Goal: Information Seeking & Learning: Find specific fact

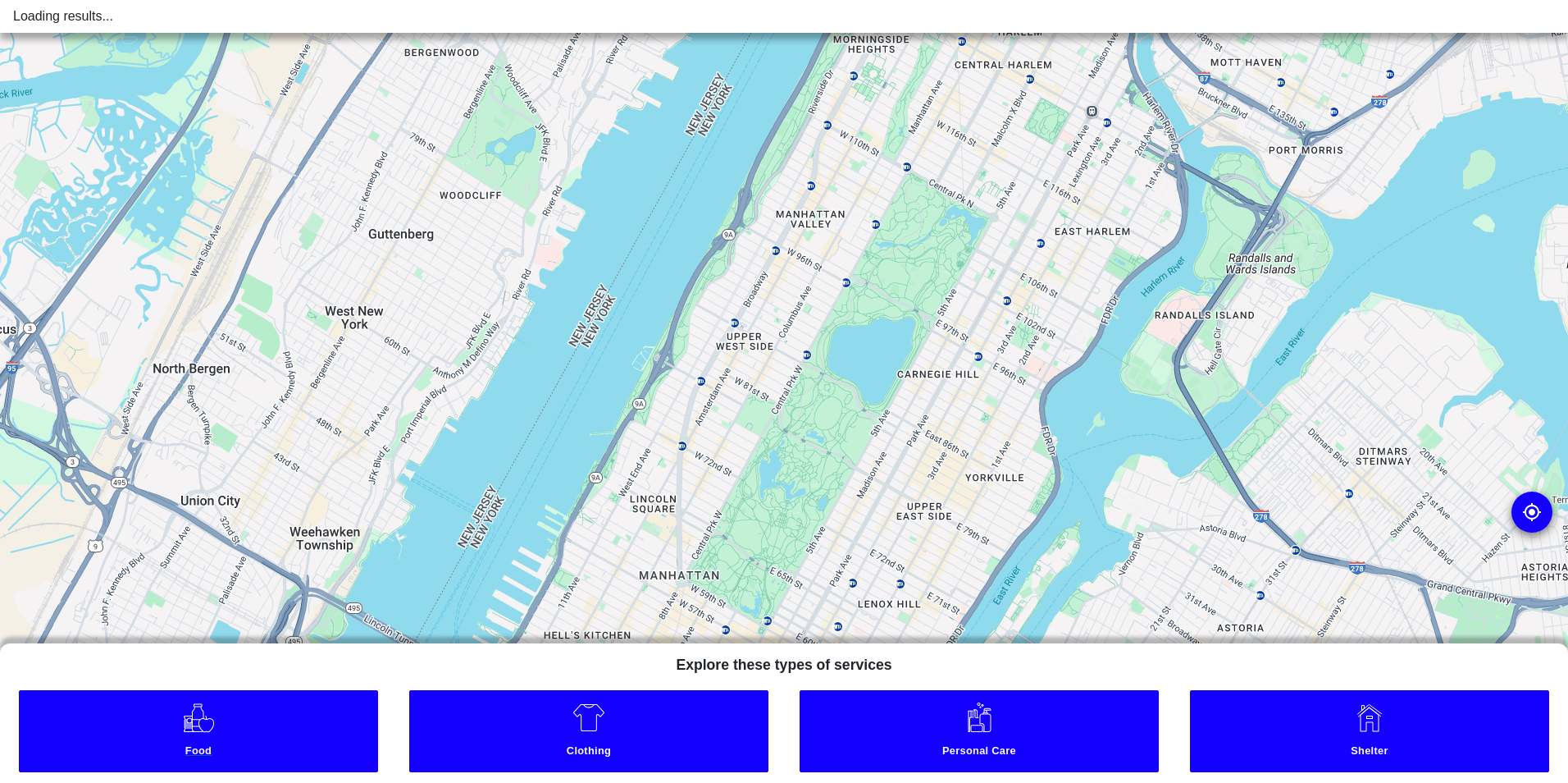
click at [267, 723] on link "Food" at bounding box center [198, 732] width 359 height 82
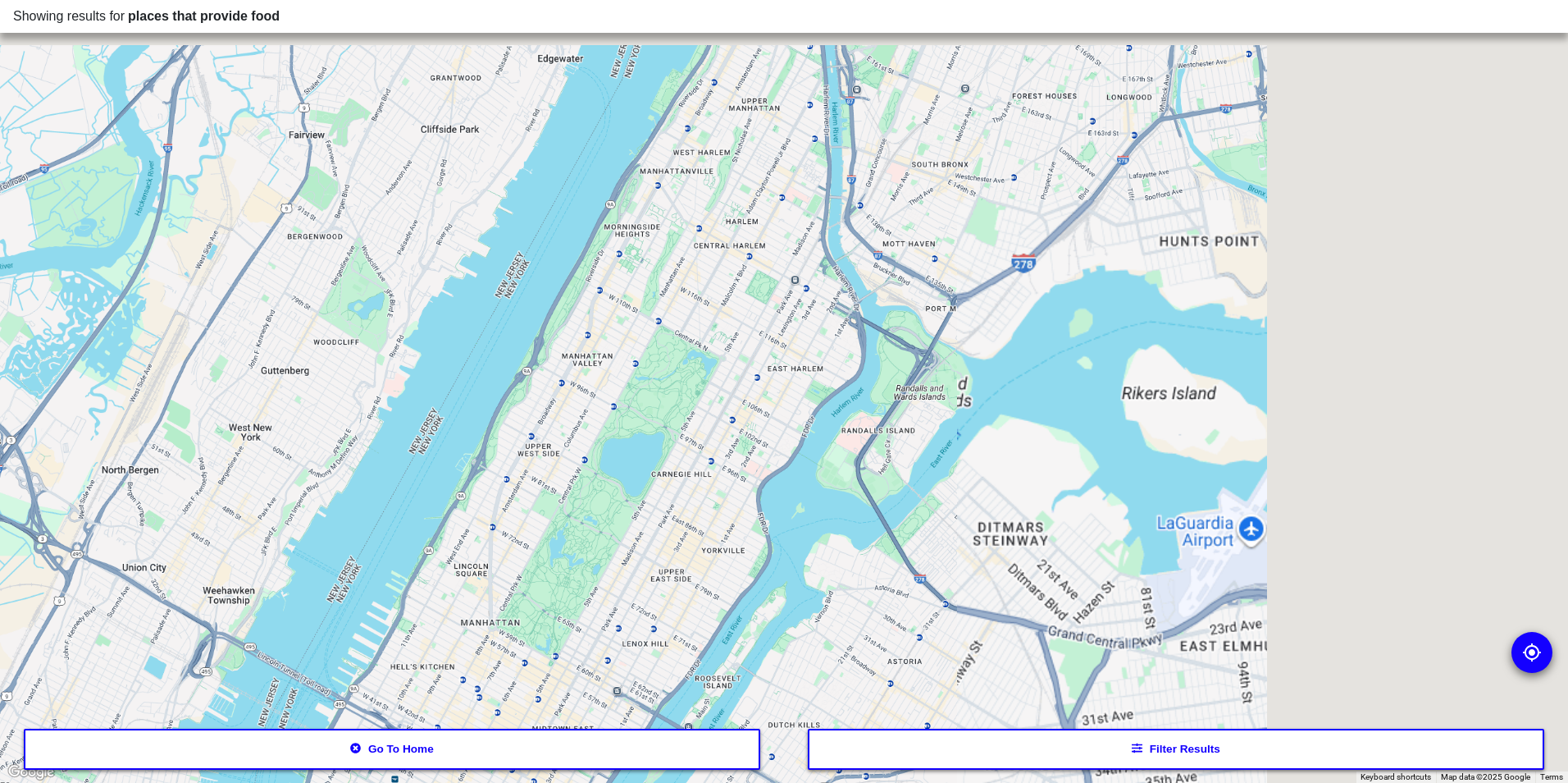
drag, startPoint x: 1148, startPoint y: 320, endPoint x: 590, endPoint y: 676, distance: 661.9
click at [591, 679] on div at bounding box center [784, 391] width 1568 height 783
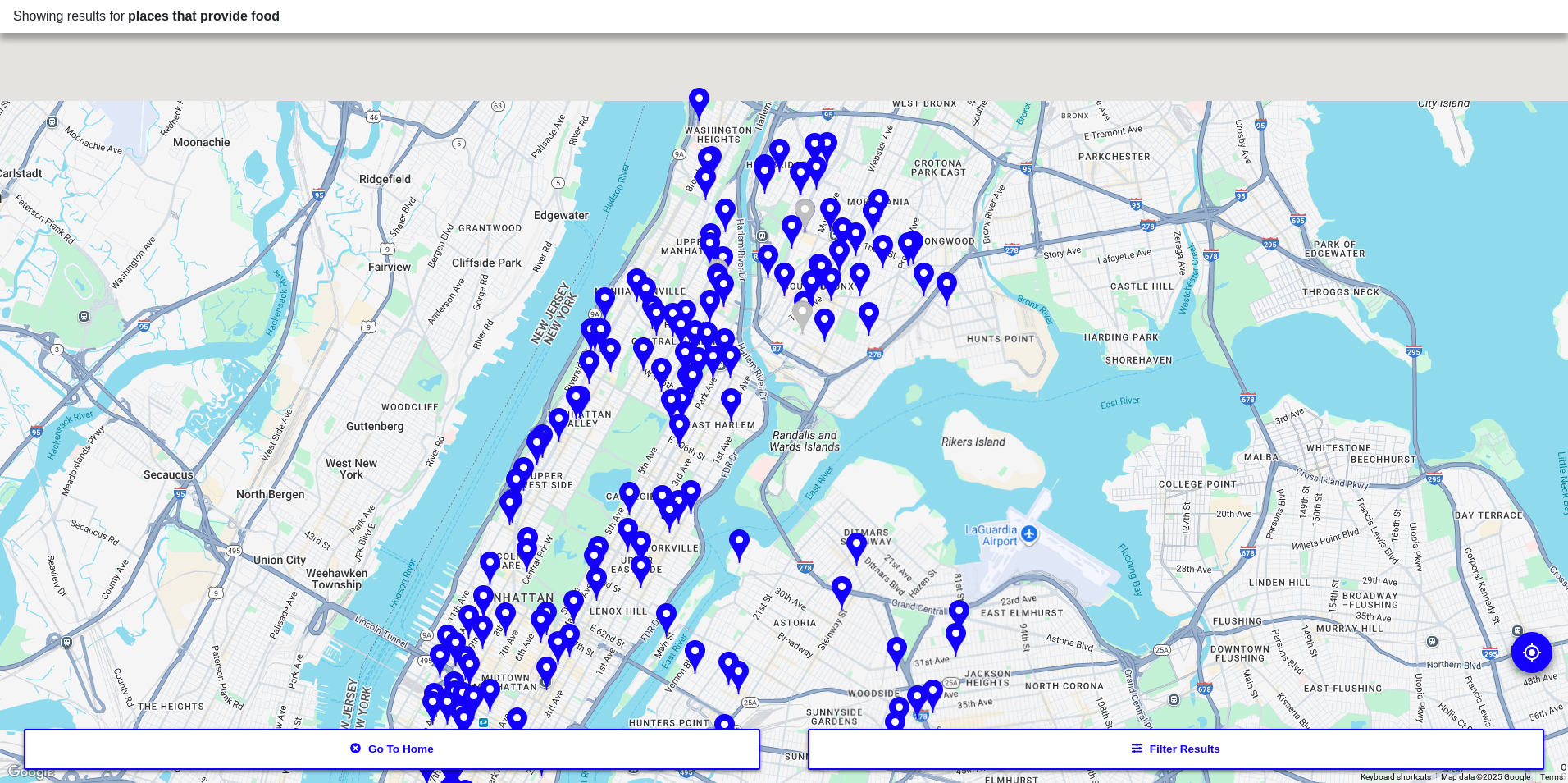
drag, startPoint x: 735, startPoint y: 418, endPoint x: 652, endPoint y: 522, distance: 133.1
click at [652, 522] on div at bounding box center [784, 391] width 1568 height 783
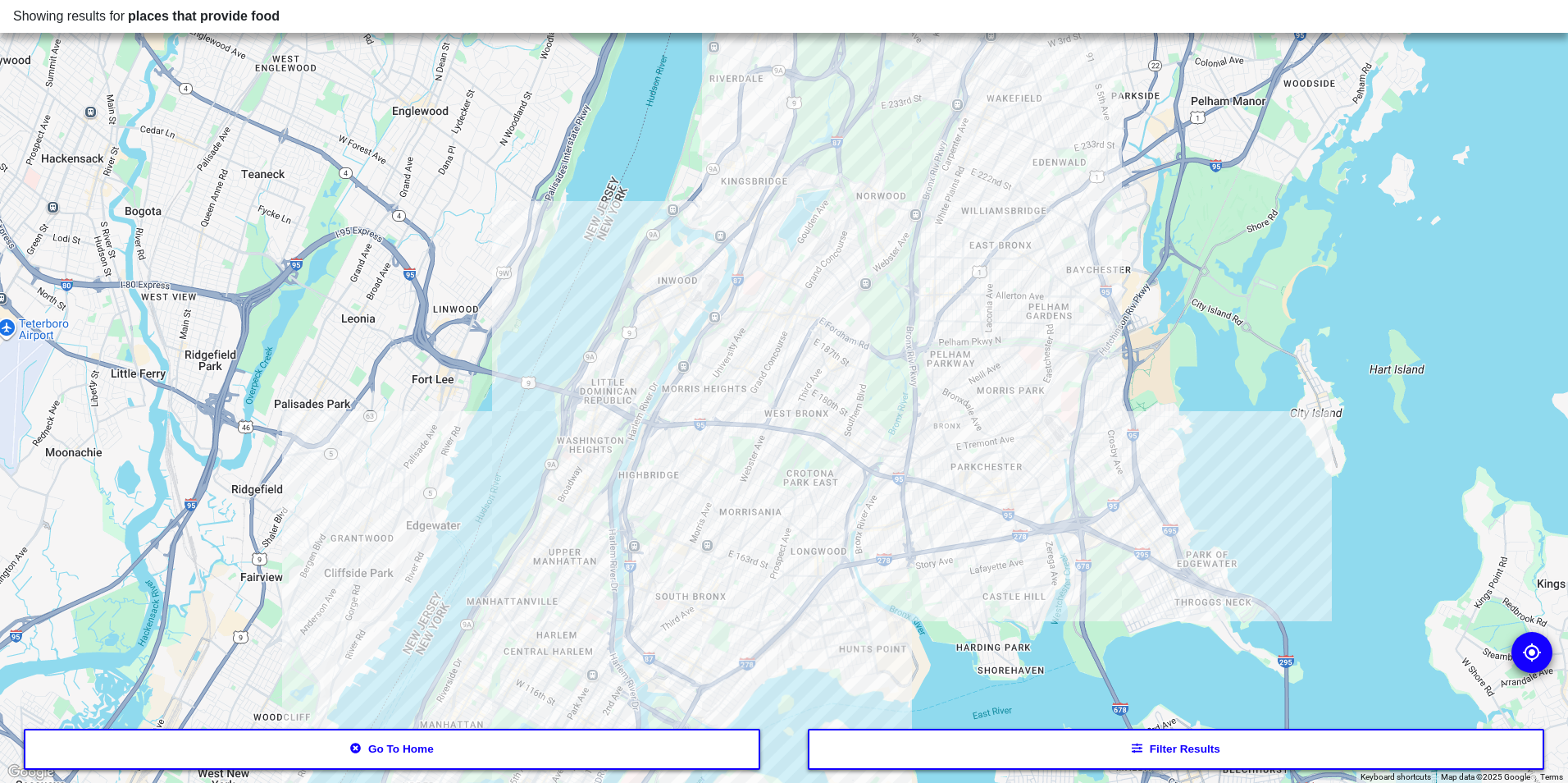
drag, startPoint x: 826, startPoint y: 342, endPoint x: 810, endPoint y: 479, distance: 137.9
click at [810, 479] on div at bounding box center [784, 391] width 1568 height 783
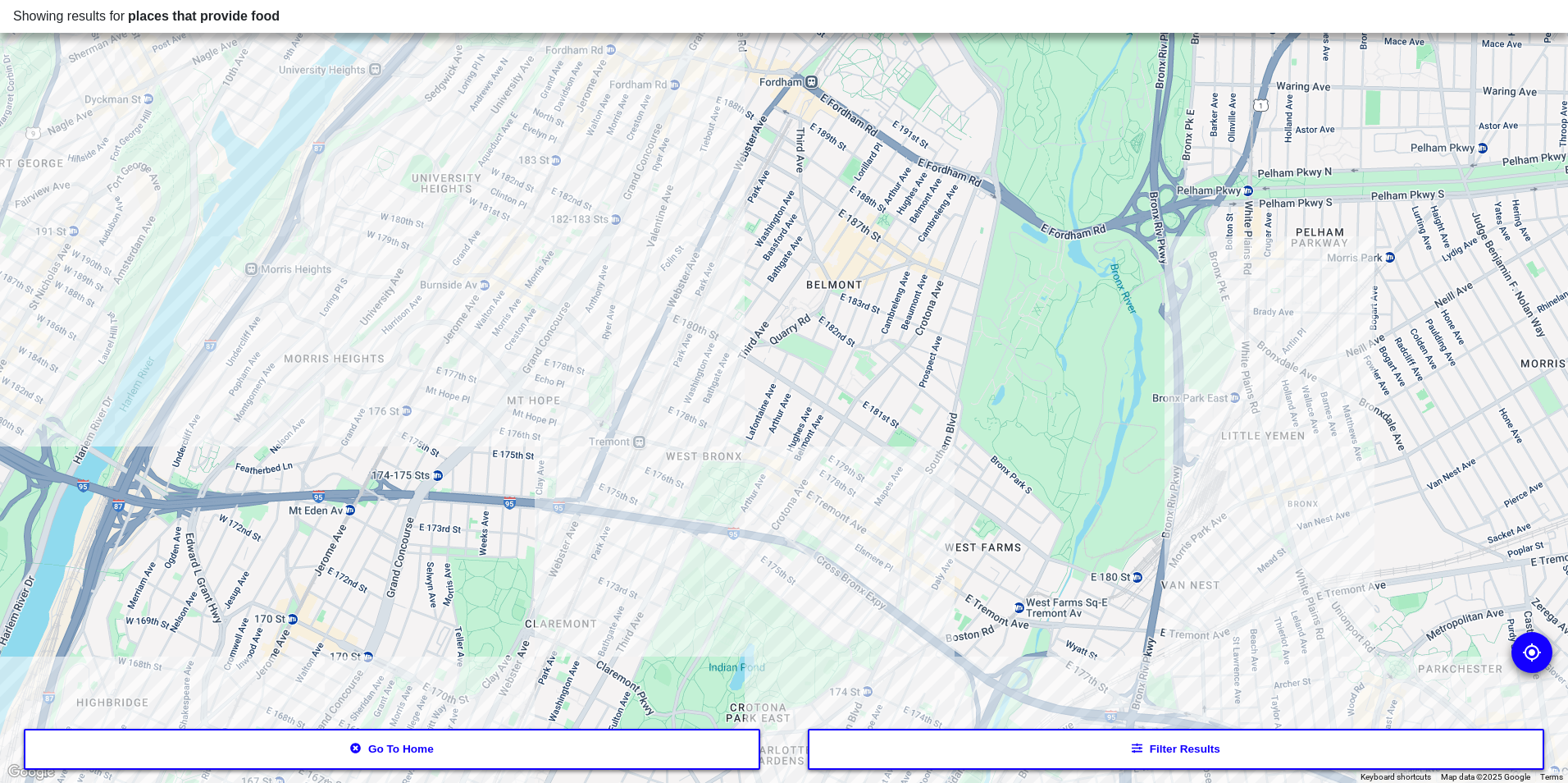
drag, startPoint x: 845, startPoint y: 365, endPoint x: 777, endPoint y: 498, distance: 149.4
click at [777, 498] on div at bounding box center [784, 391] width 1568 height 783
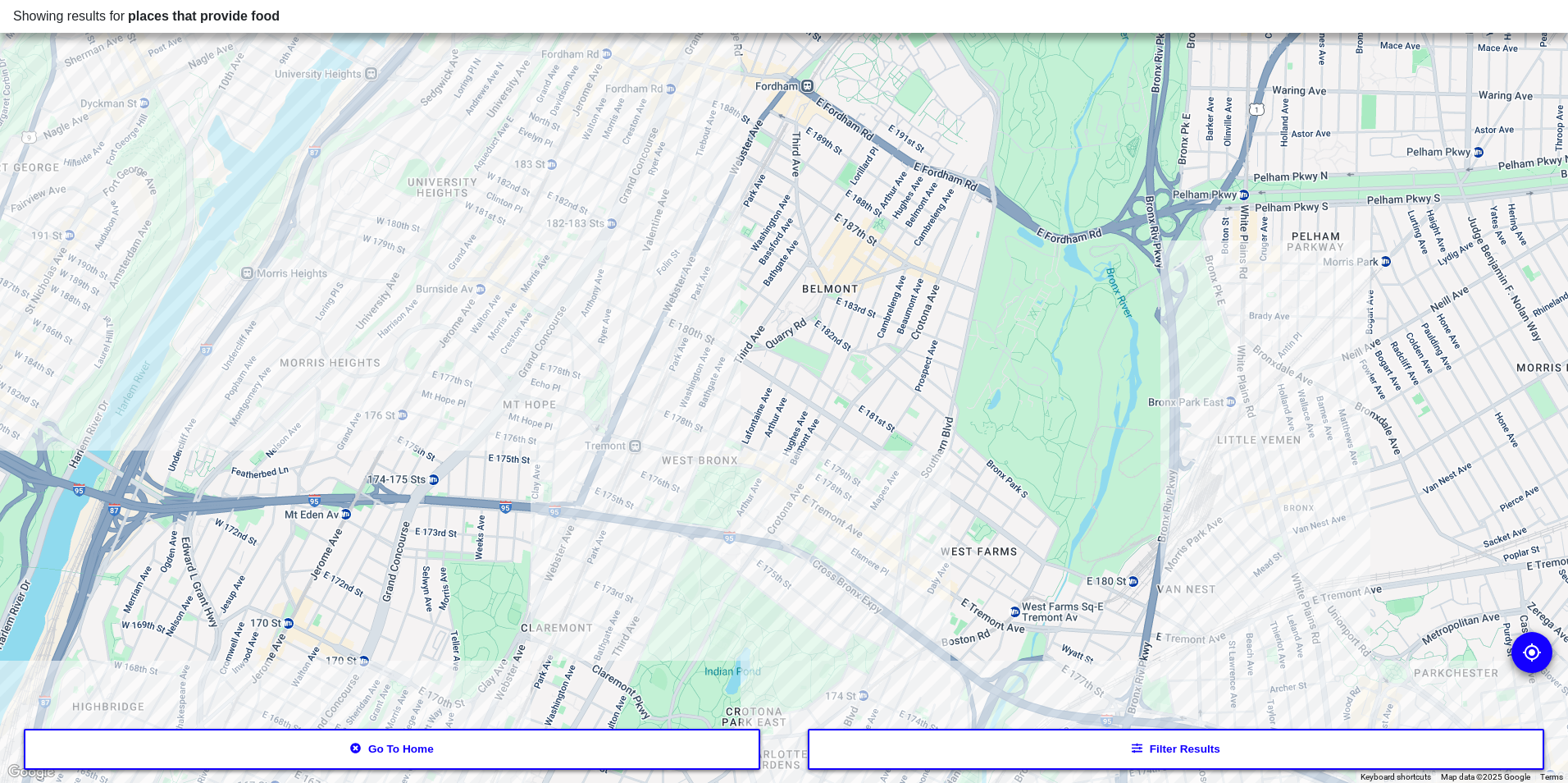
click at [820, 758] on button "Filter results" at bounding box center [1176, 749] width 738 height 41
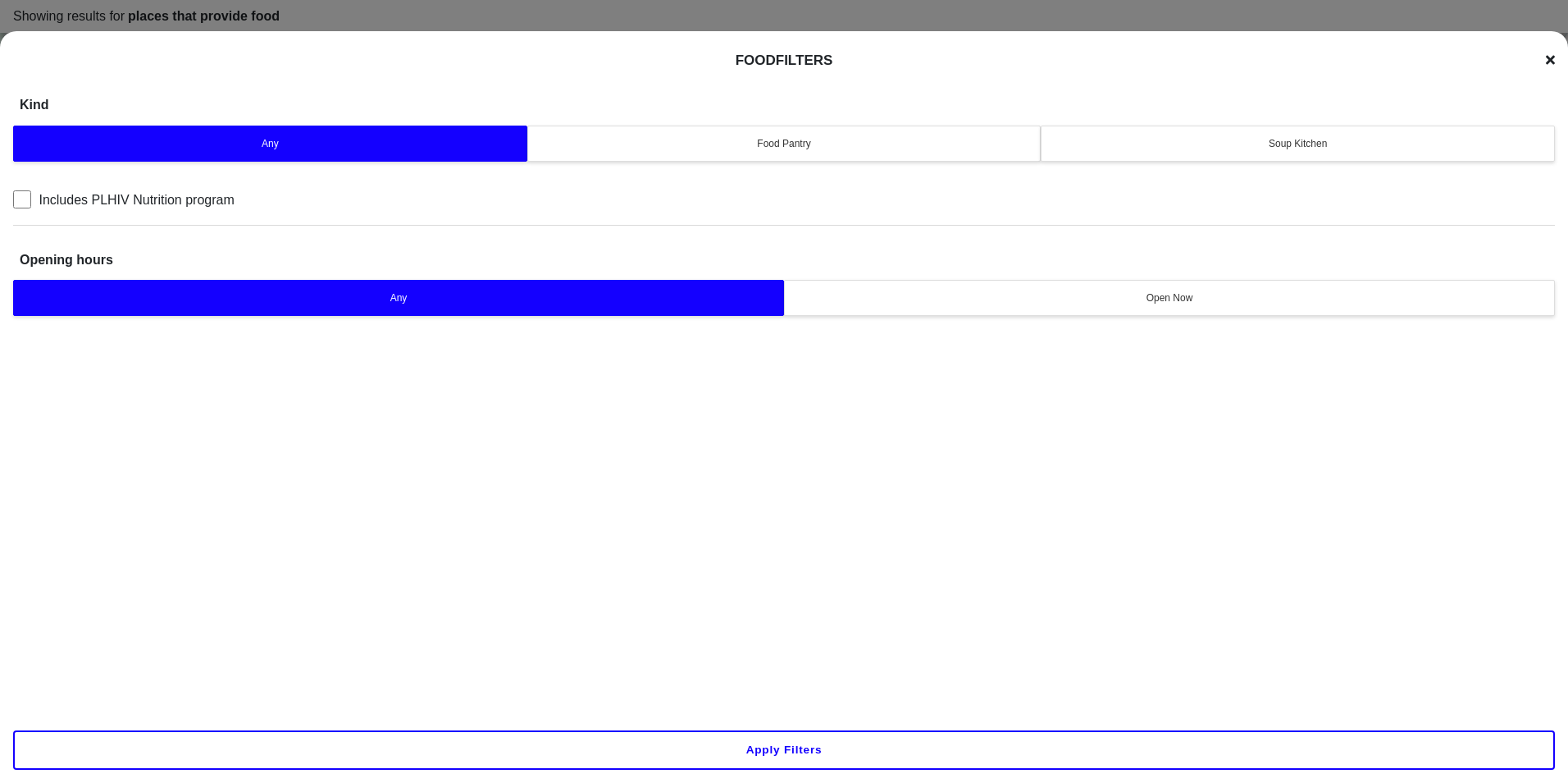
click at [1316, 131] on button "Soup Kitchen" at bounding box center [1298, 143] width 514 height 36
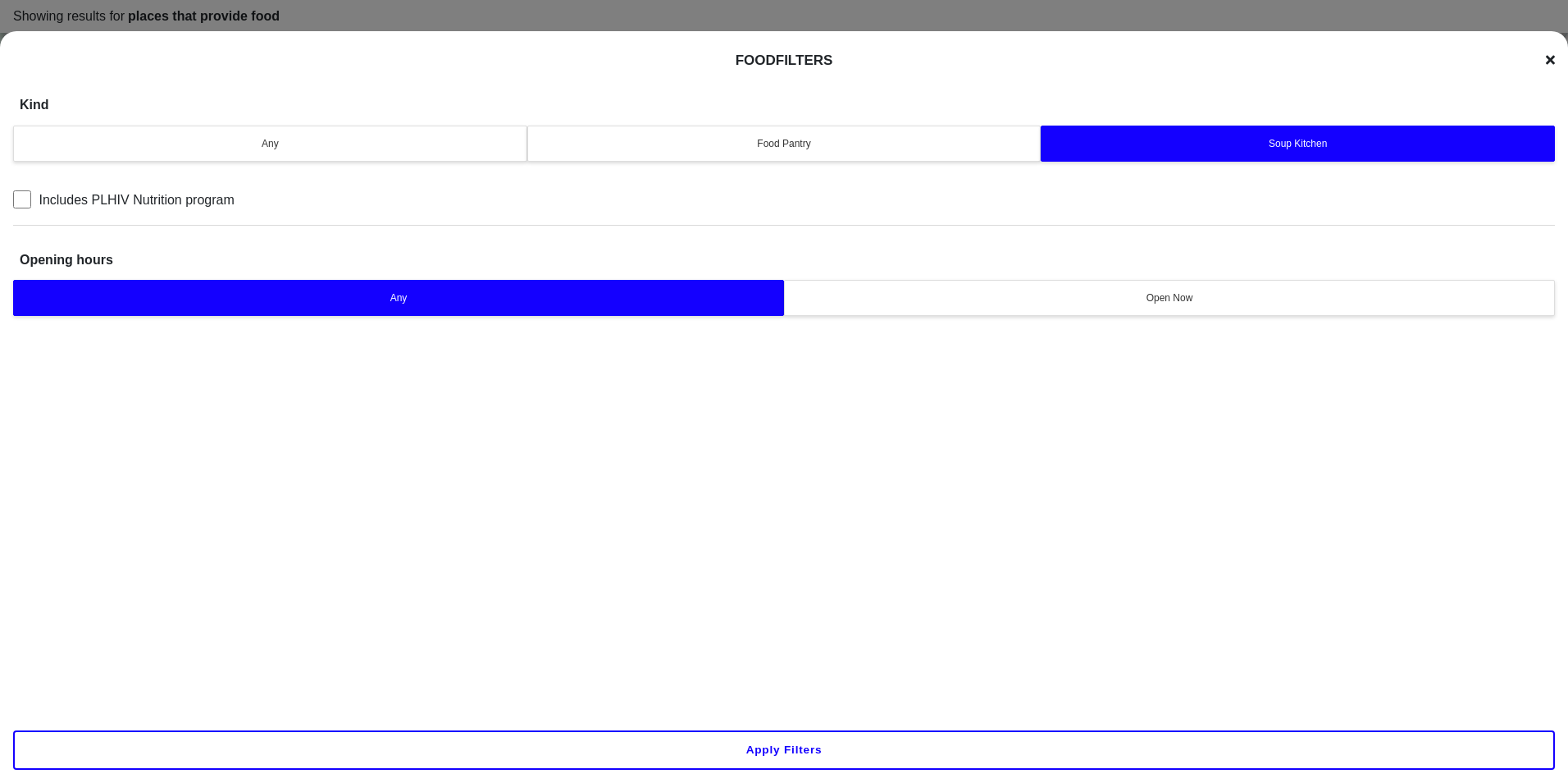
drag, startPoint x: 862, startPoint y: 144, endPoint x: 970, endPoint y: 161, distance: 109.3
click at [862, 143] on div "Food Pantry" at bounding box center [784, 144] width 493 height 15
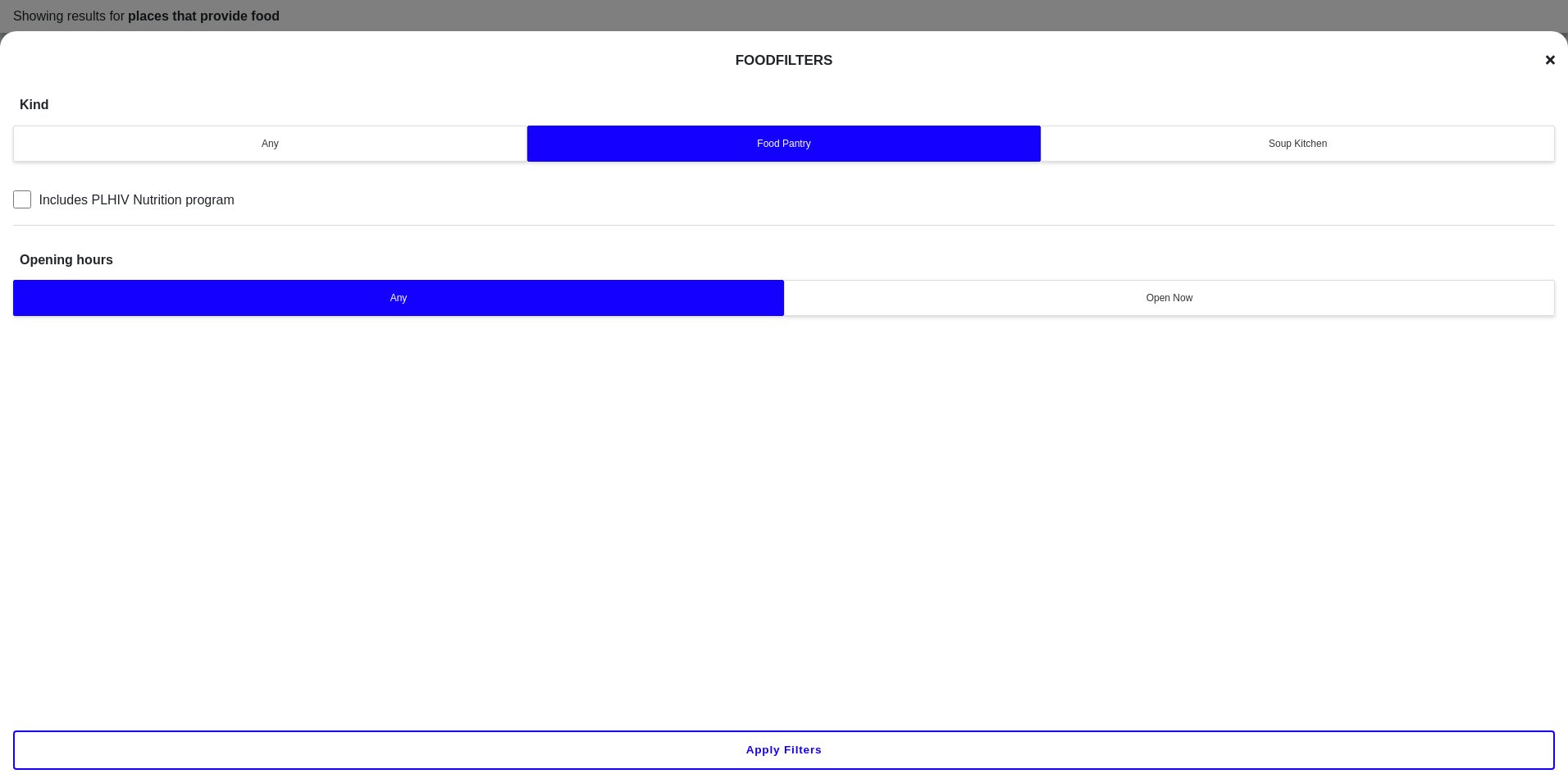
click at [1388, 138] on div "Soup Kitchen" at bounding box center [1298, 144] width 493 height 15
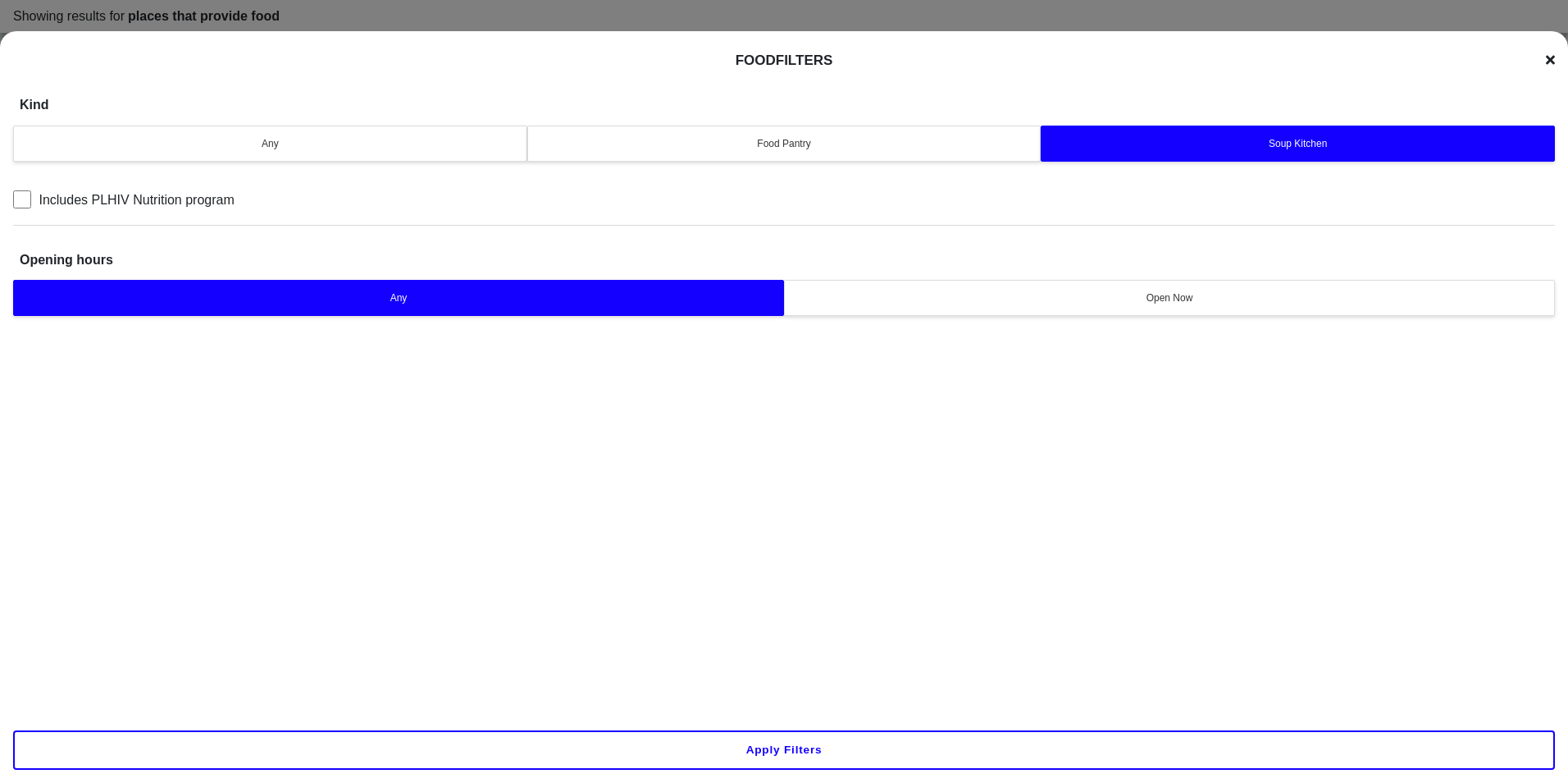
click at [961, 755] on button "Apply filters" at bounding box center [784, 750] width 1542 height 39
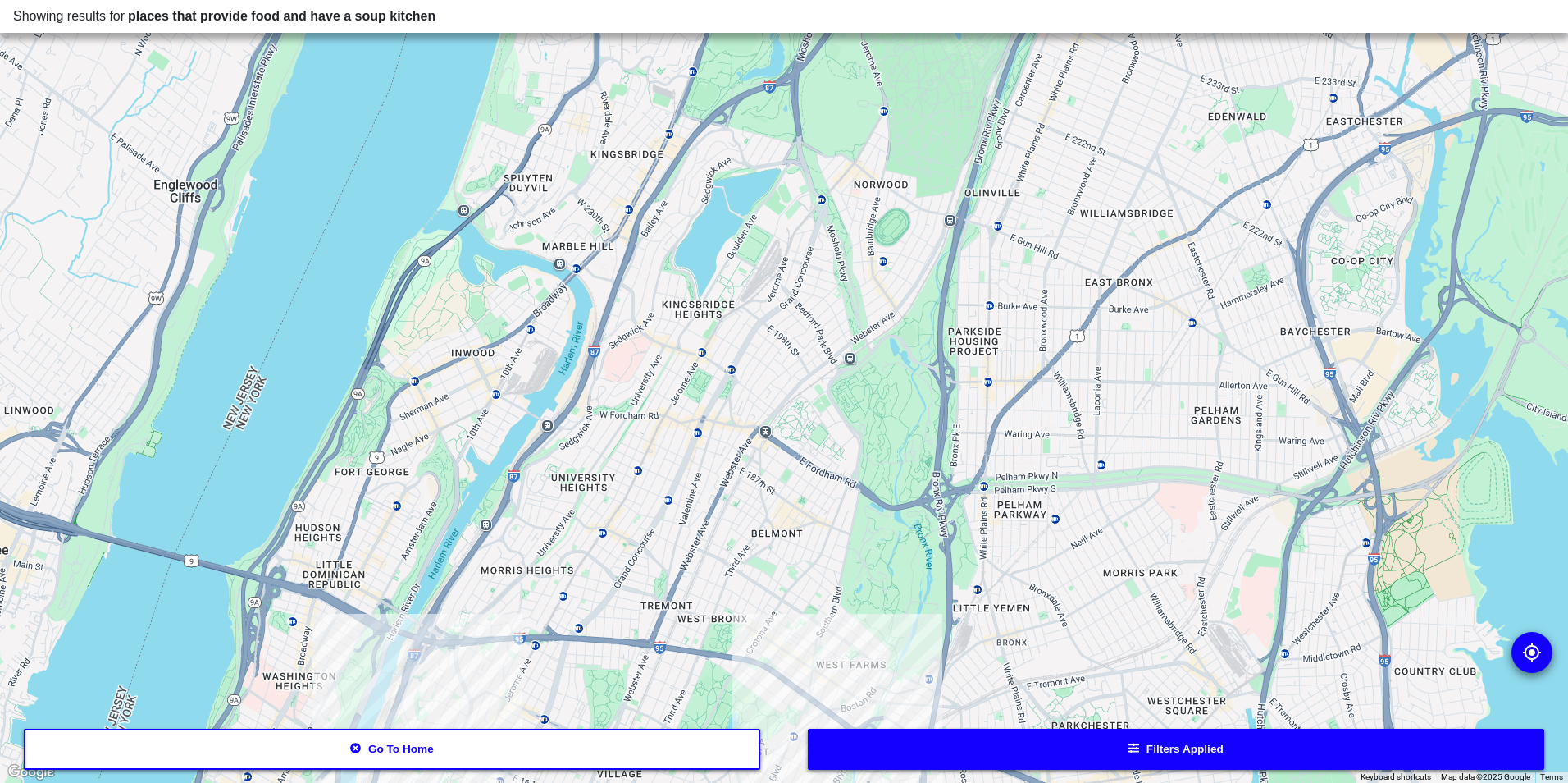
drag, startPoint x: 1100, startPoint y: 300, endPoint x: 1091, endPoint y: 493, distance: 193.2
click at [1091, 493] on div at bounding box center [784, 391] width 1568 height 783
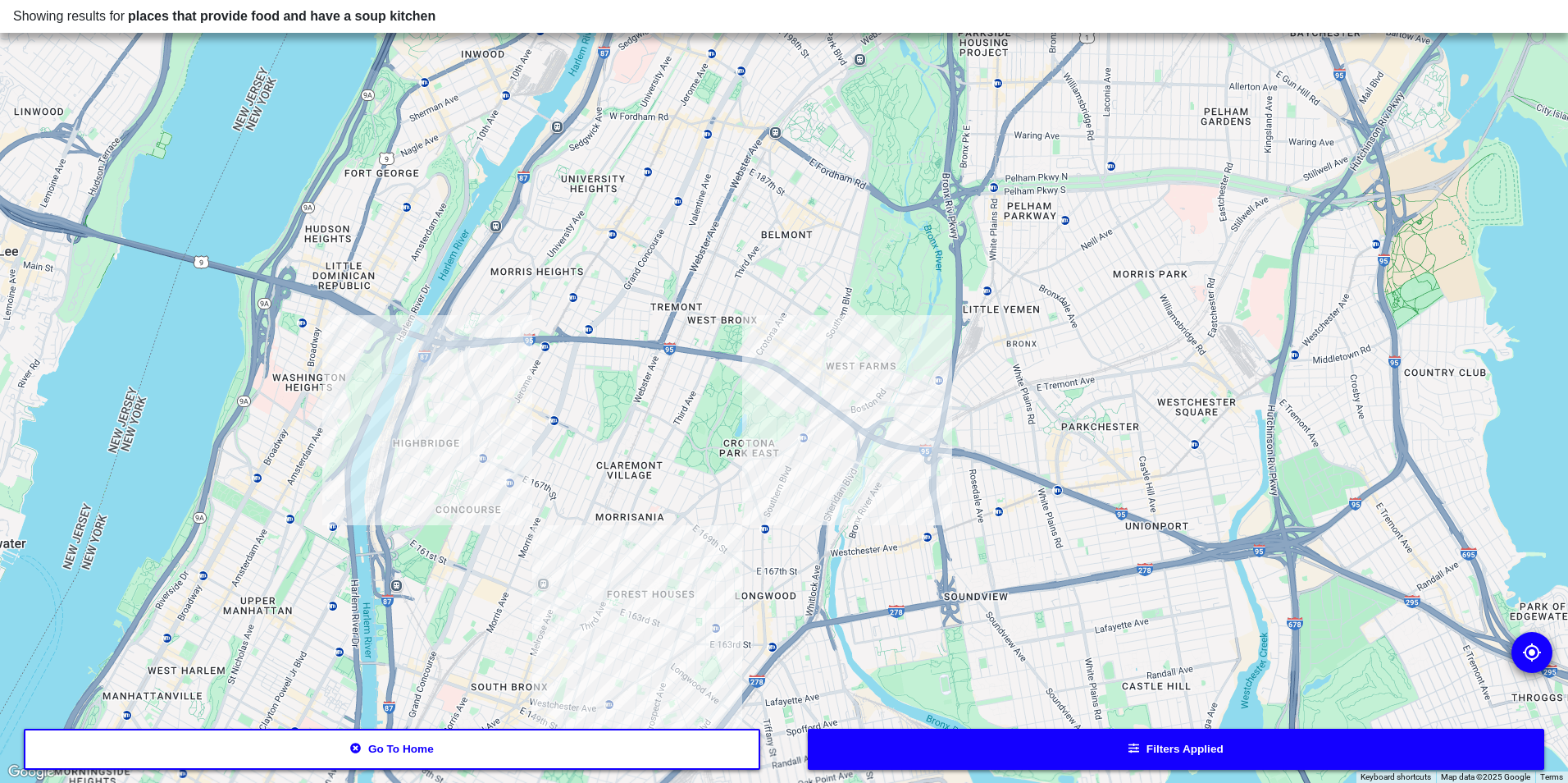
drag, startPoint x: 1081, startPoint y: 362, endPoint x: 1089, endPoint y: 86, distance: 276.1
click at [1084, 79] on div at bounding box center [784, 391] width 1568 height 783
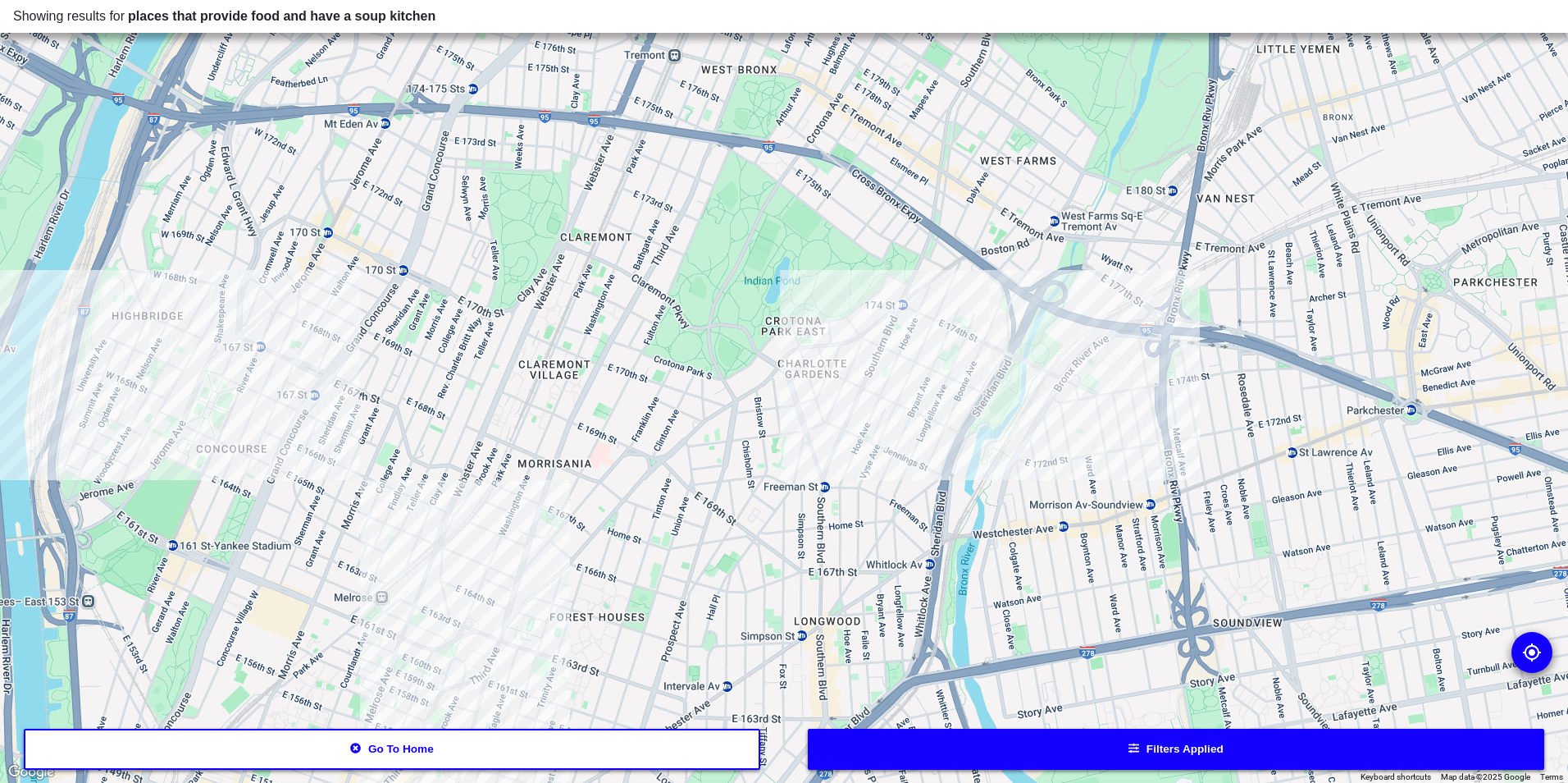
click at [556, 547] on div at bounding box center [784, 391] width 1568 height 783
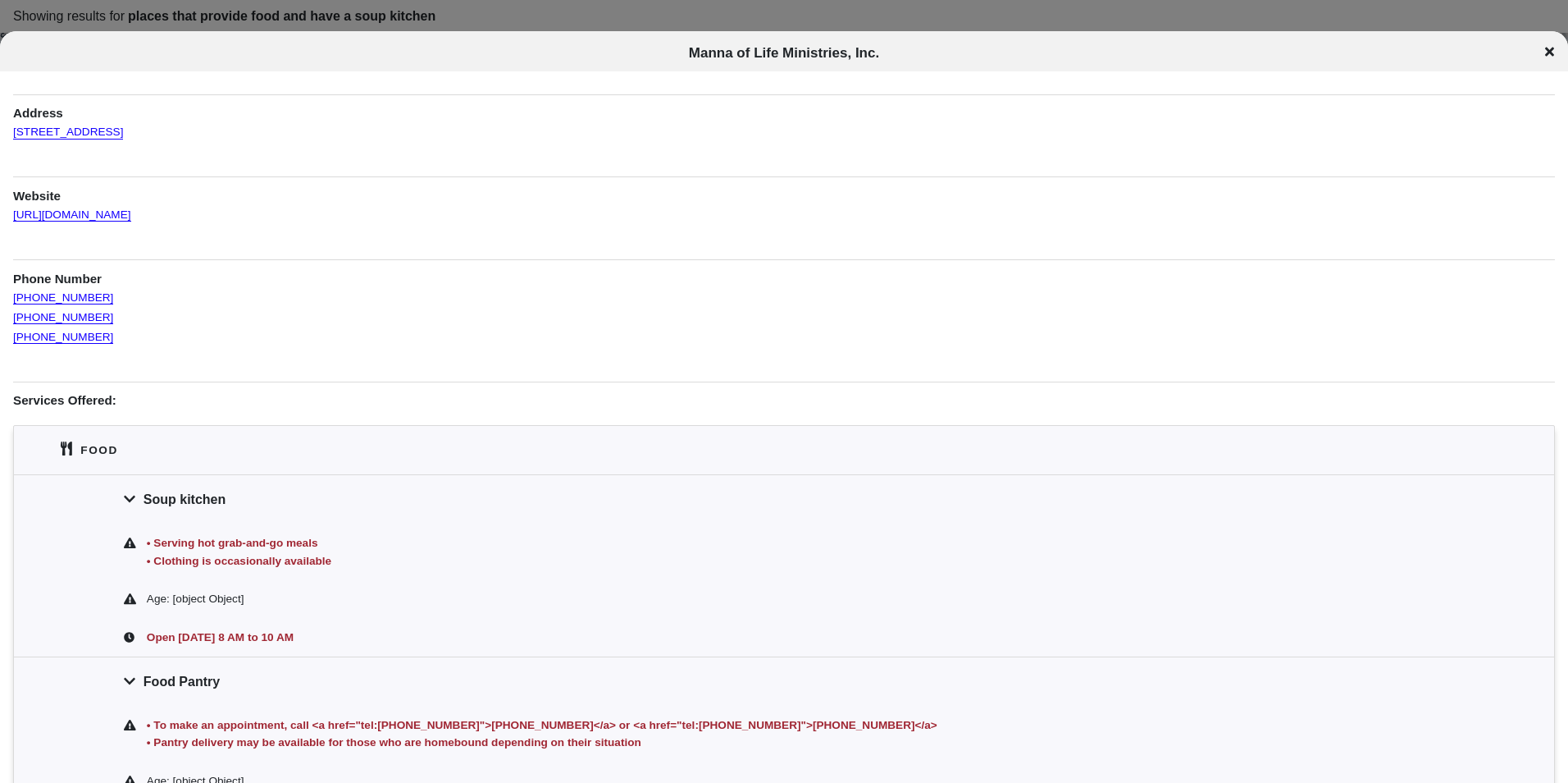
scroll to position [164, 0]
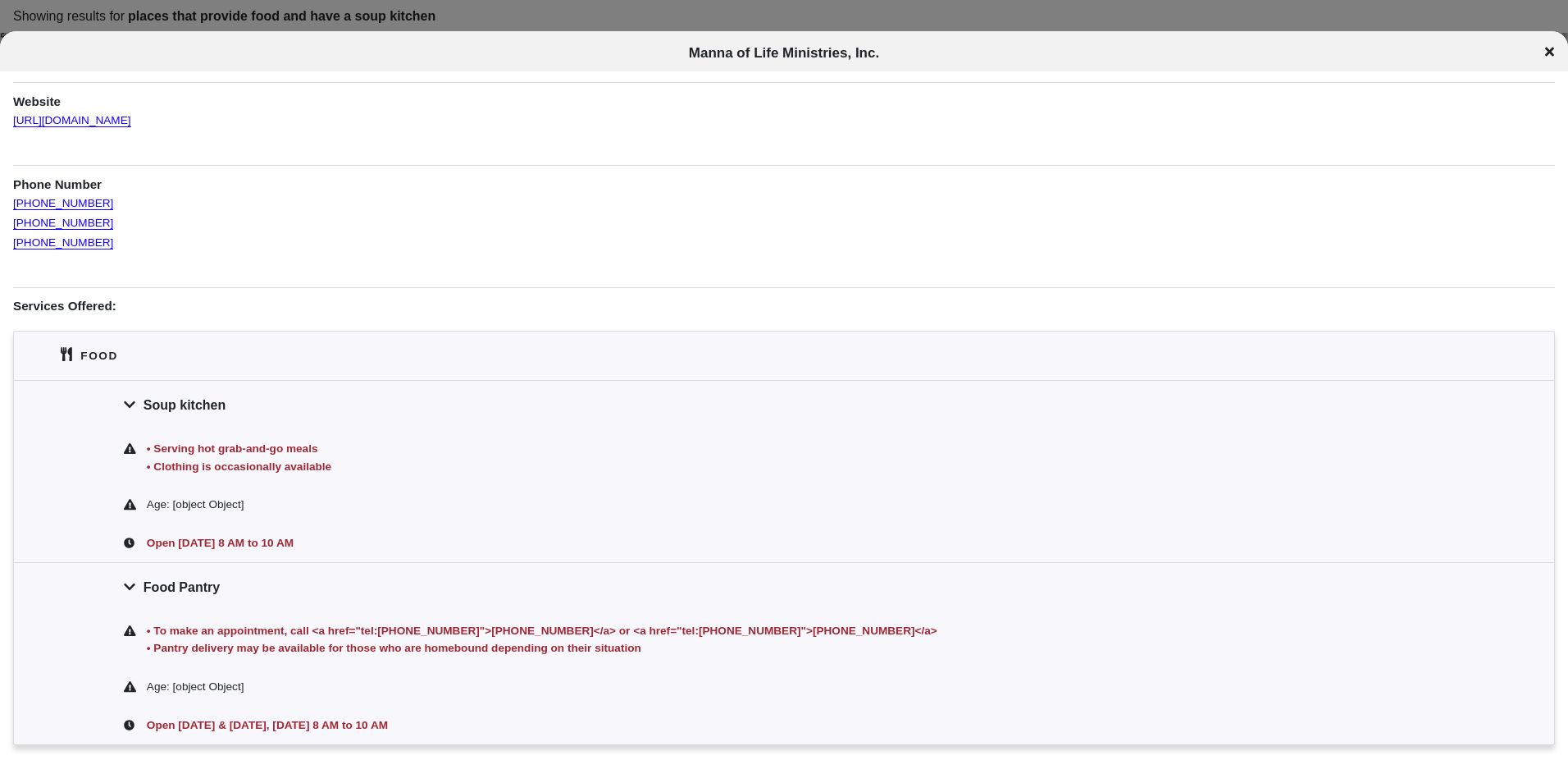
click at [1552, 50] on icon at bounding box center [1550, 51] width 9 height 13
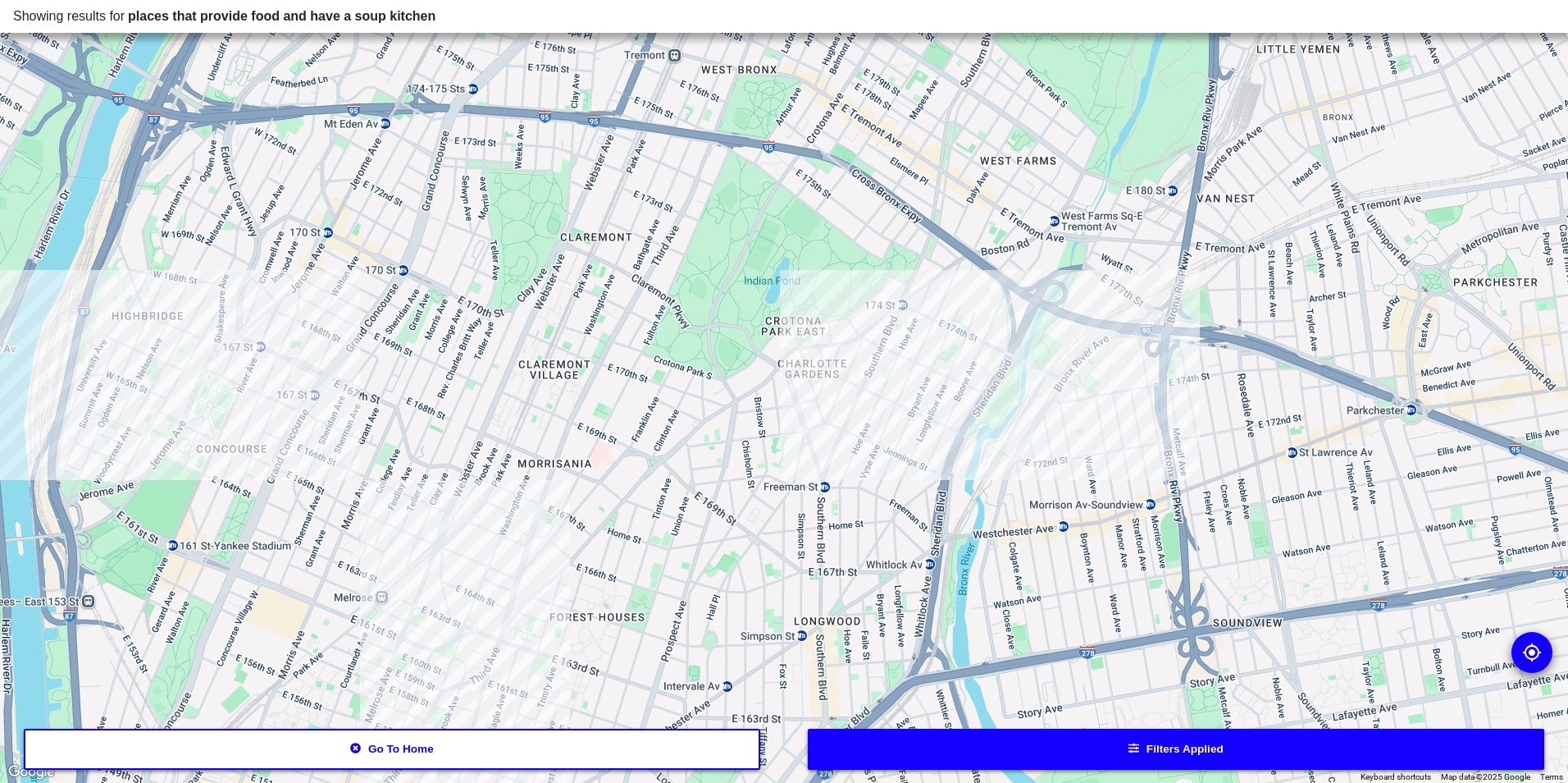
click at [474, 667] on div at bounding box center [784, 391] width 1568 height 783
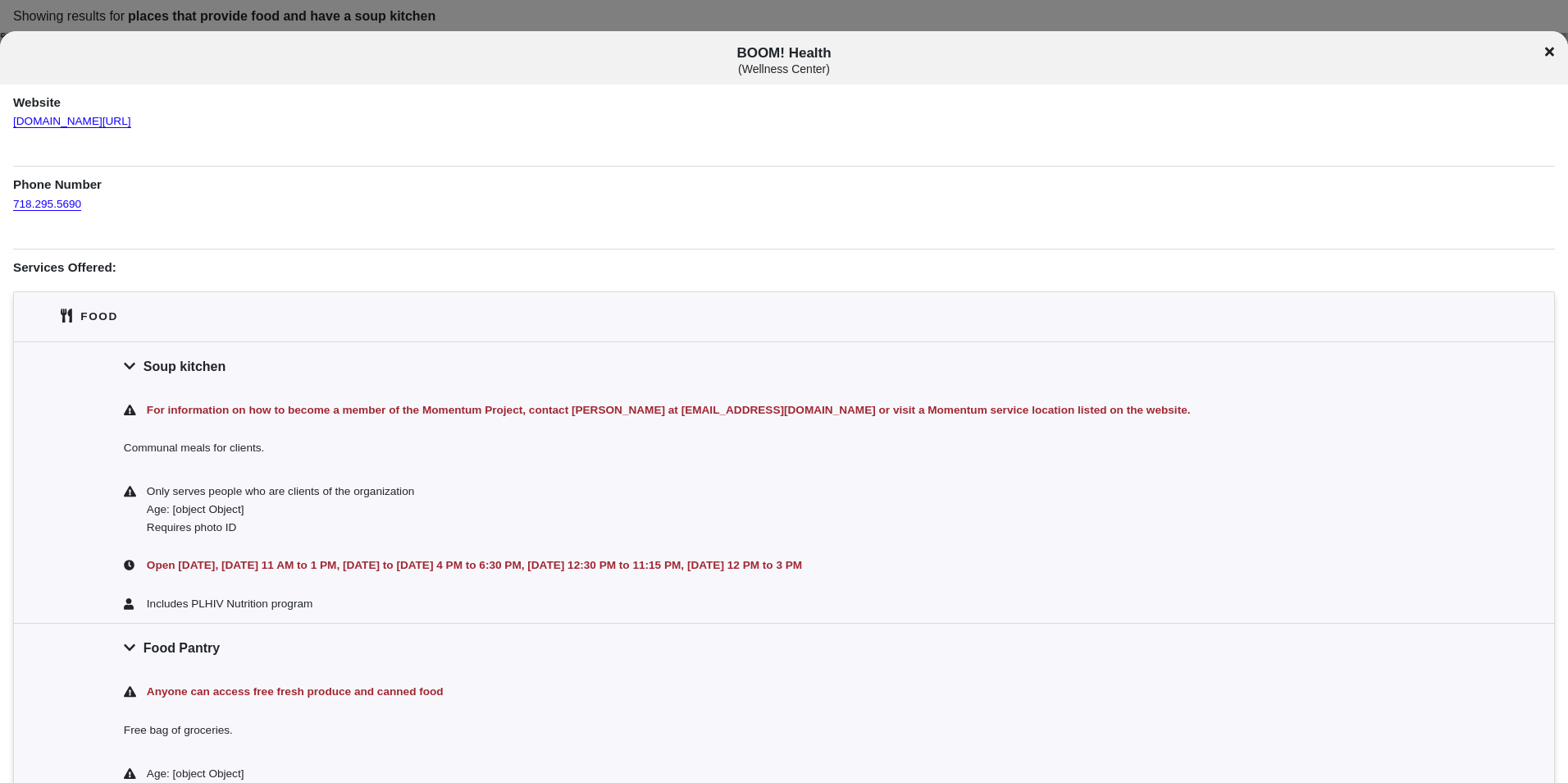
scroll to position [82, 0]
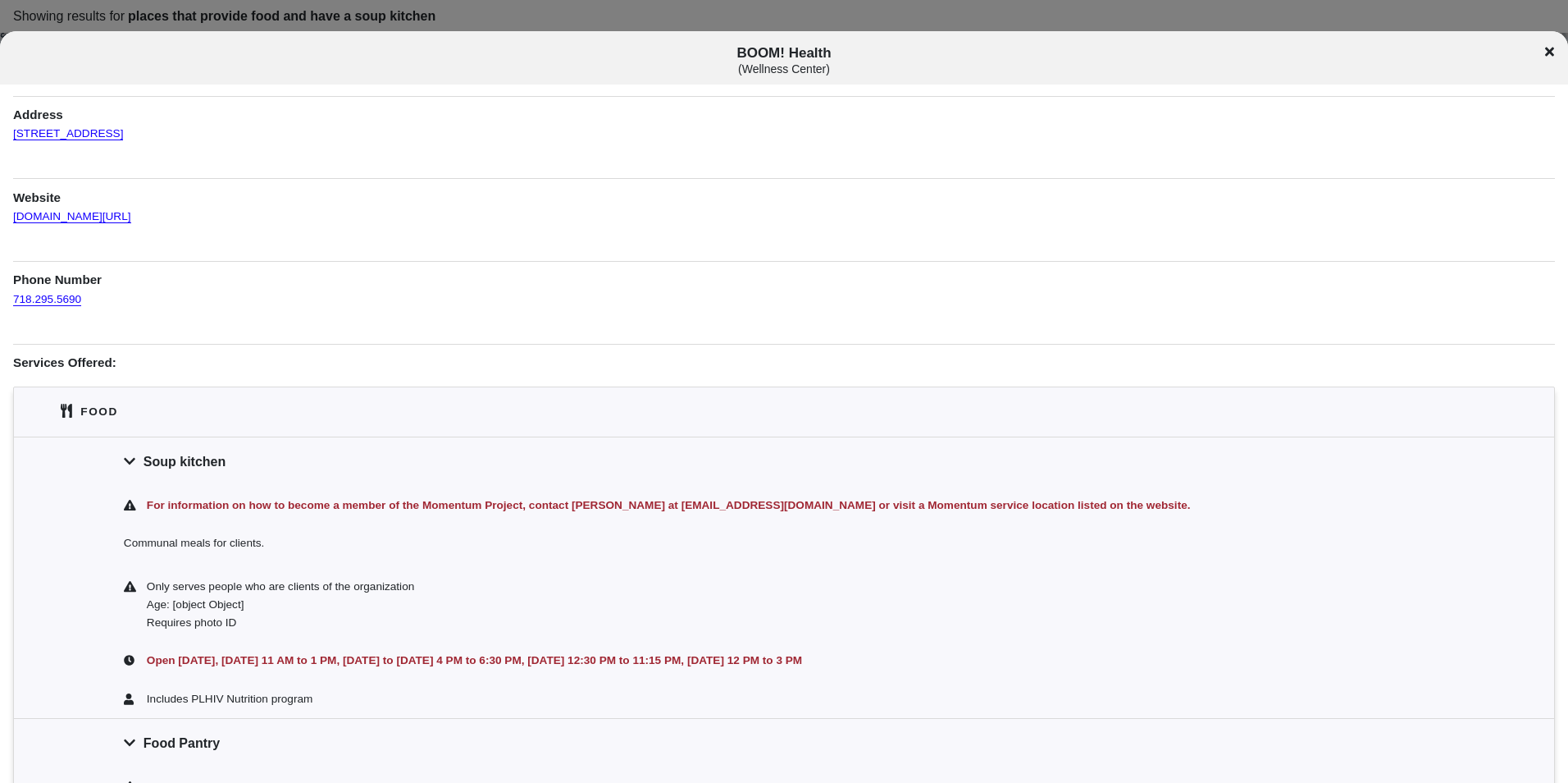
drag, startPoint x: 1560, startPoint y: 44, endPoint x: 1550, endPoint y: 51, distance: 12.2
click at [1556, 46] on div "BOOM! Health ( [GEOGRAPHIC_DATA] )" at bounding box center [784, 57] width 1568 height 53
click at [1550, 51] on icon at bounding box center [1550, 52] width 9 height 9
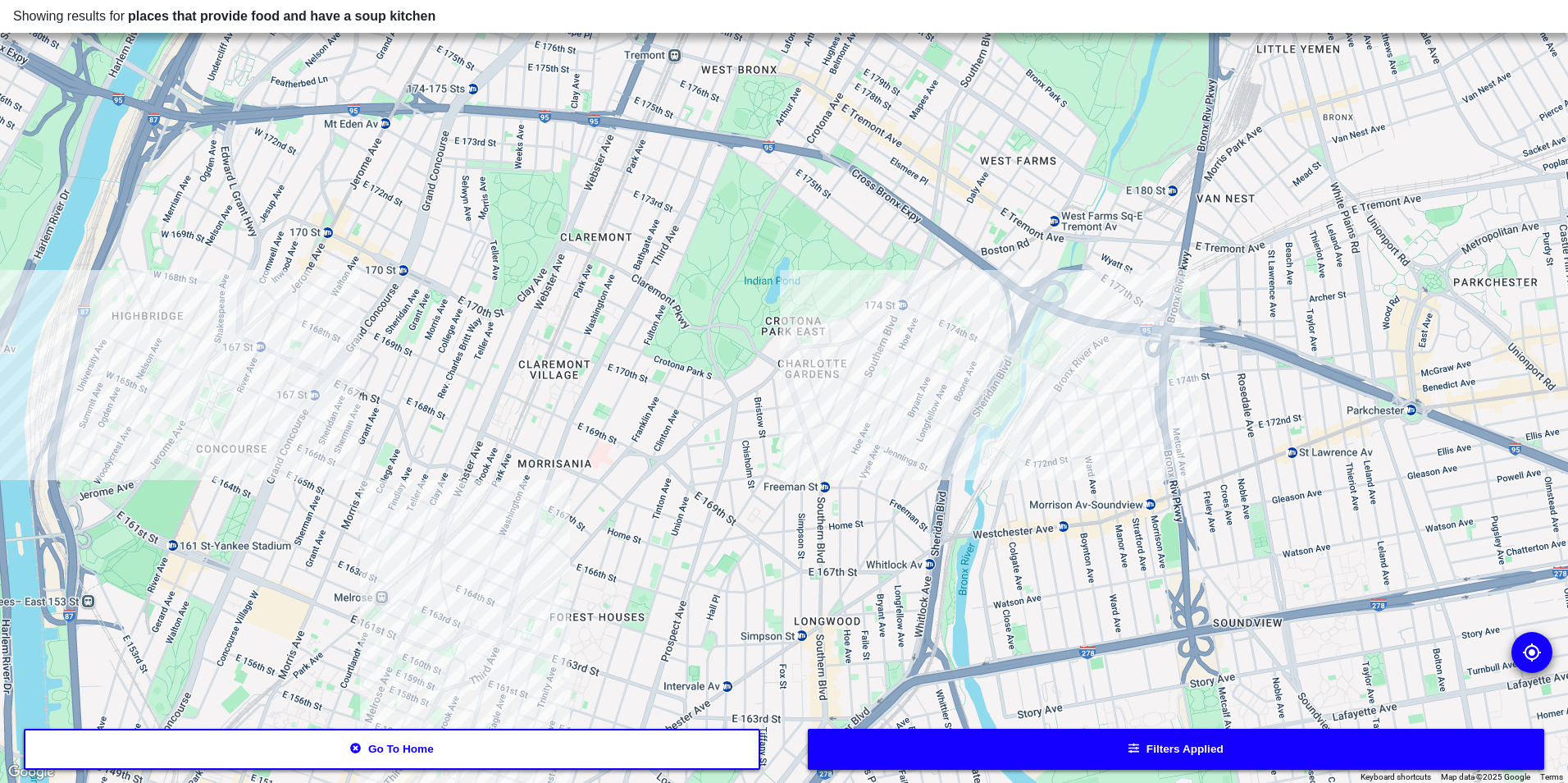
click at [1115, 752] on button "Filters applied" at bounding box center [1176, 749] width 738 height 41
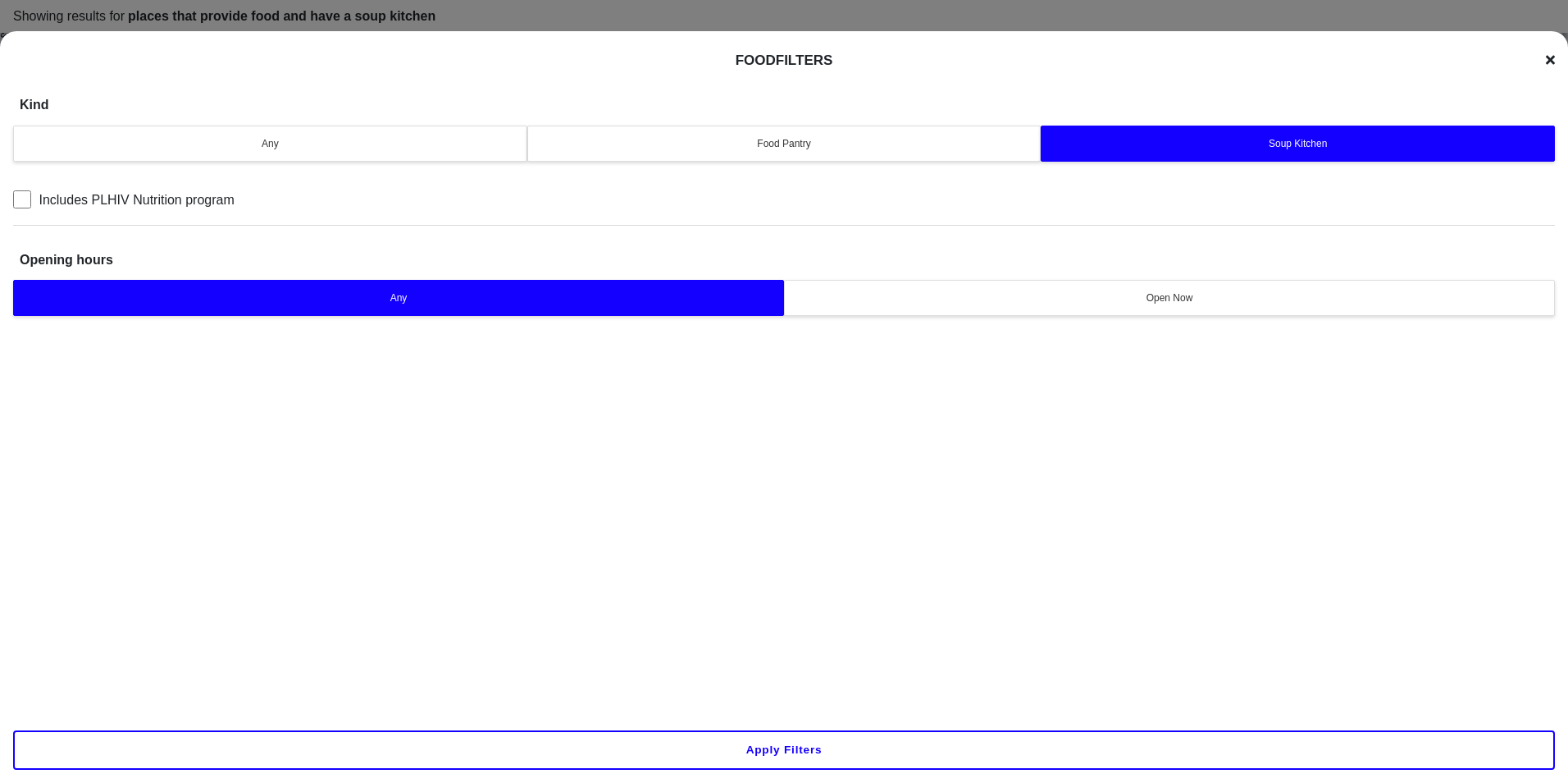
click at [1270, 137] on div "Soup Kitchen" at bounding box center [1298, 144] width 493 height 15
click at [788, 123] on div "Any Food Pantry Soup Kitchen" at bounding box center [784, 143] width 1542 height 44
click at [1554, 61] on div "Food Filters Kind Any Food Pantry Soup Kitchen Includes PLHIV Nutrition program…" at bounding box center [784, 422] width 1568 height 783
click at [1548, 60] on icon at bounding box center [1551, 60] width 9 height 13
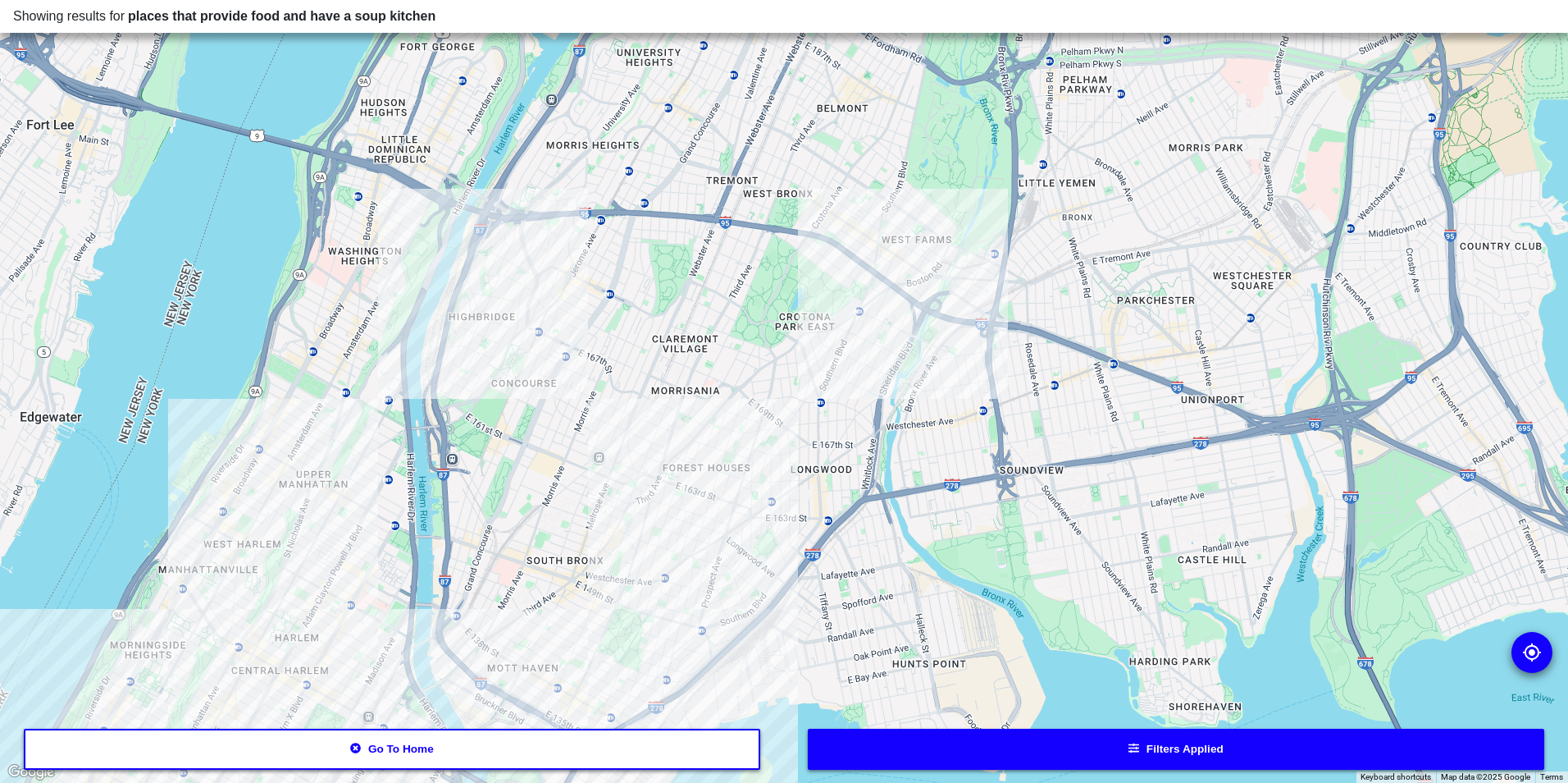
click at [491, 319] on div at bounding box center [784, 391] width 1568 height 783
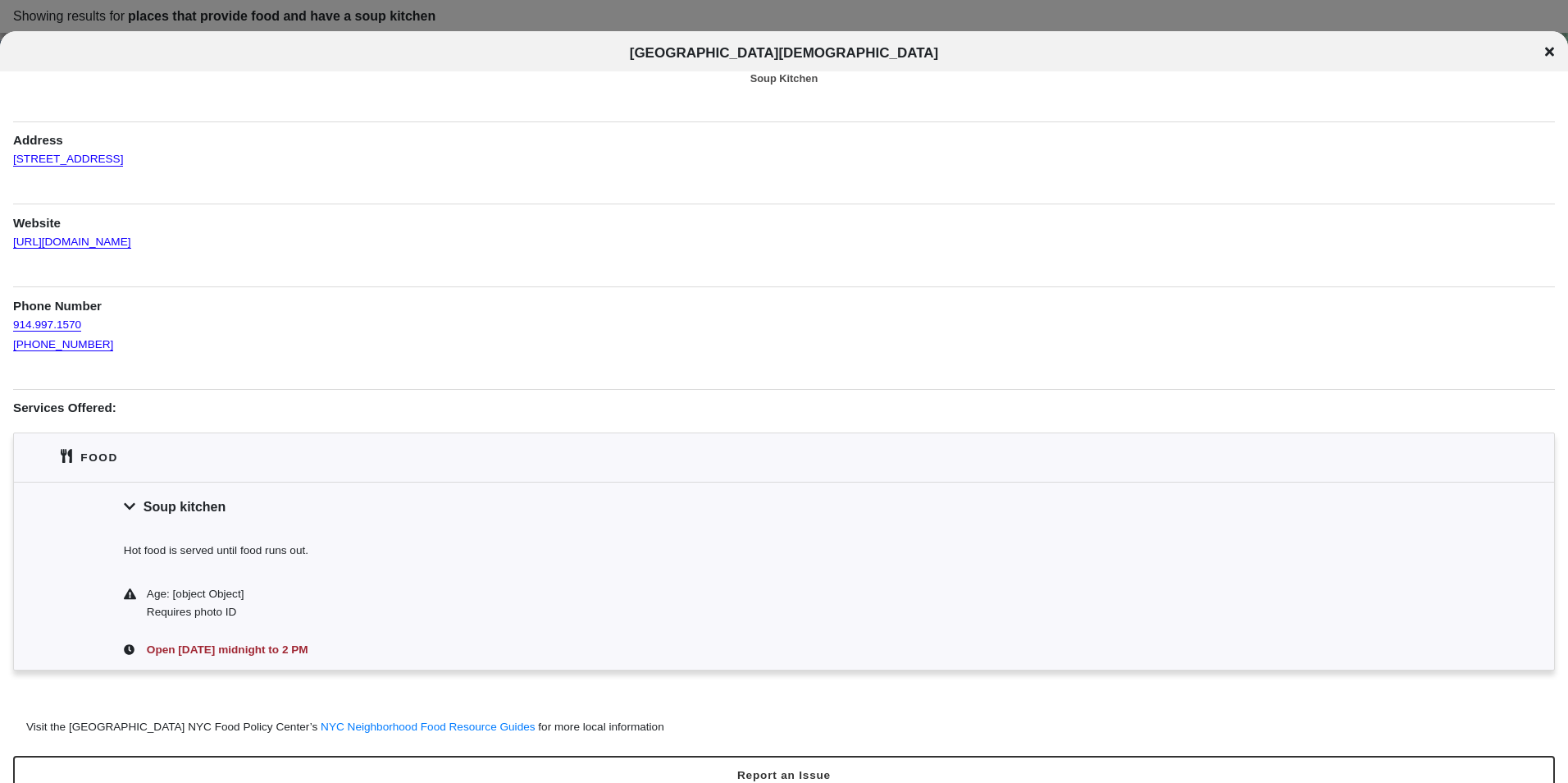
scroll to position [64, 0]
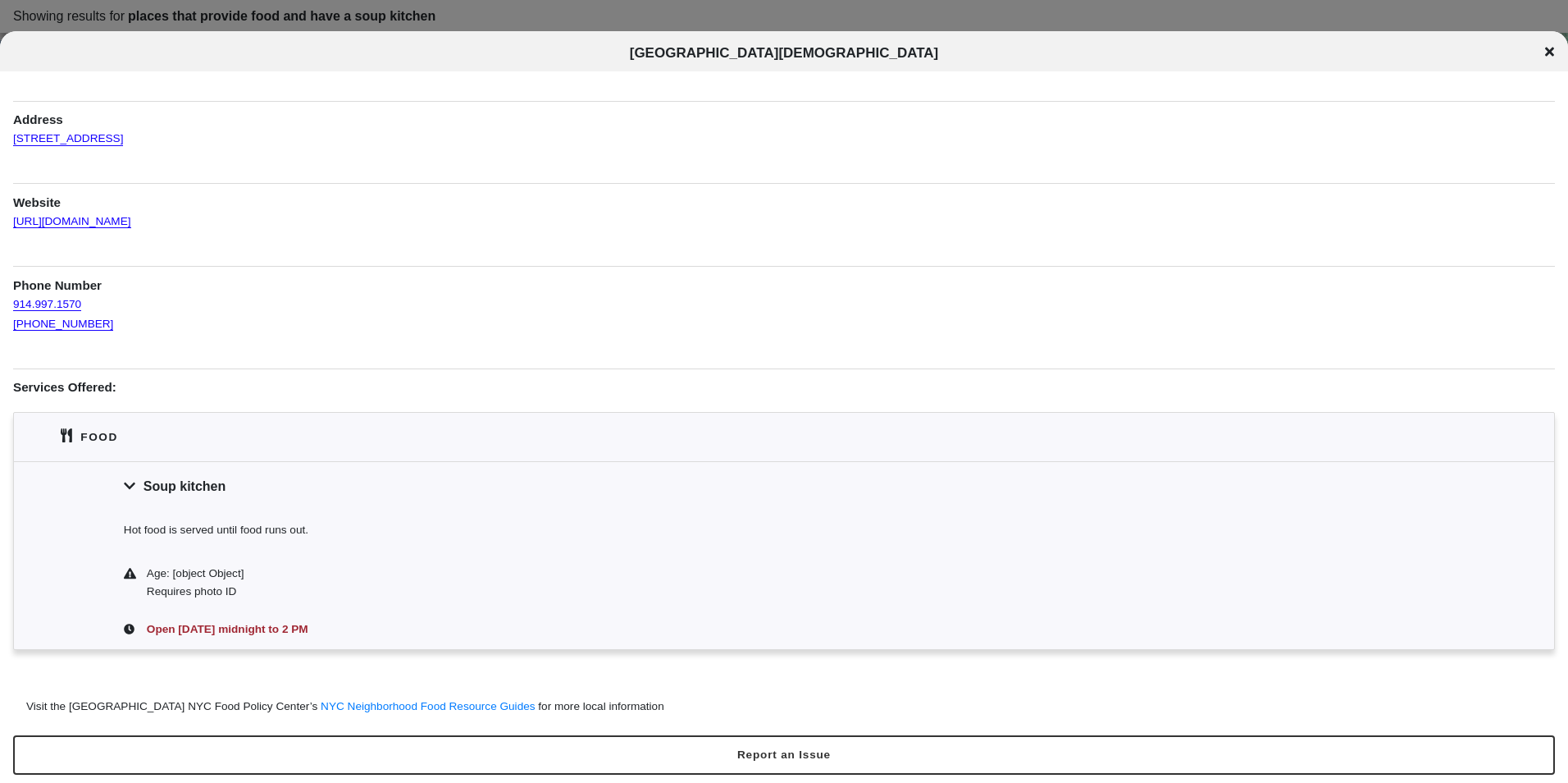
drag, startPoint x: 279, startPoint y: 498, endPoint x: 283, endPoint y: 507, distance: 9.8
click at [281, 500] on div "Soup kitchen" at bounding box center [784, 486] width 1540 height 50
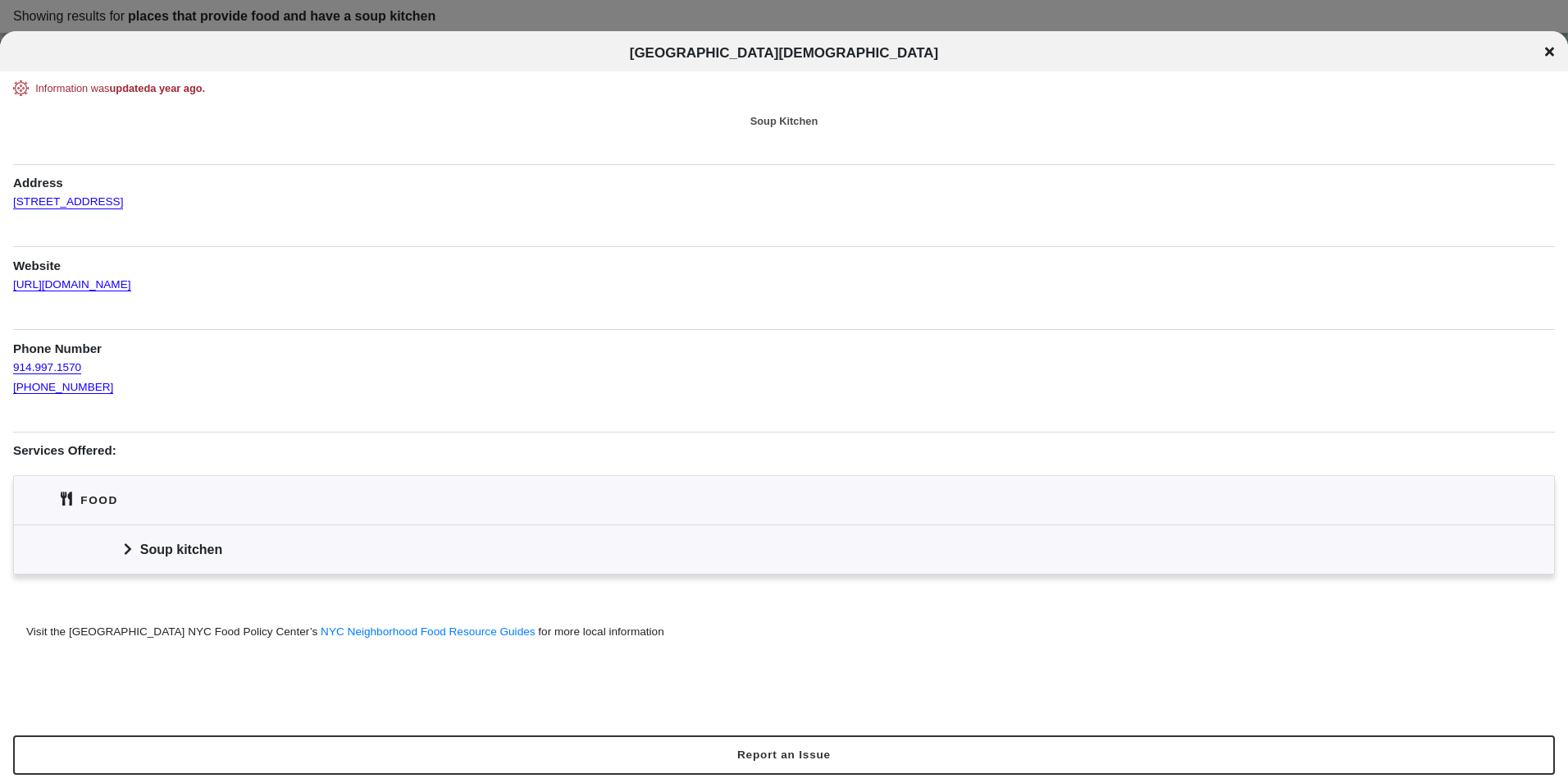
click at [1548, 49] on icon at bounding box center [1550, 51] width 9 height 13
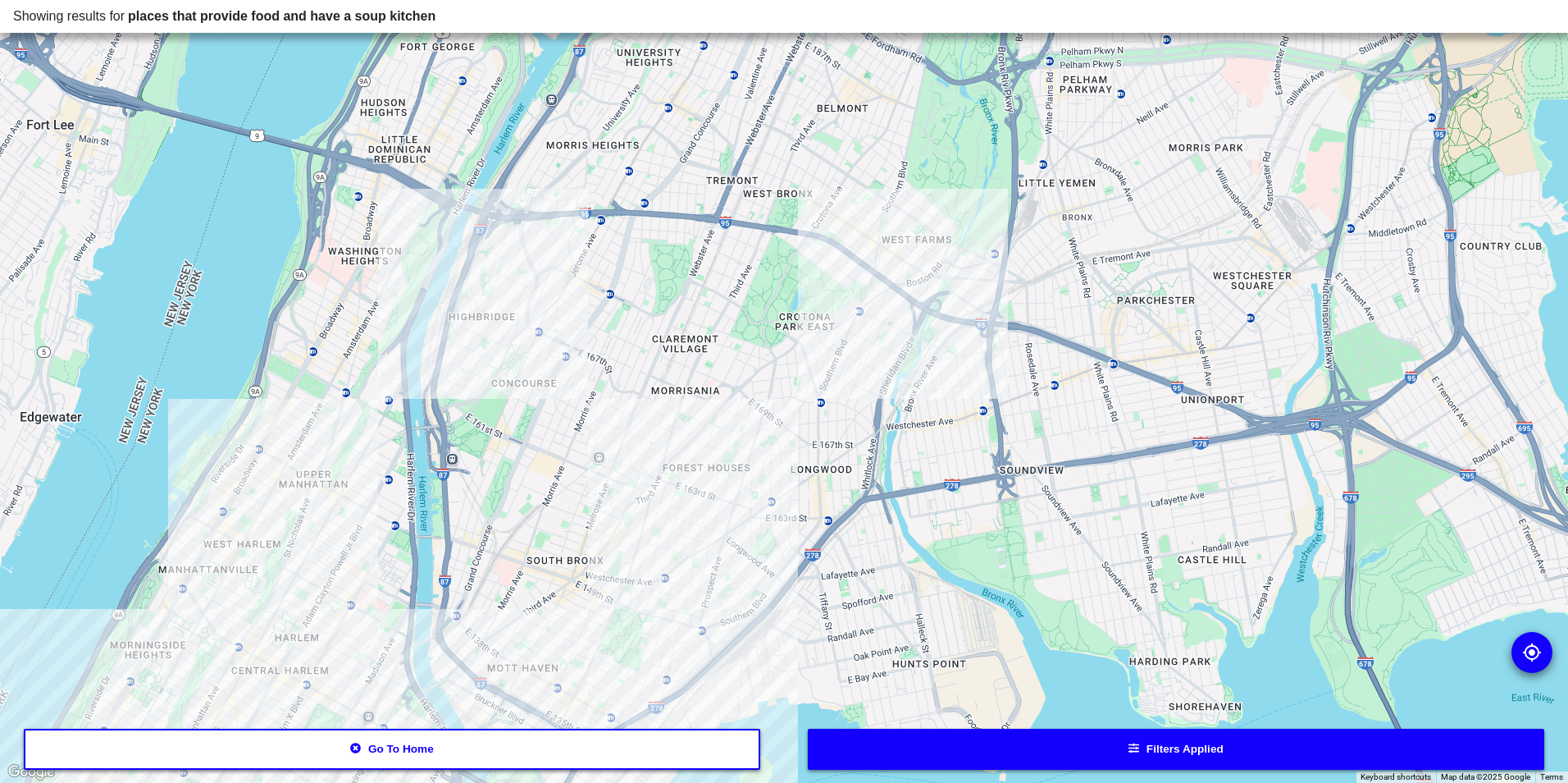
click at [611, 475] on div at bounding box center [784, 391] width 1568 height 783
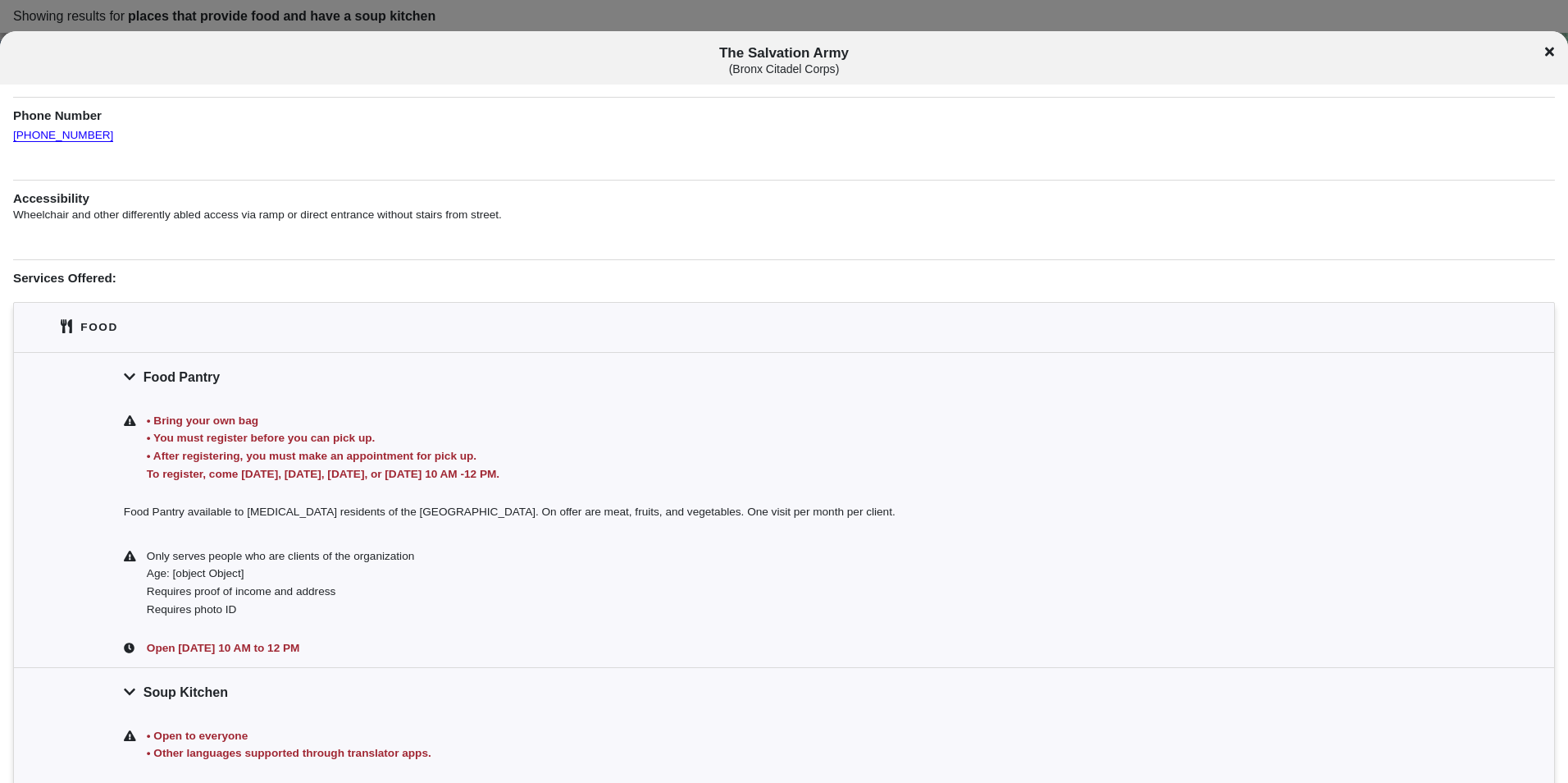
scroll to position [411, 0]
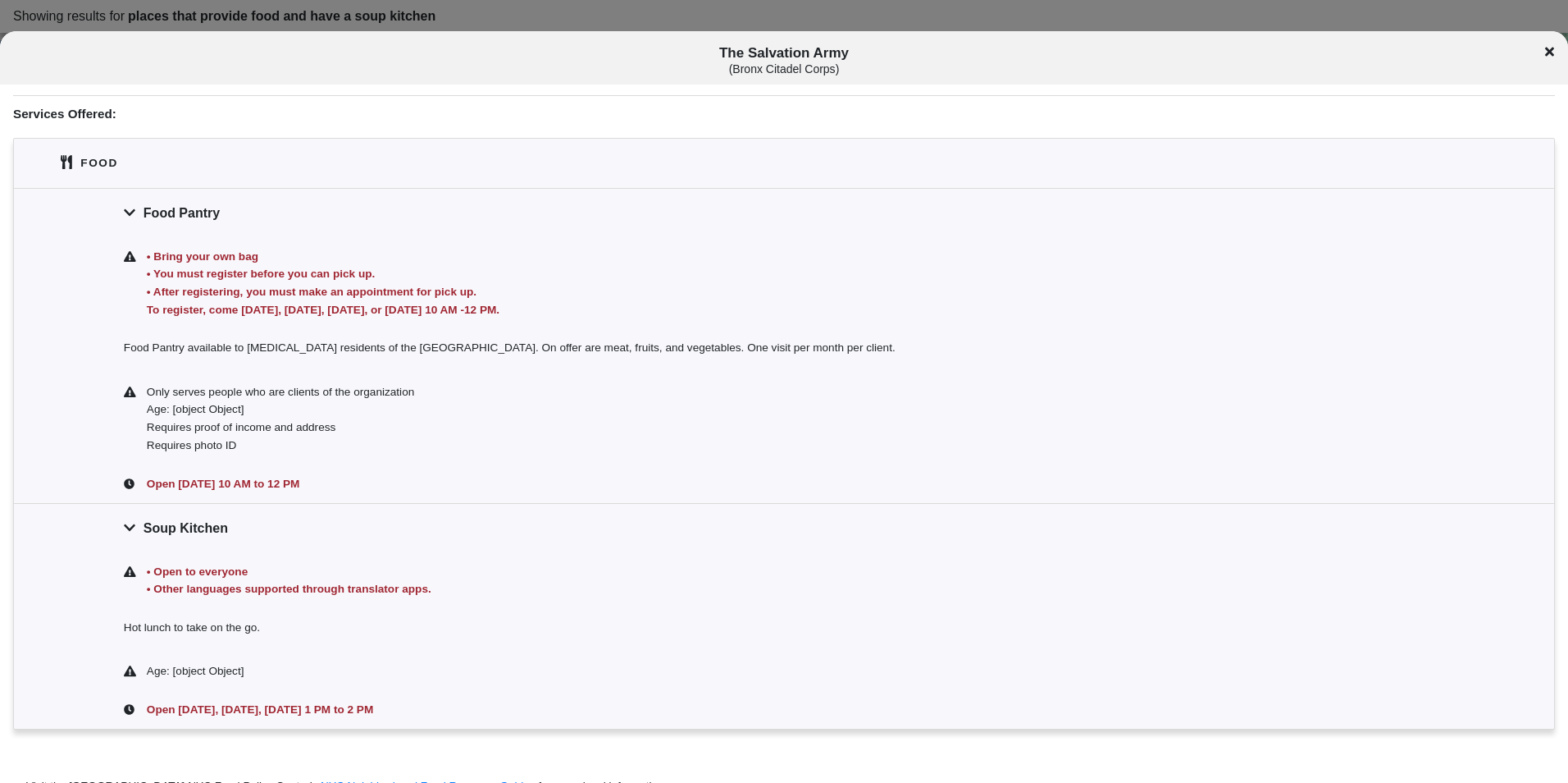
click at [837, 54] on span "The Salvation Army ( Bronx Citadel Corps )" at bounding box center [784, 60] width 1302 height 30
copy span "The Salvation Army"
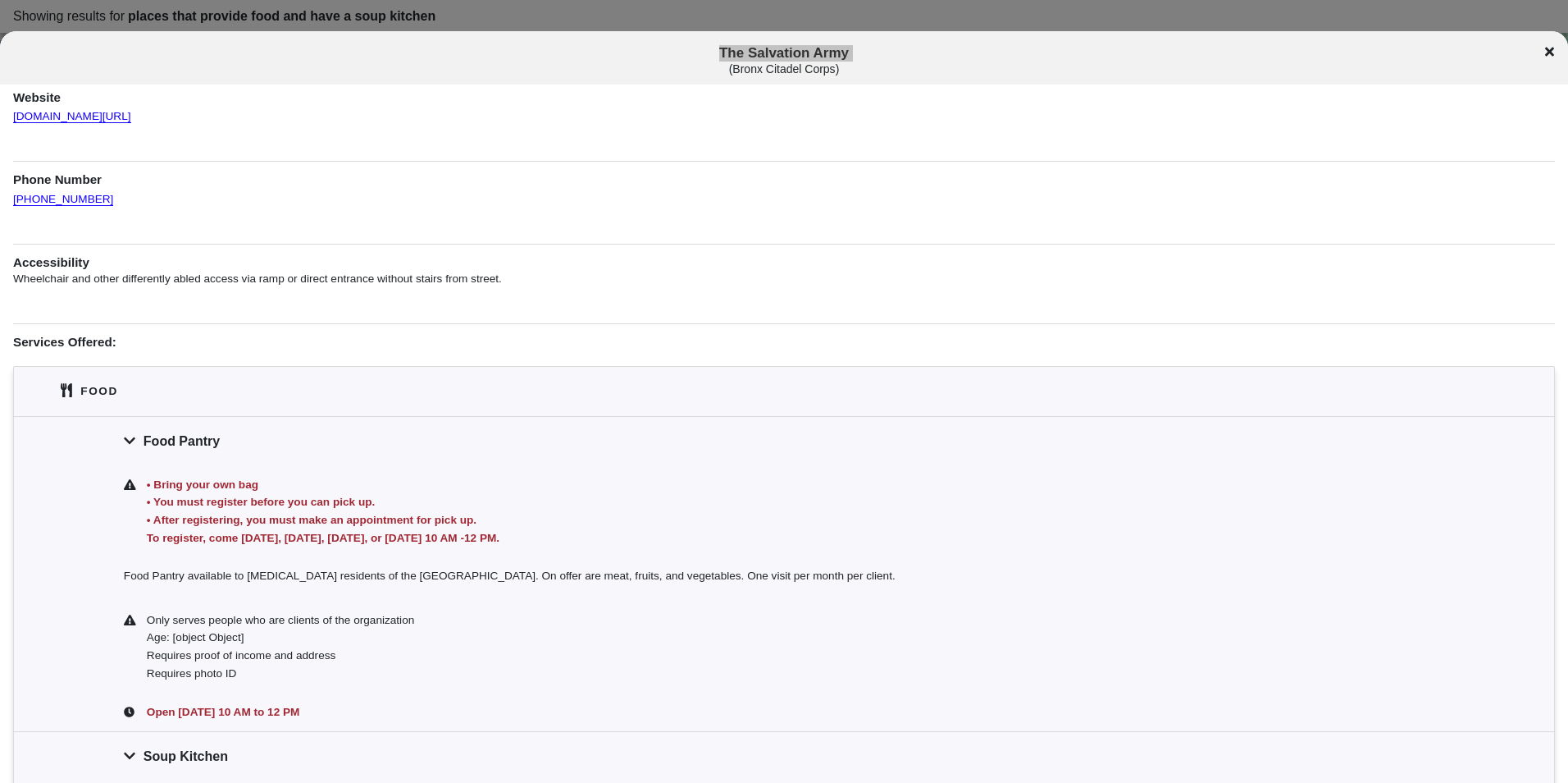
scroll to position [0, 0]
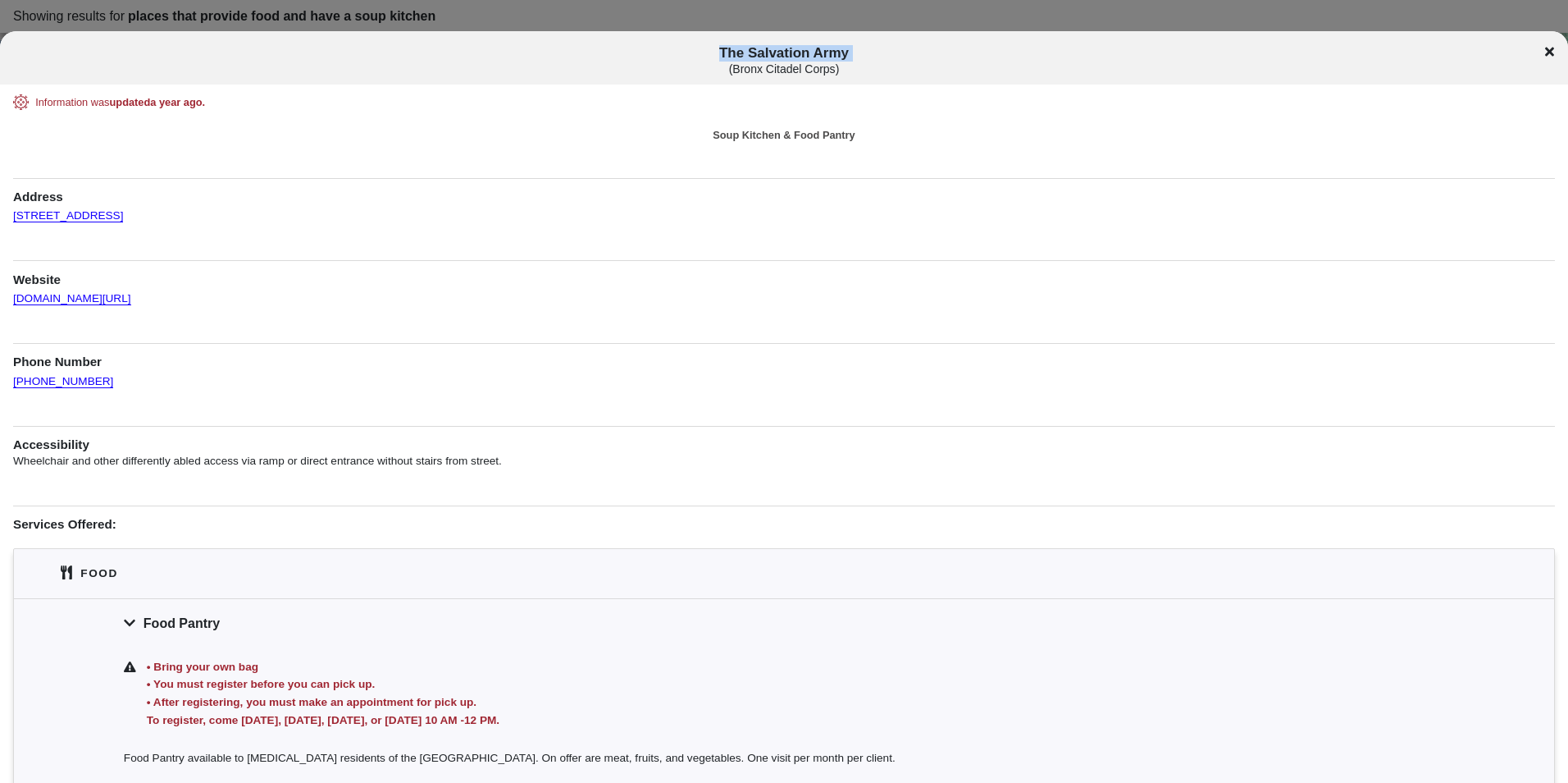
drag, startPoint x: 221, startPoint y: 217, endPoint x: -14, endPoint y: 211, distance: 235.1
click at [0, 0] on html "Showing results for places that provide food and have a soup kitchen To navigat…" at bounding box center [784, 0] width 1568 height 0
click at [315, 247] on div "Information was updated a year ago . Soup Kitchen & Food Pantry Address [STREET…" at bounding box center [784, 650] width 1542 height 1111
drag, startPoint x: 157, startPoint y: 230, endPoint x: 15, endPoint y: 210, distance: 143.4
click at [15, 210] on div "Information was updated a year ago . Soup Kitchen & Food Pantry Address [STREET…" at bounding box center [784, 650] width 1542 height 1111
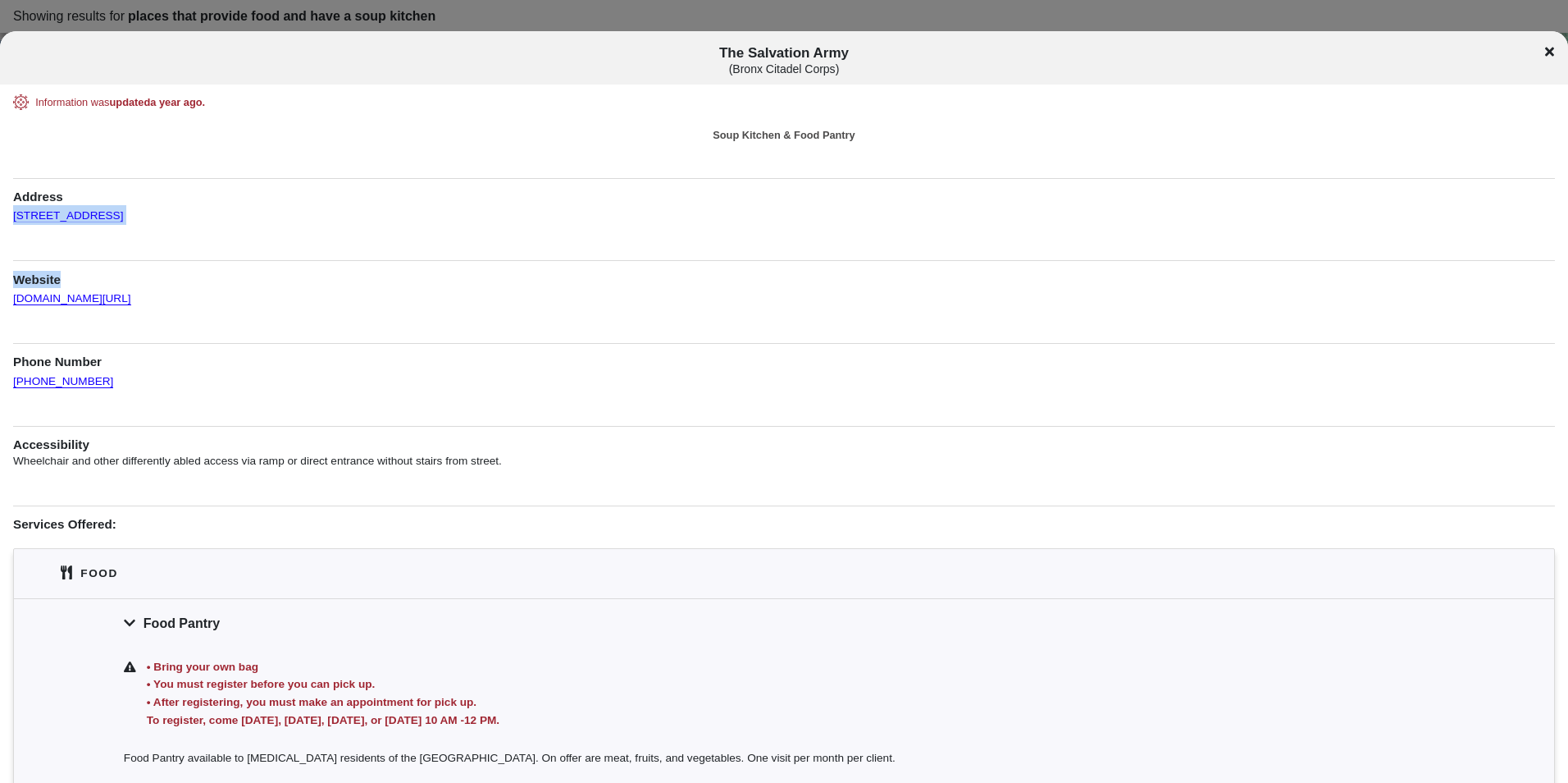
drag, startPoint x: 15, startPoint y: 210, endPoint x: 229, endPoint y: 254, distance: 218.5
click at [216, 263] on h1 "Website" at bounding box center [784, 274] width 1542 height 28
drag, startPoint x: 204, startPoint y: 215, endPoint x: 10, endPoint y: 210, distance: 194.1
click at [10, 210] on div "Information was updated a year ago . Soup Kitchen & Food Pantry Address [STREET…" at bounding box center [784, 650] width 1568 height 1111
copy link "[STREET_ADDRESS]"
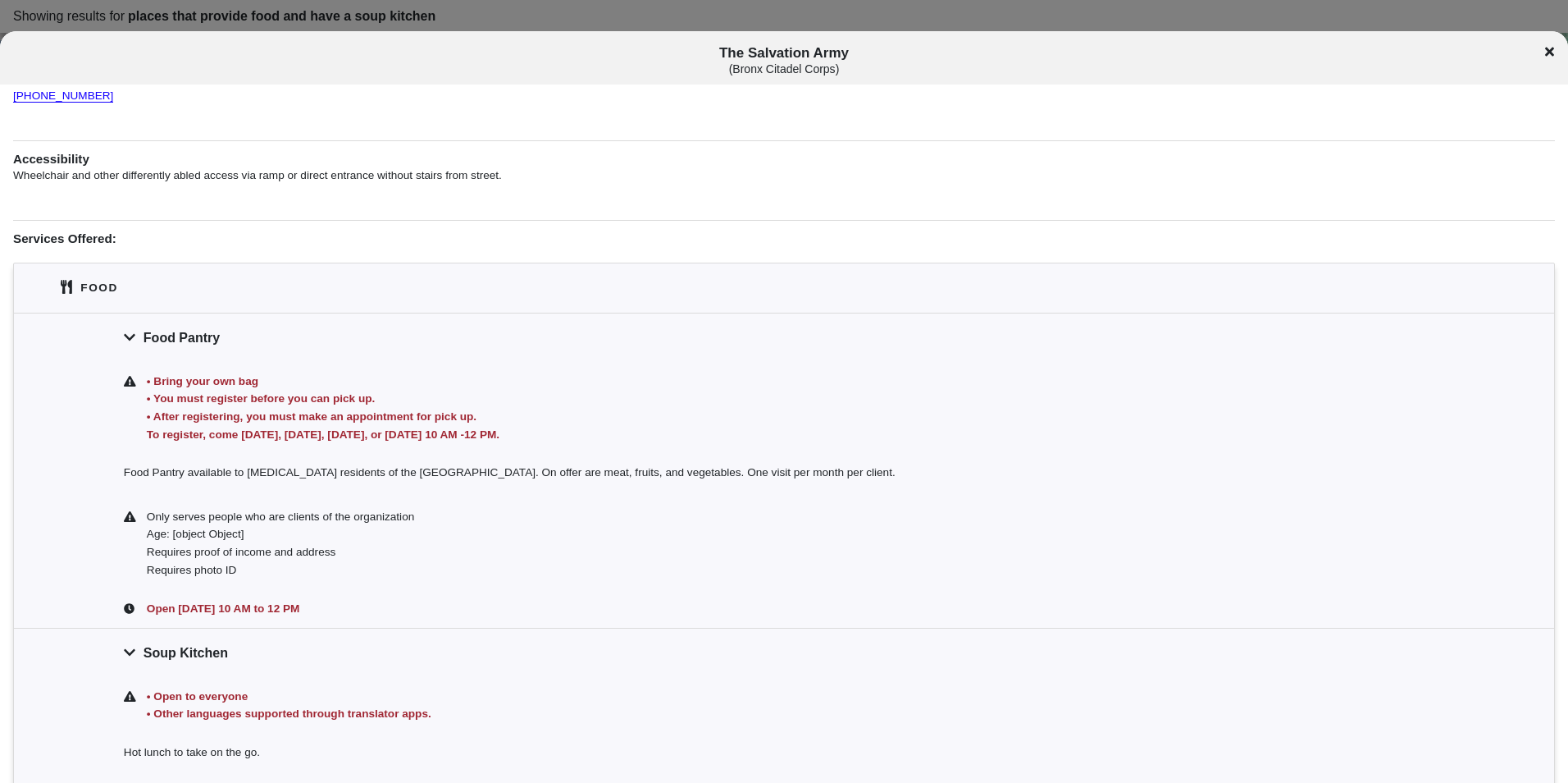
scroll to position [80, 0]
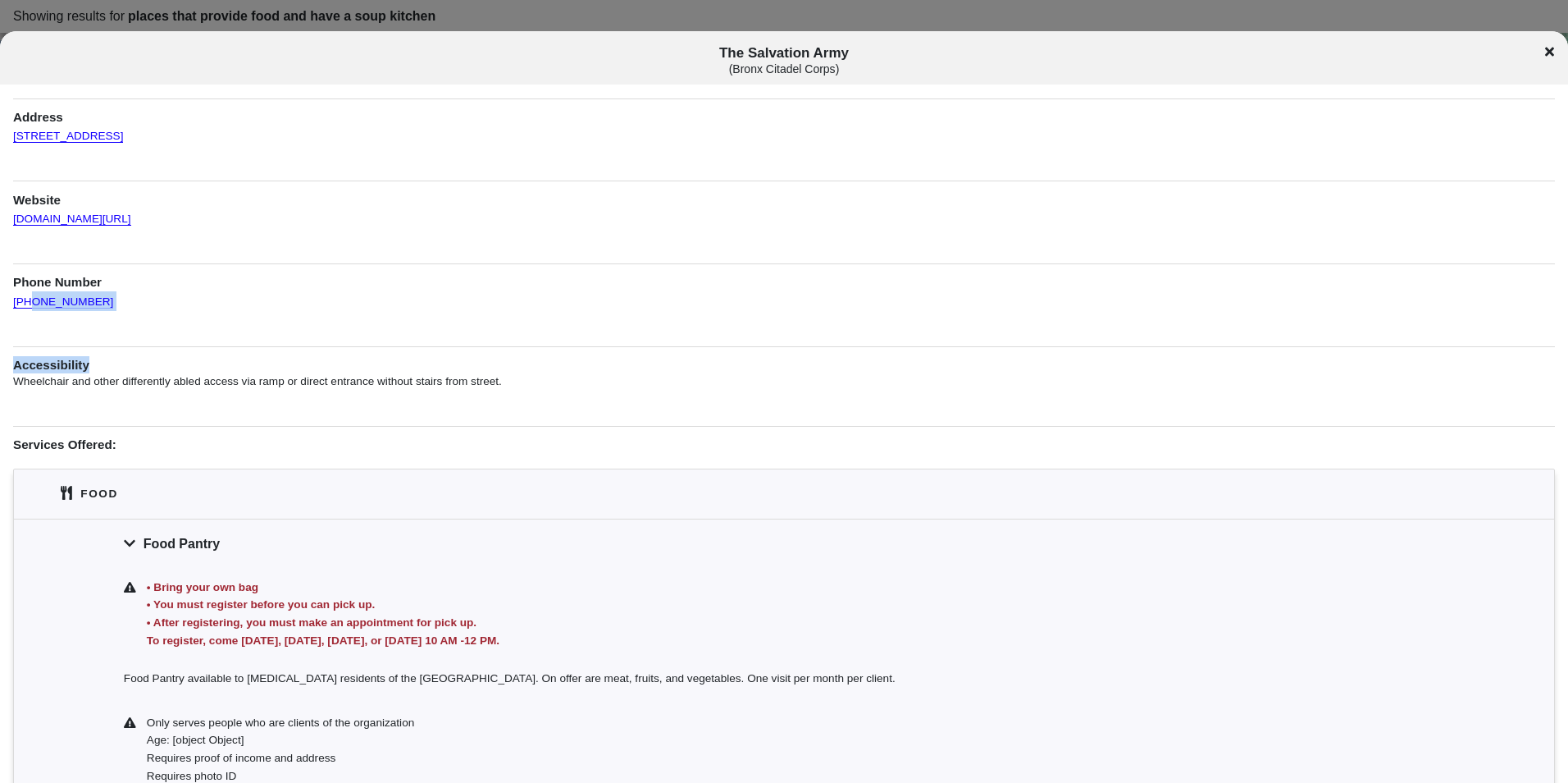
drag, startPoint x: 77, startPoint y: 306, endPoint x: 32, endPoint y: 311, distance: 45.3
click at [32, 311] on div "Information was updated a year ago . Soup Kitchen & Food Pantry Address [STREET…" at bounding box center [784, 571] width 1542 height 1111
drag, startPoint x: 32, startPoint y: 311, endPoint x: 103, endPoint y: 363, distance: 88.0
click at [103, 363] on div "Accessibility Wheelchair and other differently abled access via ramp or direct …" at bounding box center [784, 368] width 1542 height 44
drag, startPoint x: 103, startPoint y: 363, endPoint x: 97, endPoint y: 297, distance: 66.3
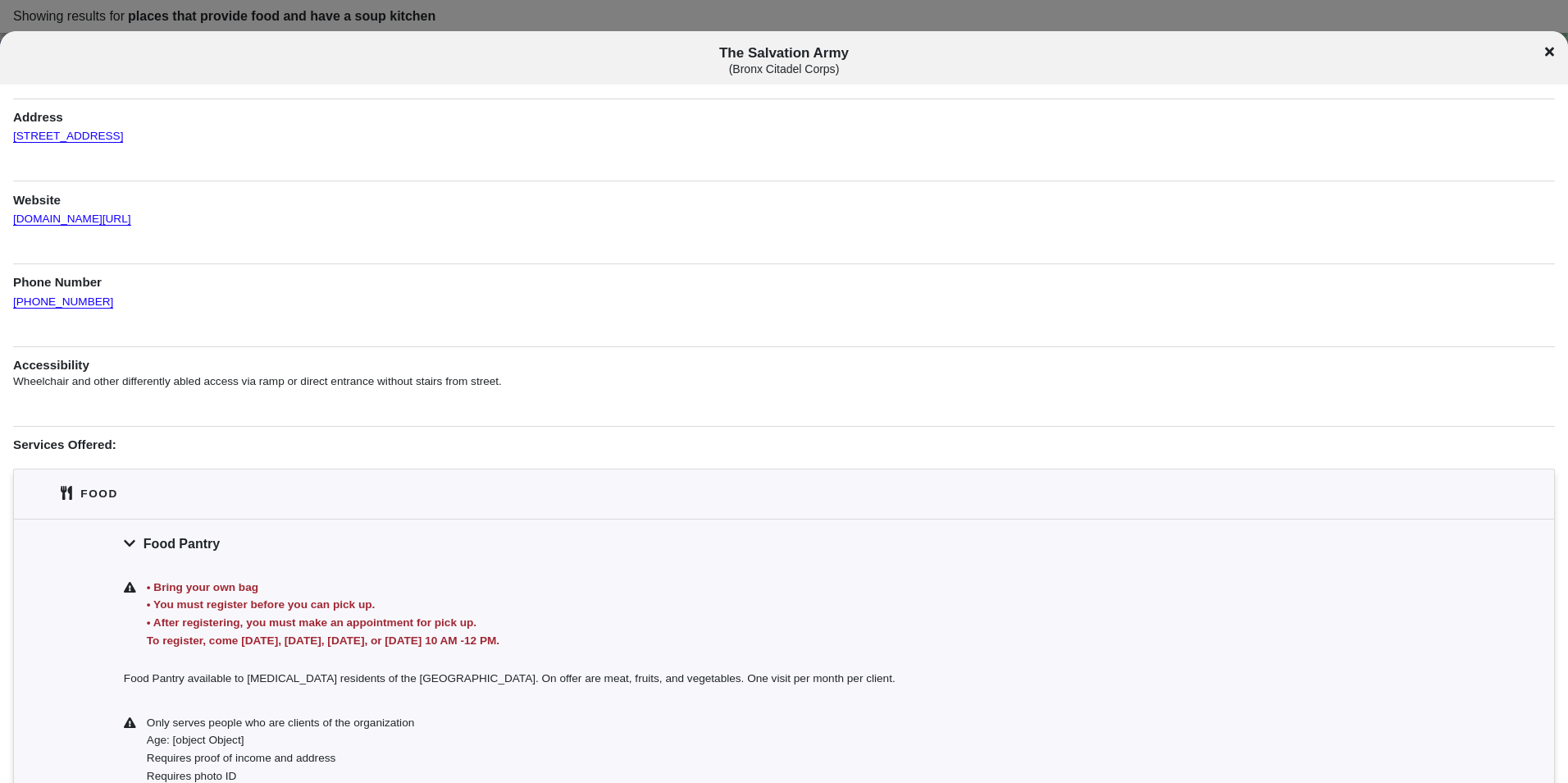
click at [96, 296] on div "[PHONE_NUMBER]" at bounding box center [784, 300] width 1542 height 20
drag, startPoint x: 98, startPoint y: 300, endPoint x: 10, endPoint y: 297, distance: 88.1
click at [10, 297] on div "Information was updated a year ago . Soup Kitchen & Food Pantry Address [STREET…" at bounding box center [784, 571] width 1568 height 1111
copy link "[PHONE_NUMBER]"
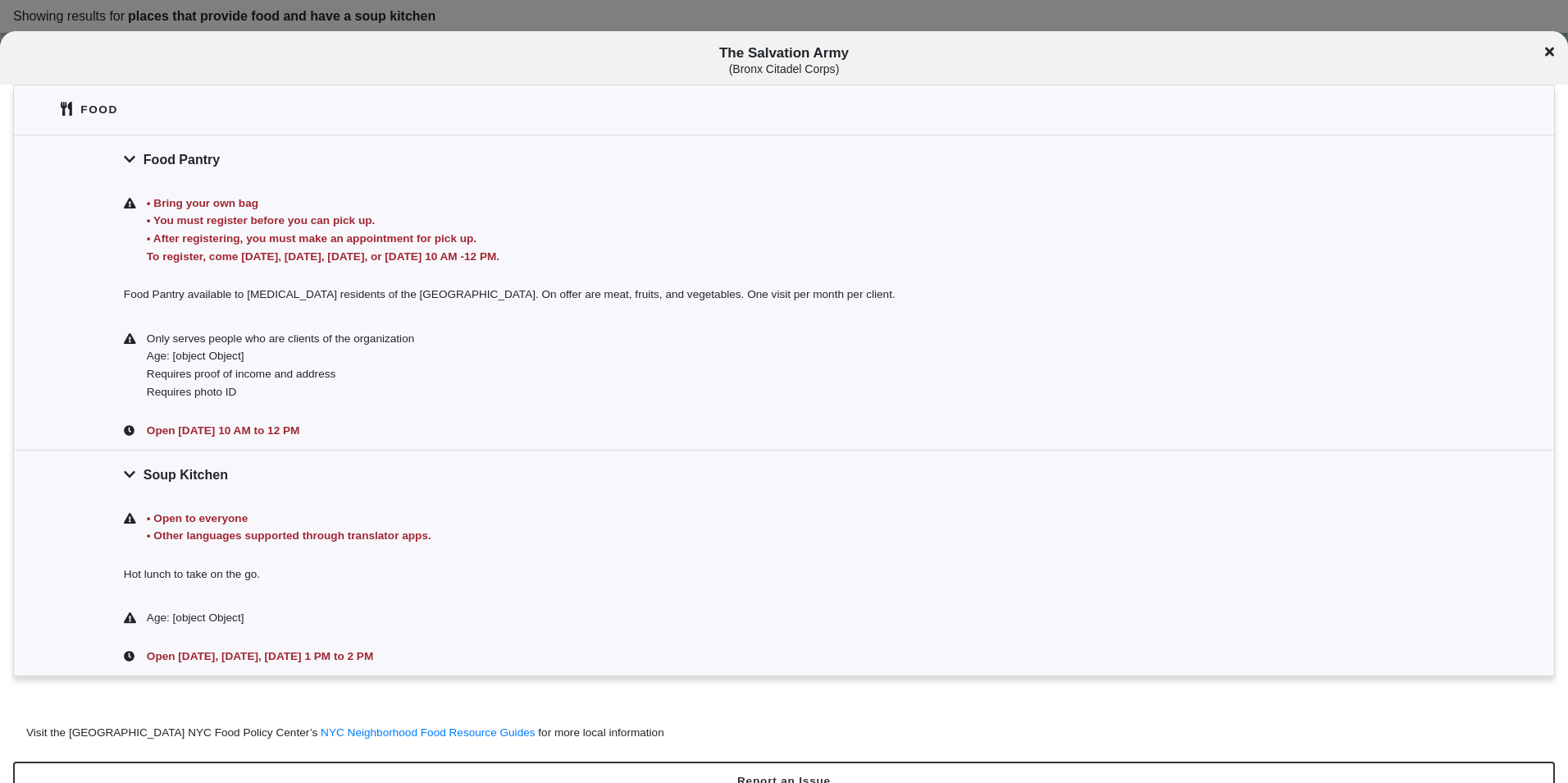
scroll to position [490, 0]
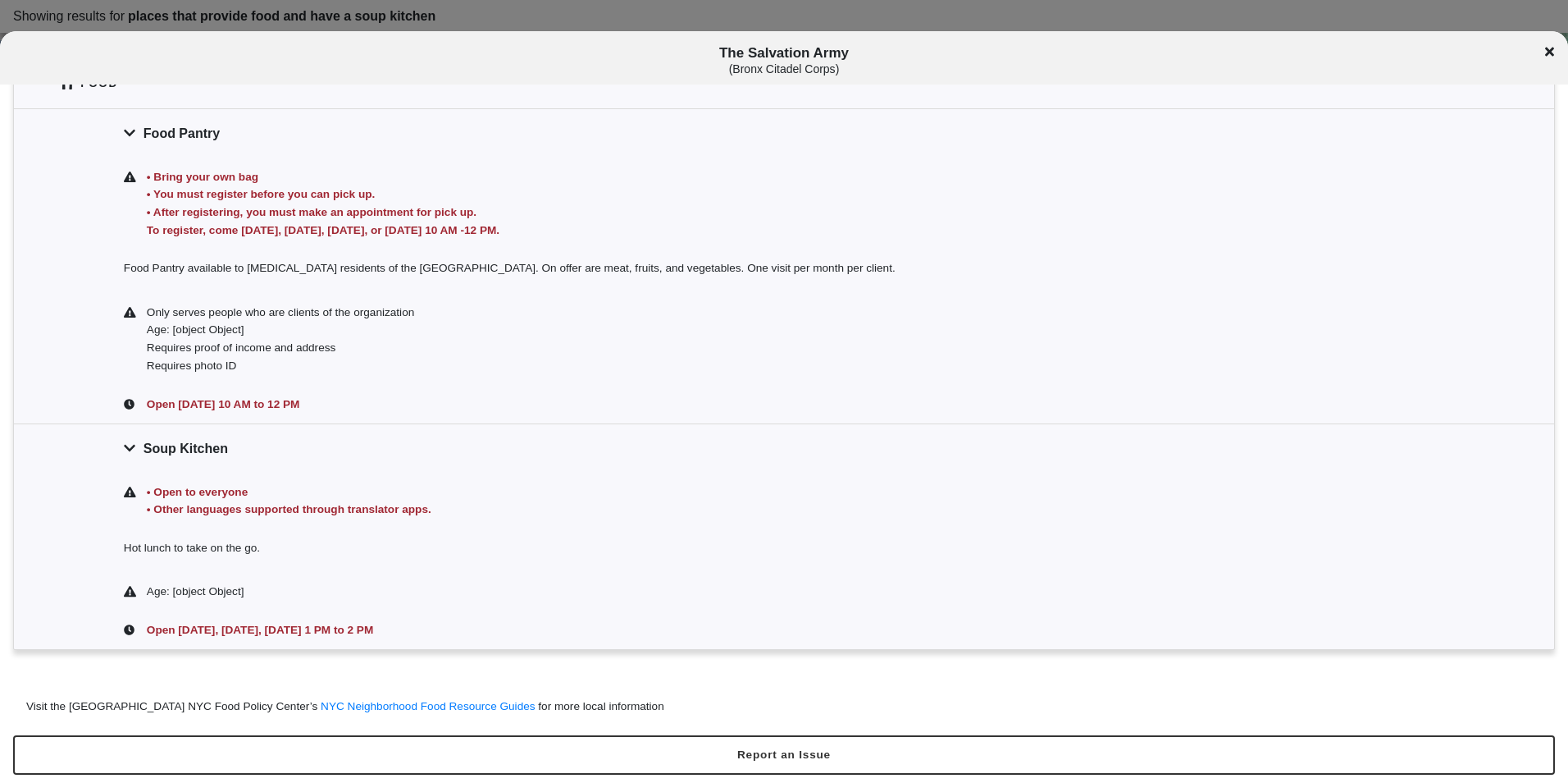
click at [1553, 52] on div "The Salvation Army ( Bronx Citadel Corps )" at bounding box center [784, 60] width 1568 height 30
copy span "The Salvation Army"
click at [1553, 45] on icon at bounding box center [1550, 51] width 9 height 13
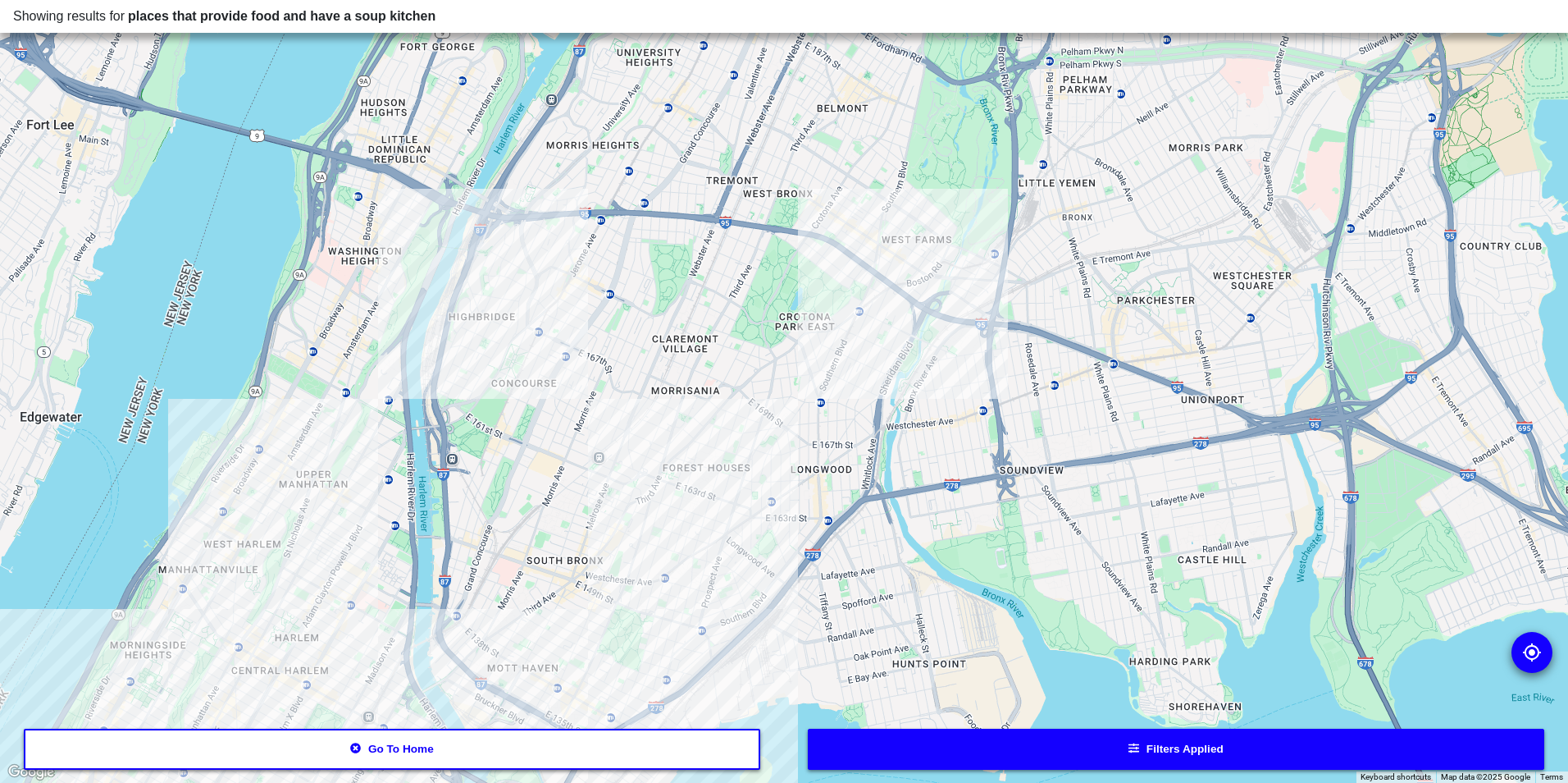
click at [611, 465] on div at bounding box center [784, 391] width 1568 height 783
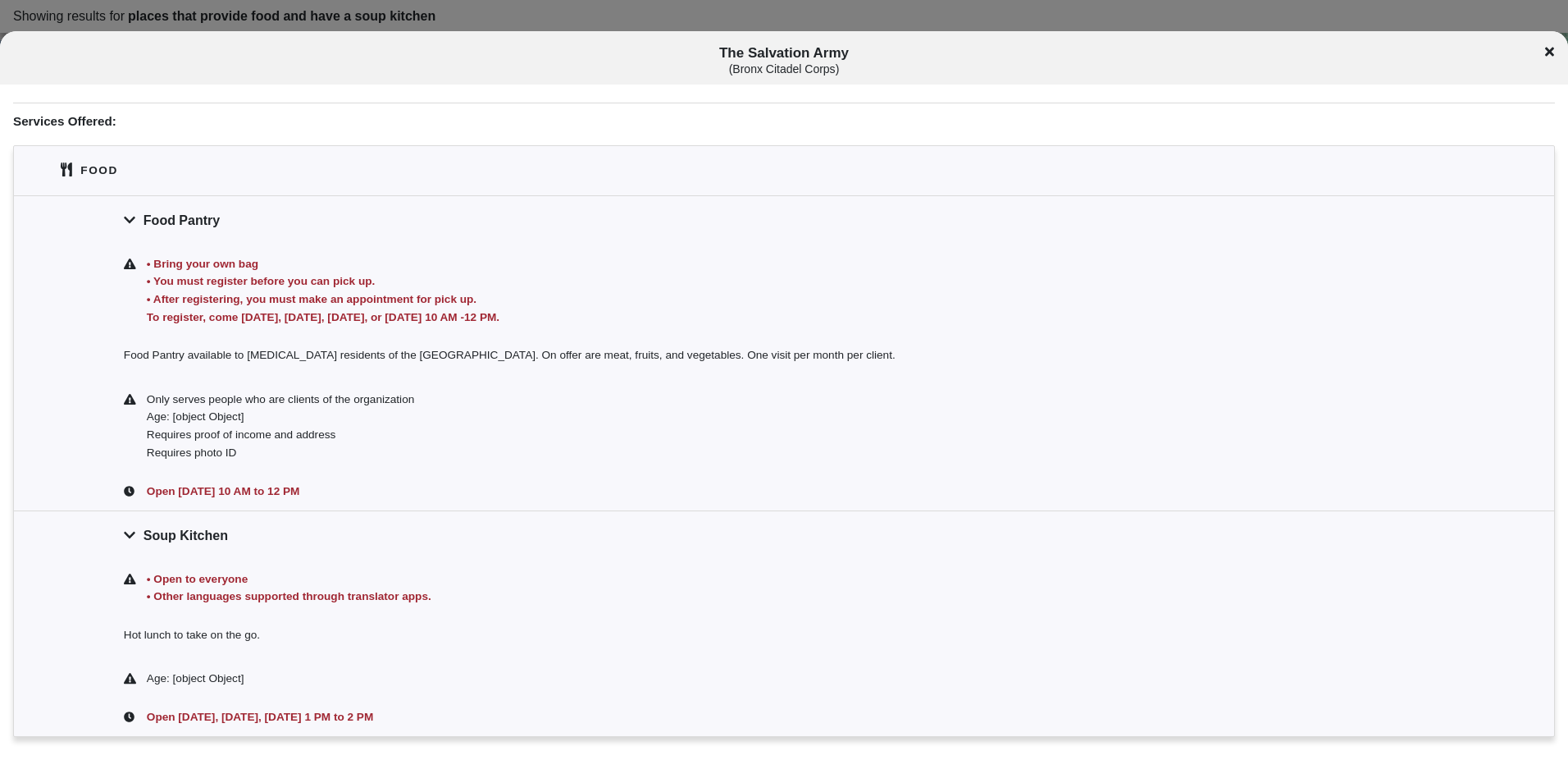
scroll to position [490, 0]
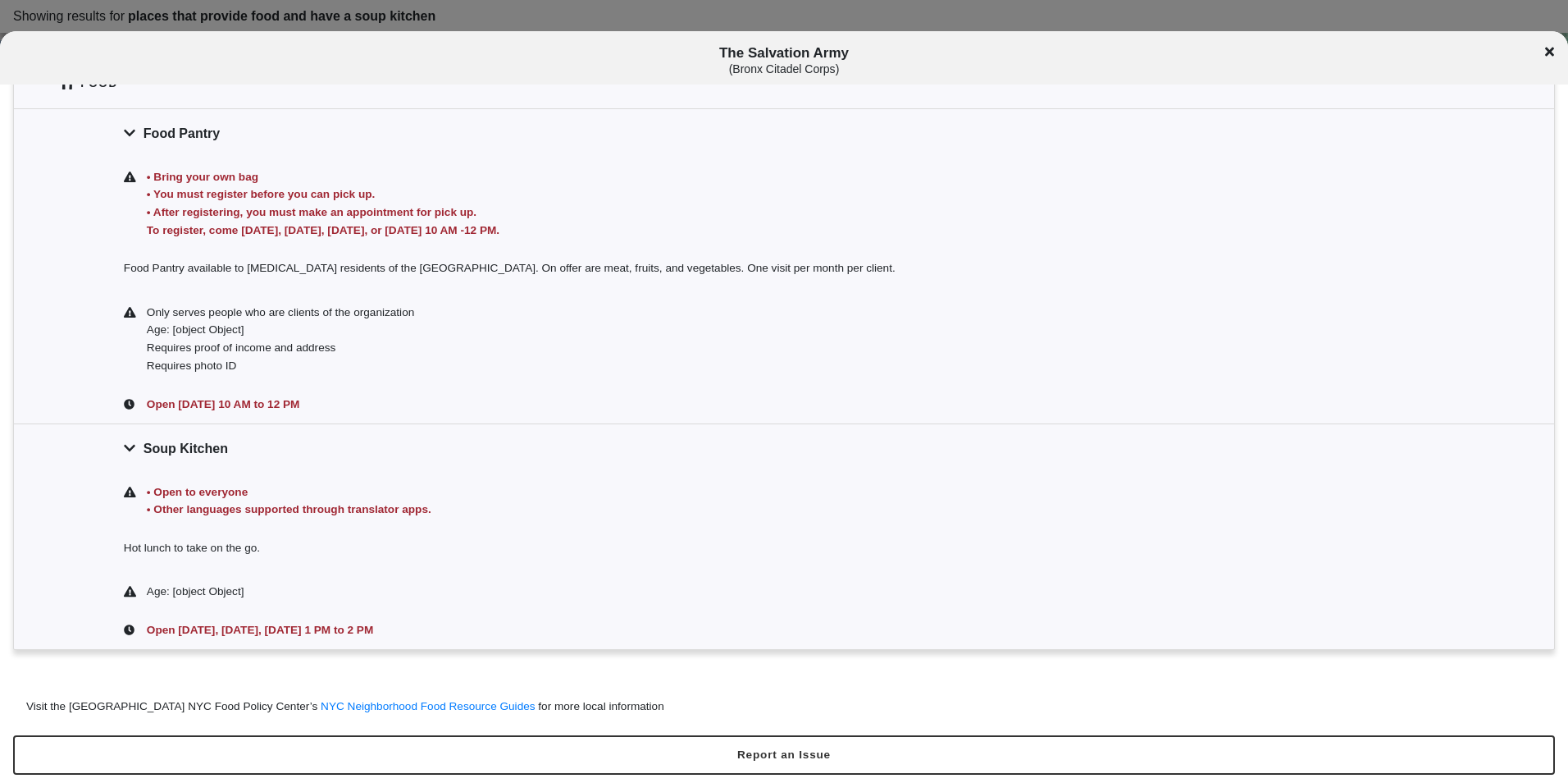
click at [1550, 53] on icon at bounding box center [1550, 52] width 9 height 9
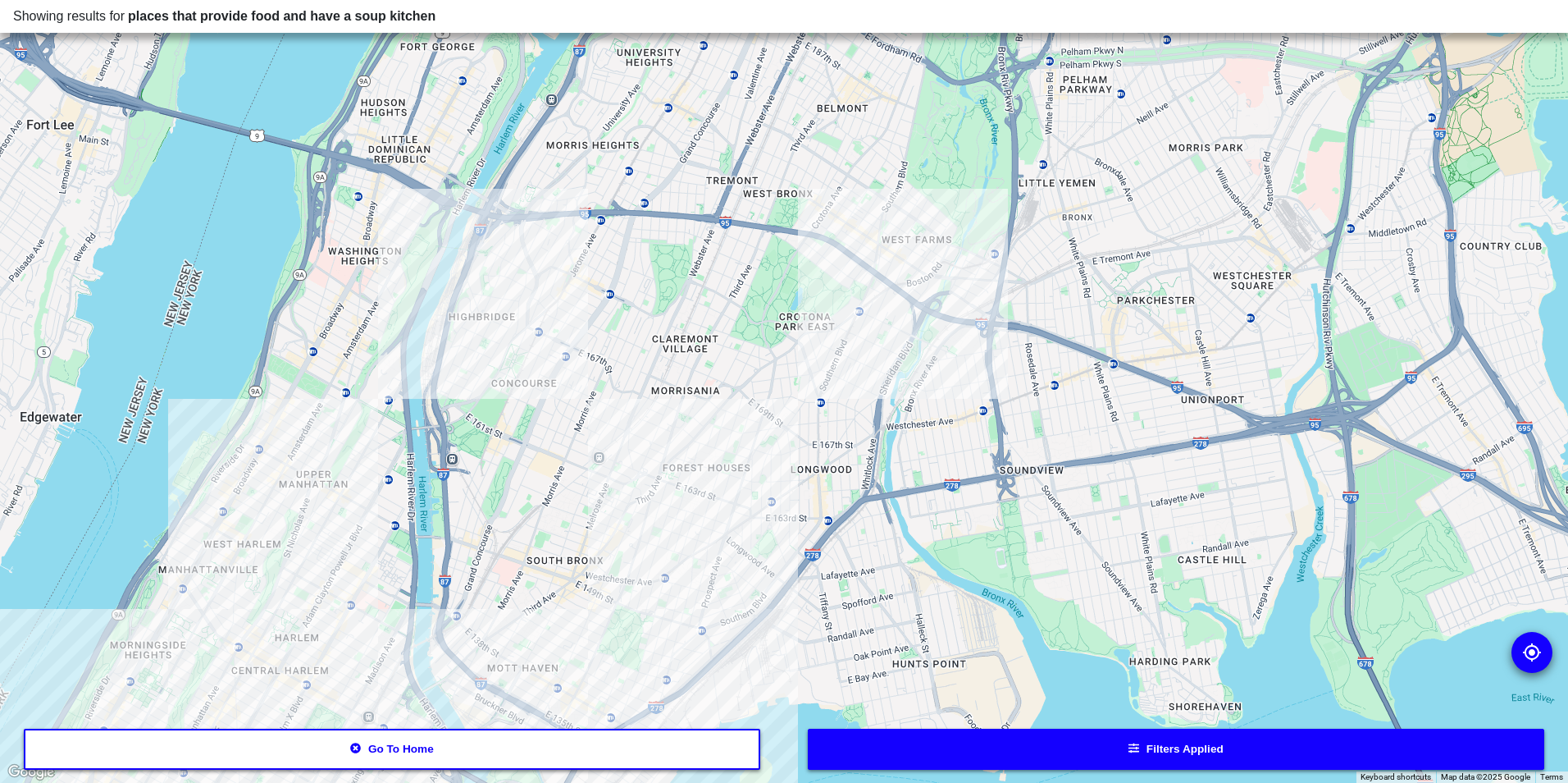
click at [575, 664] on div at bounding box center [784, 391] width 1568 height 783
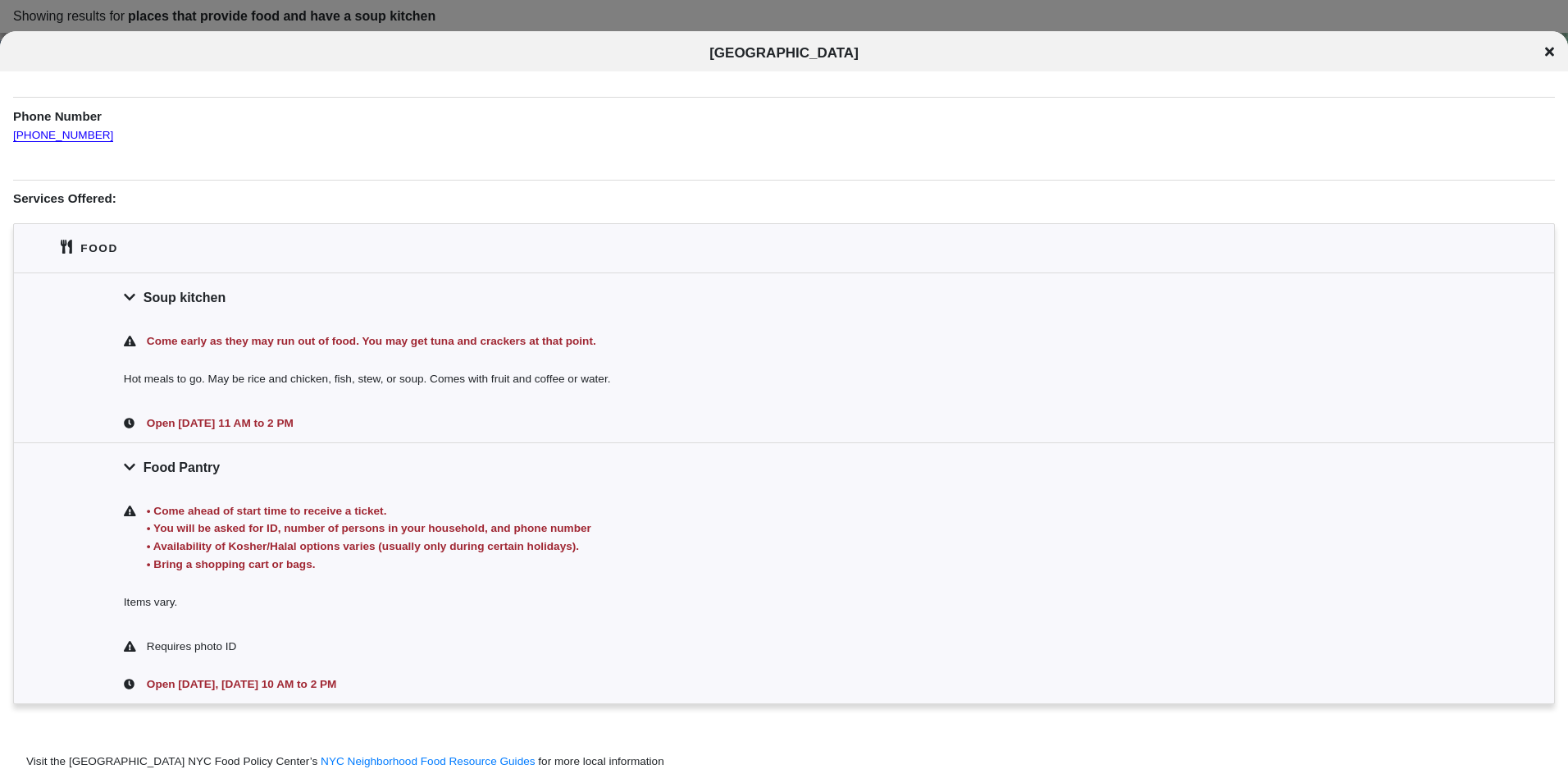
scroll to position [246, 0]
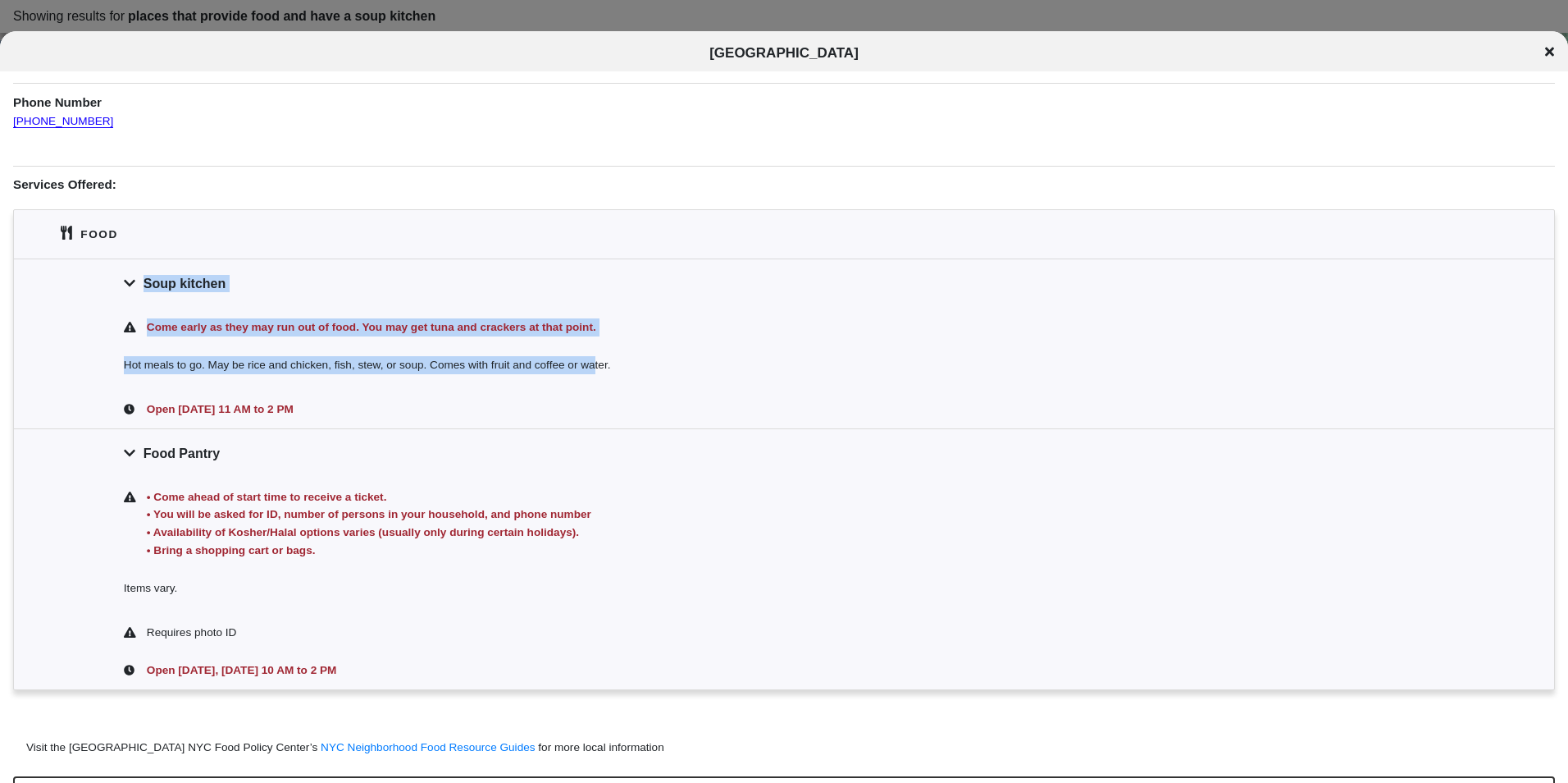
drag, startPoint x: 597, startPoint y: 352, endPoint x: 108, endPoint y: 302, distance: 491.5
click at [108, 302] on div "Soup kitchen Come early as they may run out of food. You may get tuna and crack…" at bounding box center [784, 343] width 1540 height 170
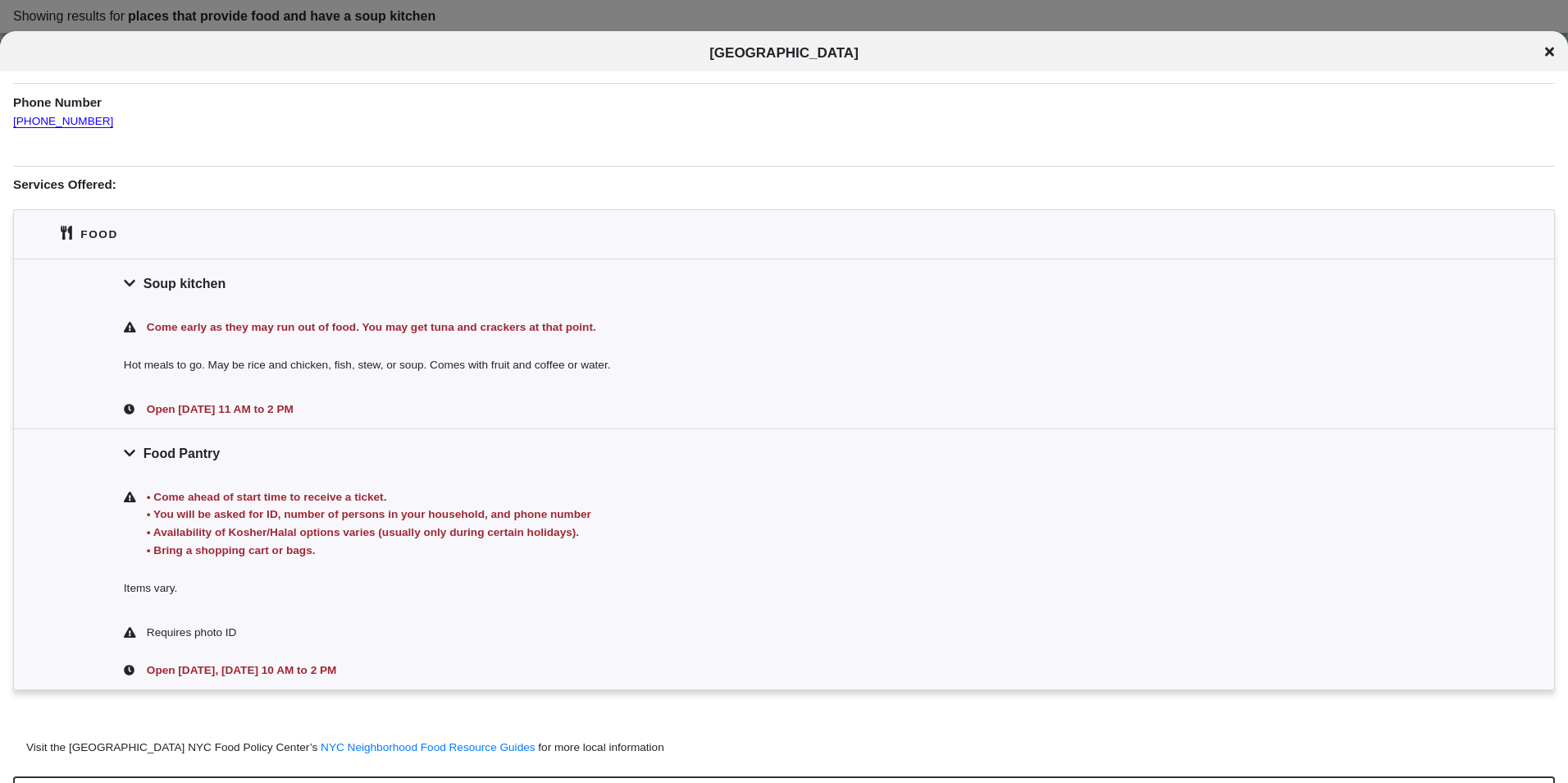
drag, startPoint x: 108, startPoint y: 302, endPoint x: 242, endPoint y: 345, distance: 140.7
click at [117, 307] on div "Soup kitchen" at bounding box center [784, 283] width 1540 height 50
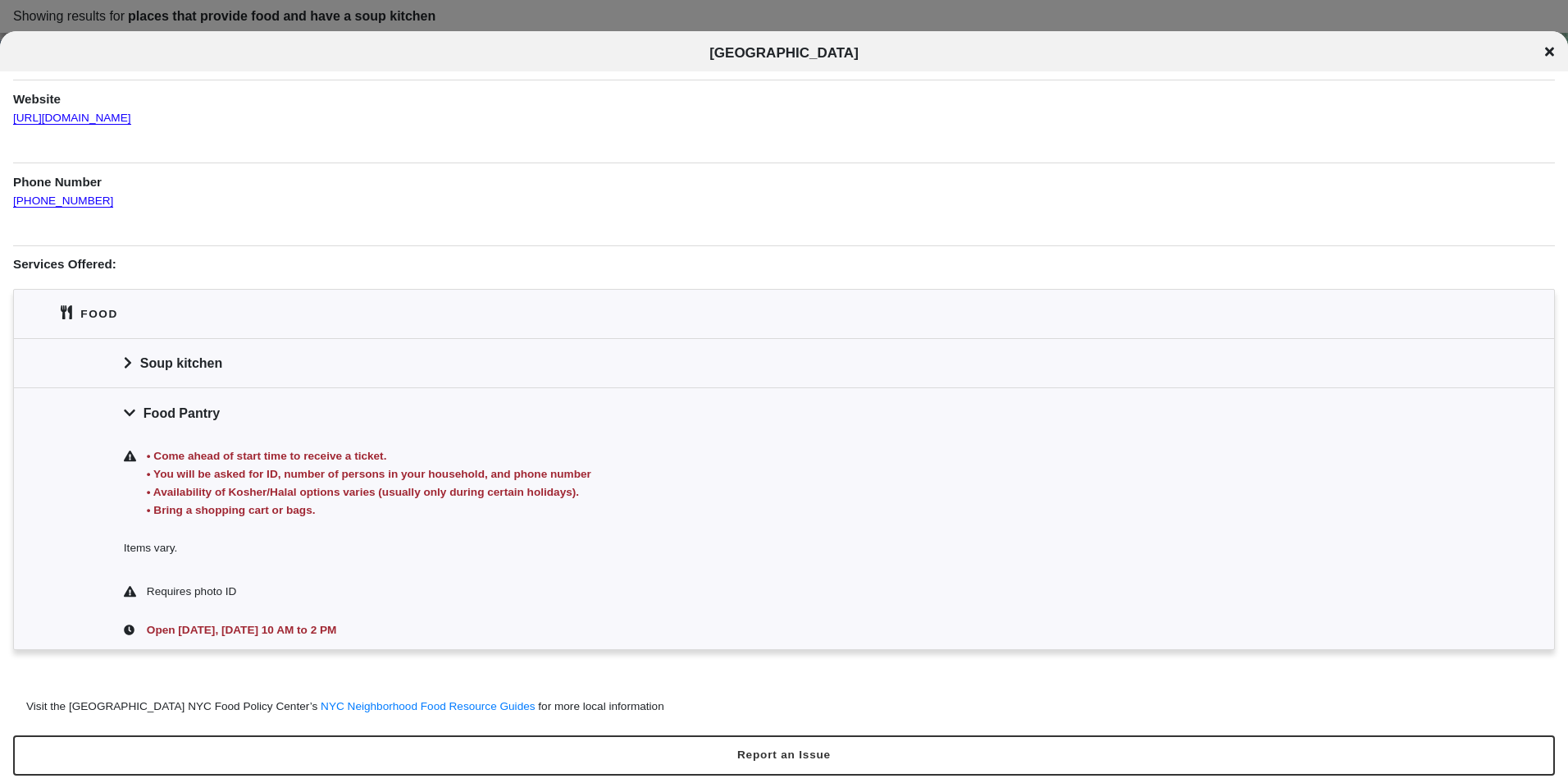
drag, startPoint x: 421, startPoint y: 349, endPoint x: 424, endPoint y: 357, distance: 8.5
click at [424, 357] on div "Soup kitchen" at bounding box center [784, 362] width 1540 height 50
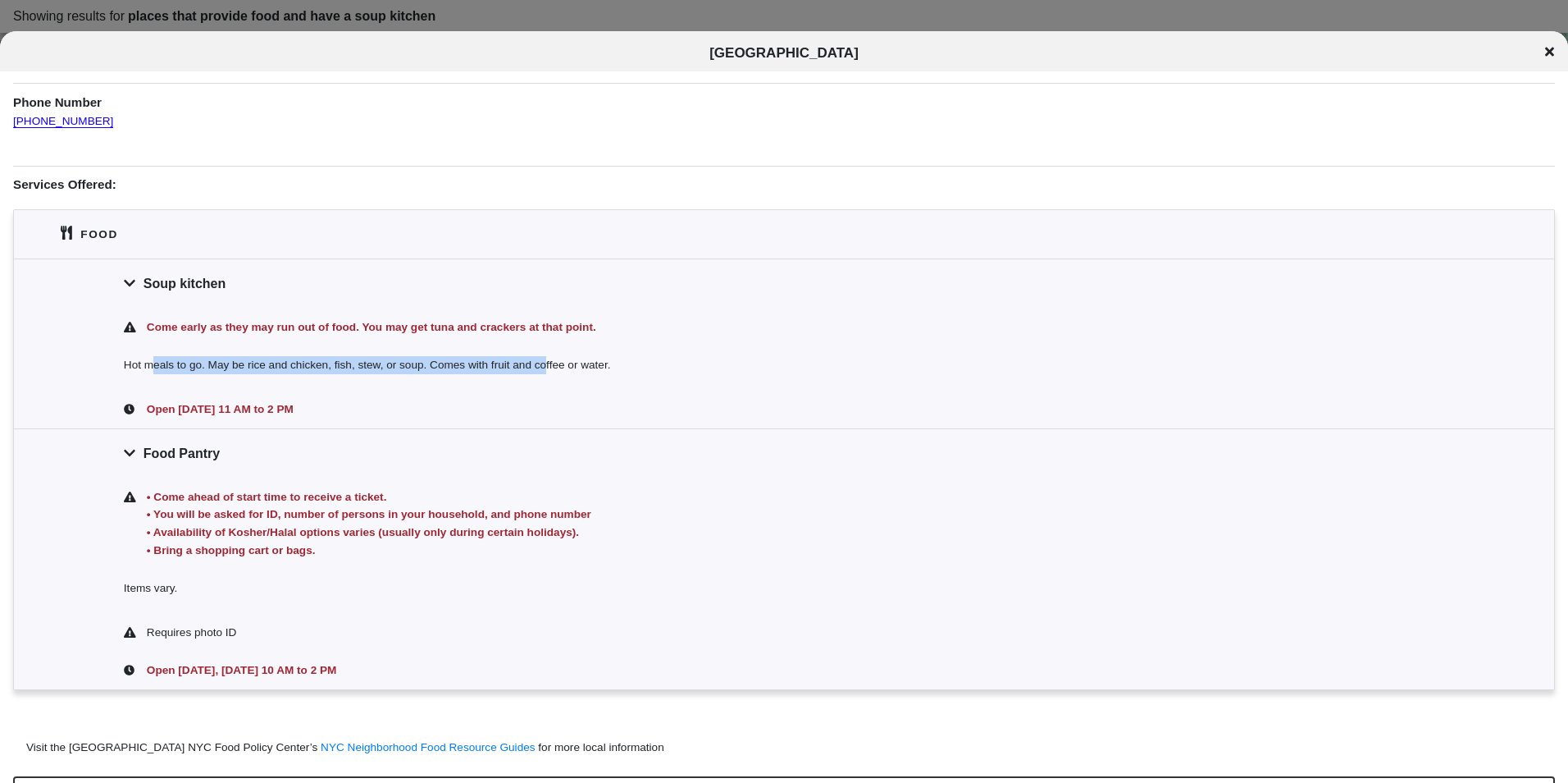
drag, startPoint x: 157, startPoint y: 364, endPoint x: 550, endPoint y: 367, distance: 393.0
click at [550, 367] on div "Hot meals to go. May be rice and chicken, fish, stew, or soup. Comes with fruit…" at bounding box center [784, 368] width 1540 height 43
drag, startPoint x: 550, startPoint y: 367, endPoint x: 697, endPoint y: 415, distance: 154.6
click at [553, 366] on div "Hot meals to go. May be rice and chicken, fish, stew, or soup. Comes with fruit…" at bounding box center [784, 368] width 1540 height 43
click at [699, 416] on div "Open [DATE] 11 AM to 2 PM" at bounding box center [794, 409] width 1301 height 18
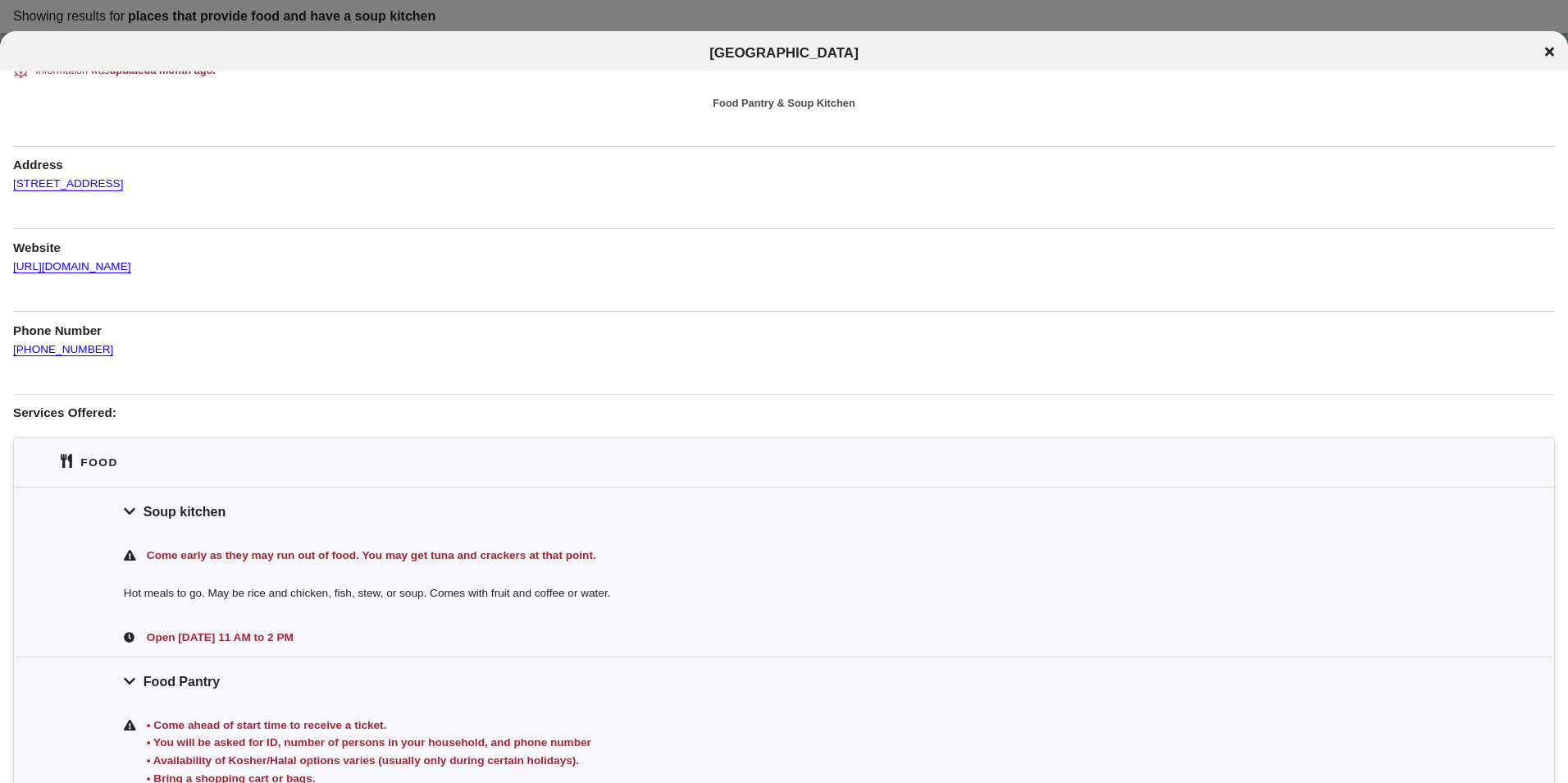
scroll to position [0, 0]
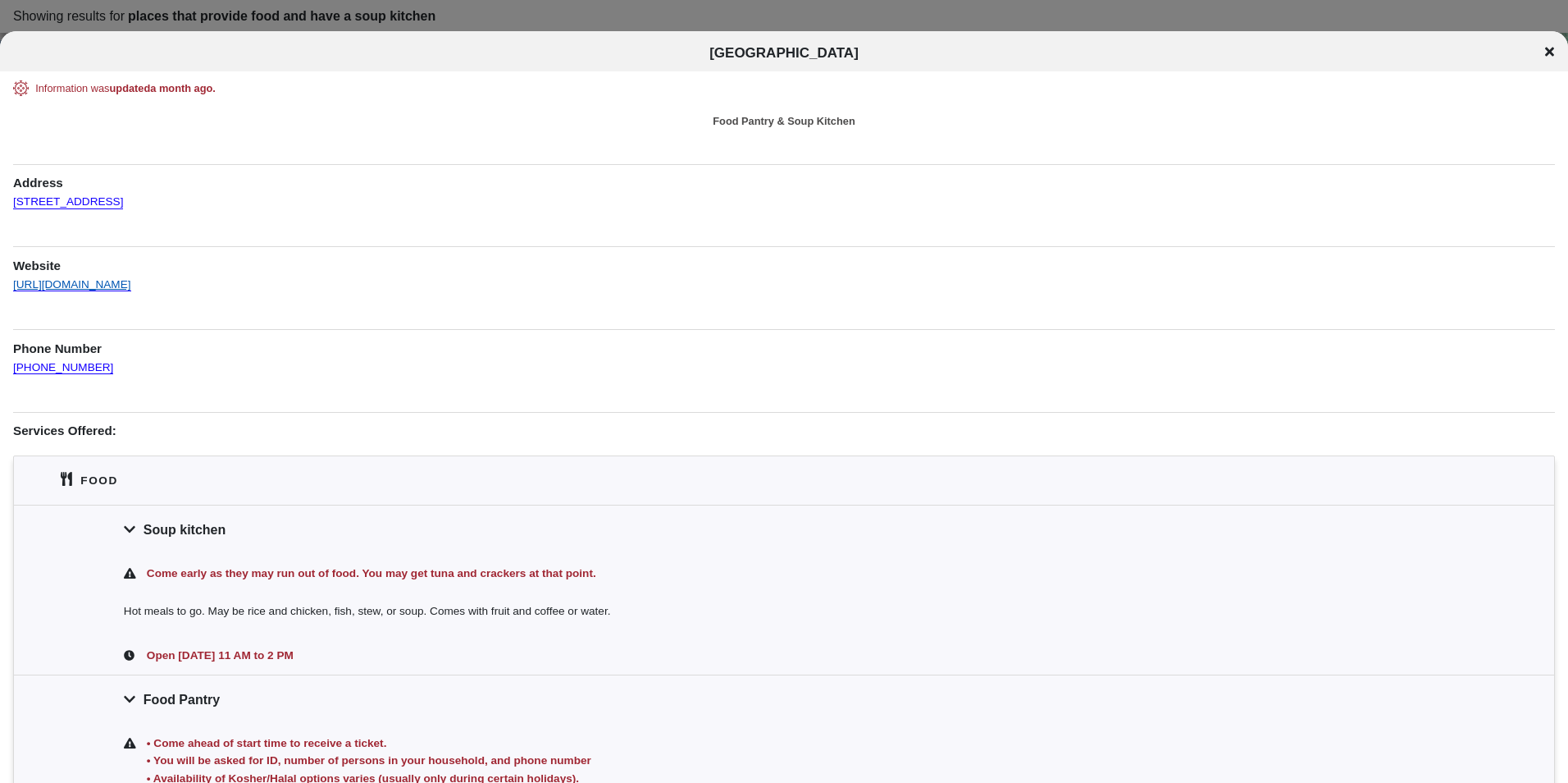
click at [82, 276] on link "[URL][DOMAIN_NAME]" at bounding box center [72, 277] width 118 height 29
click at [1552, 51] on icon at bounding box center [1550, 51] width 9 height 13
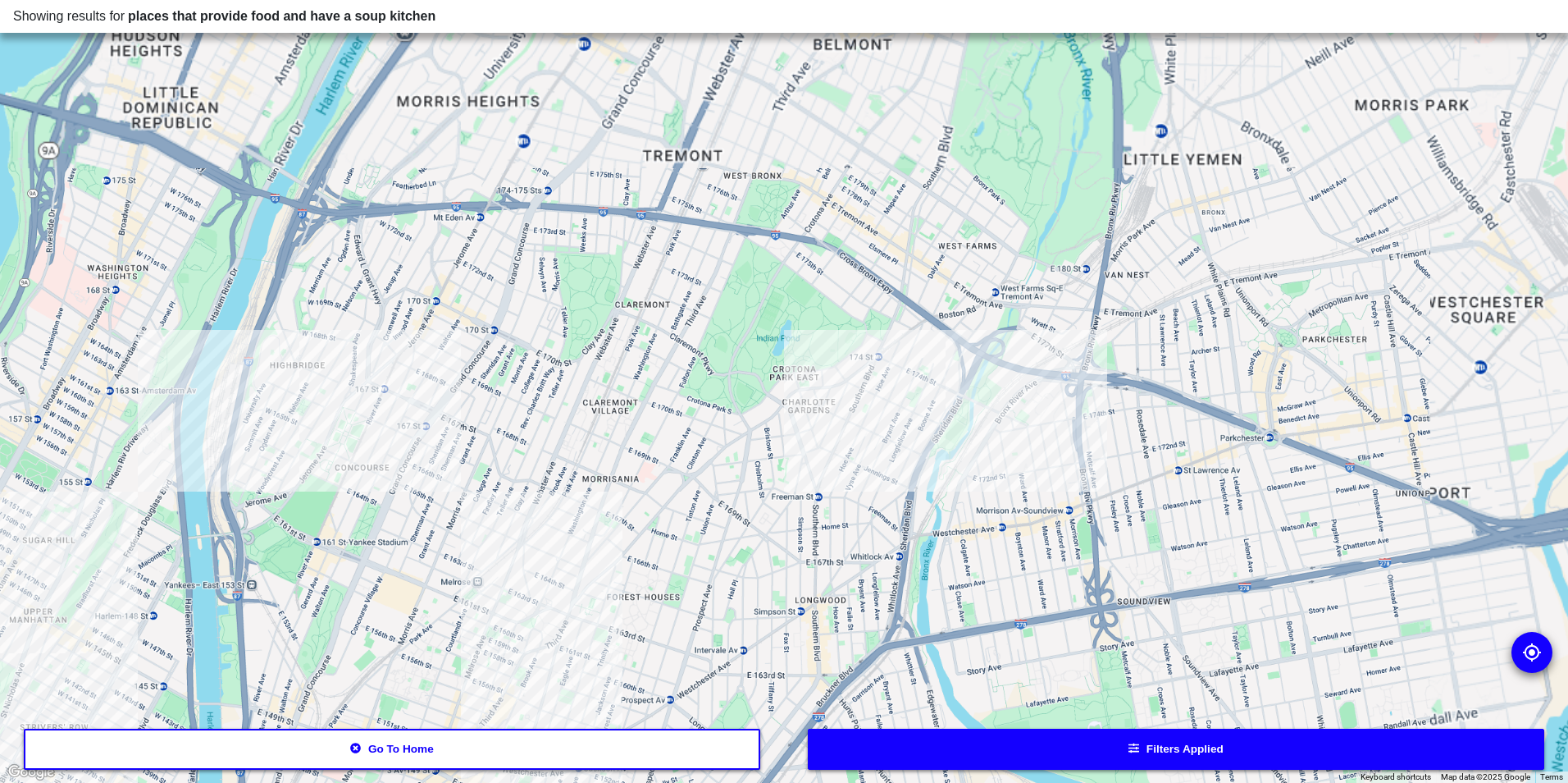
drag, startPoint x: 719, startPoint y: 468, endPoint x: 637, endPoint y: 628, distance: 179.8
click at [637, 628] on div at bounding box center [784, 391] width 1568 height 783
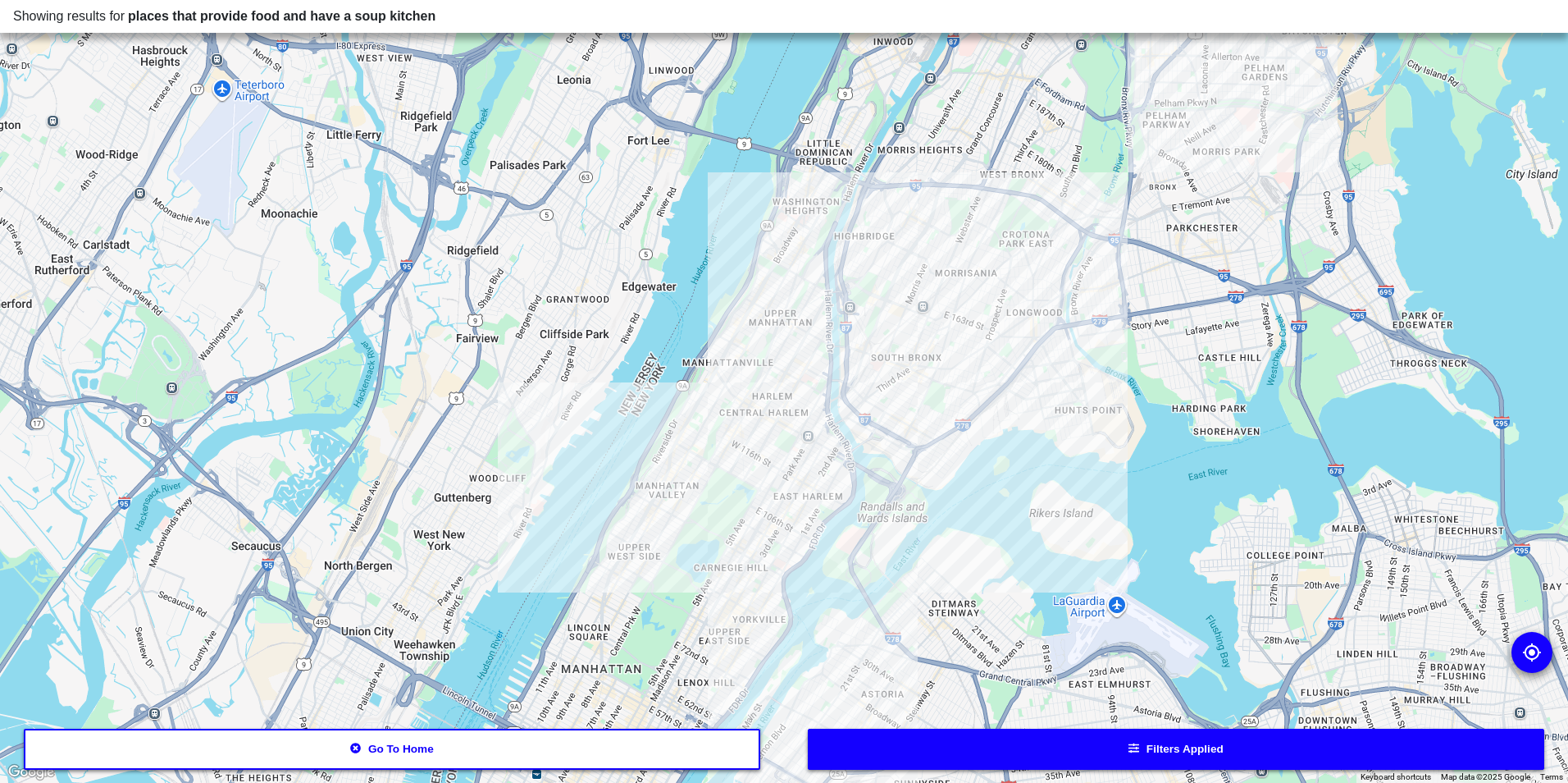
drag, startPoint x: 747, startPoint y: 504, endPoint x: 951, endPoint y: 297, distance: 290.6
click at [1032, 238] on div at bounding box center [784, 391] width 1568 height 783
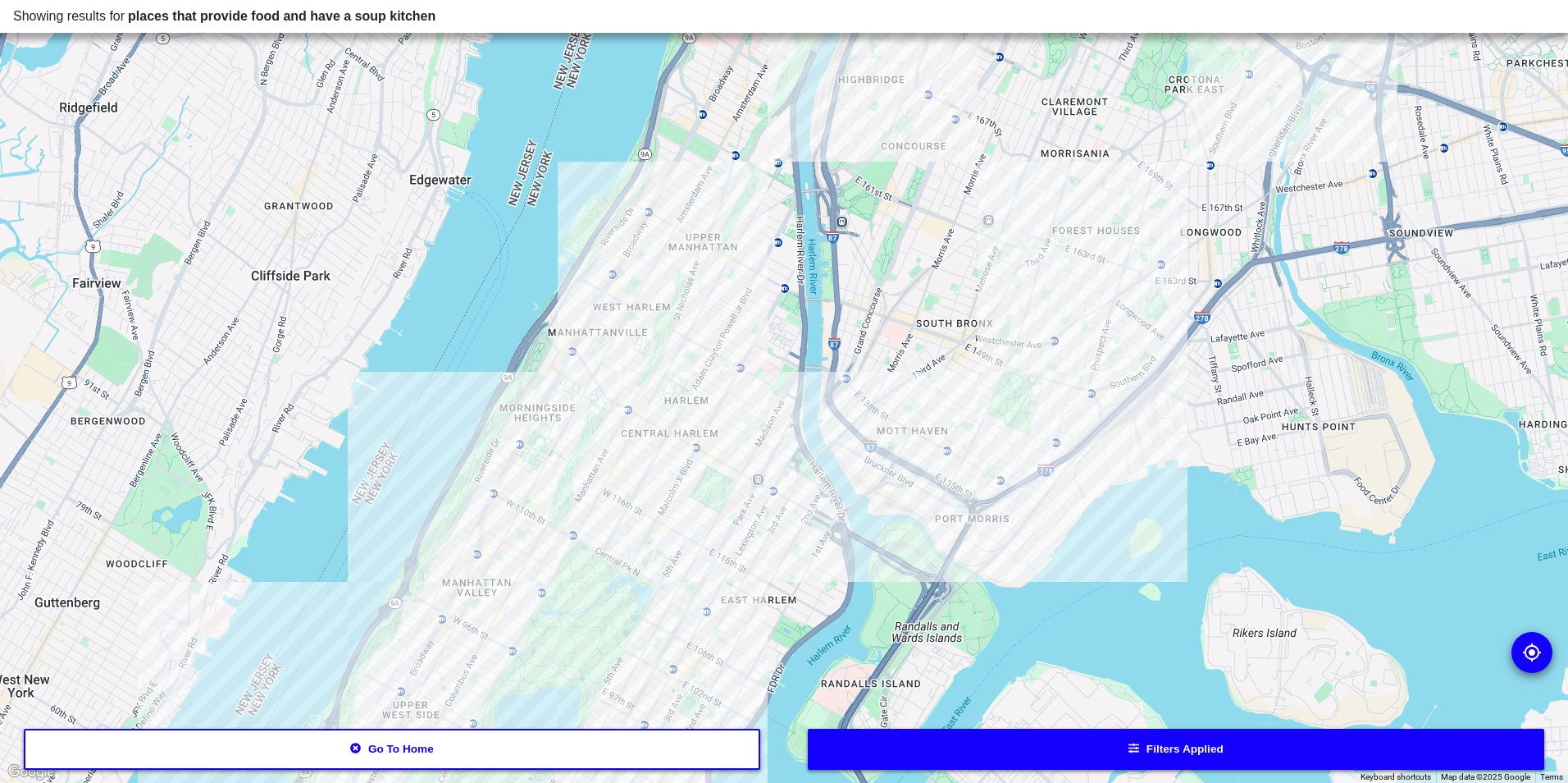
click at [762, 324] on div at bounding box center [784, 391] width 1568 height 783
click at [757, 330] on div at bounding box center [784, 391] width 1568 height 783
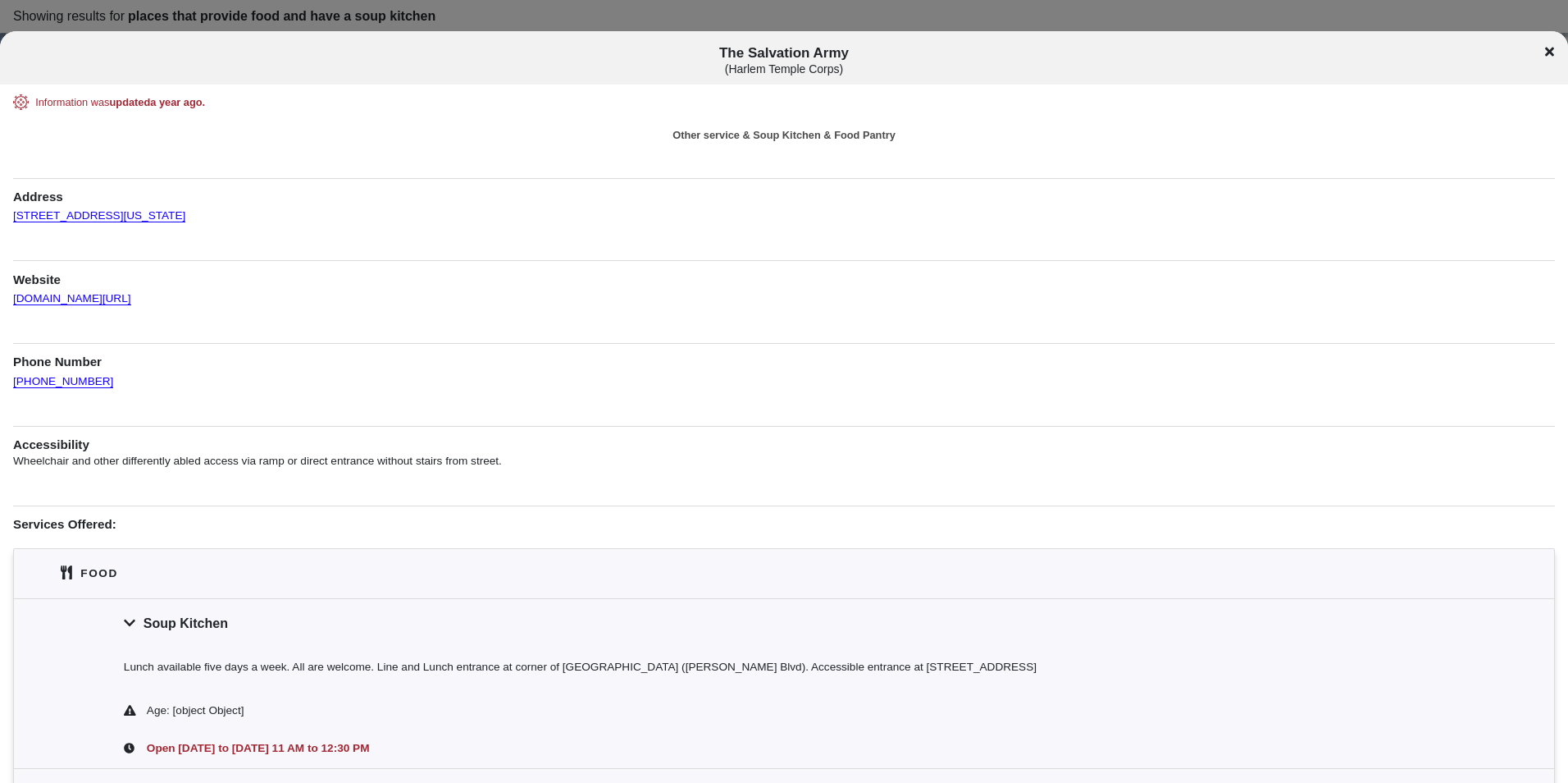
scroll to position [246, 0]
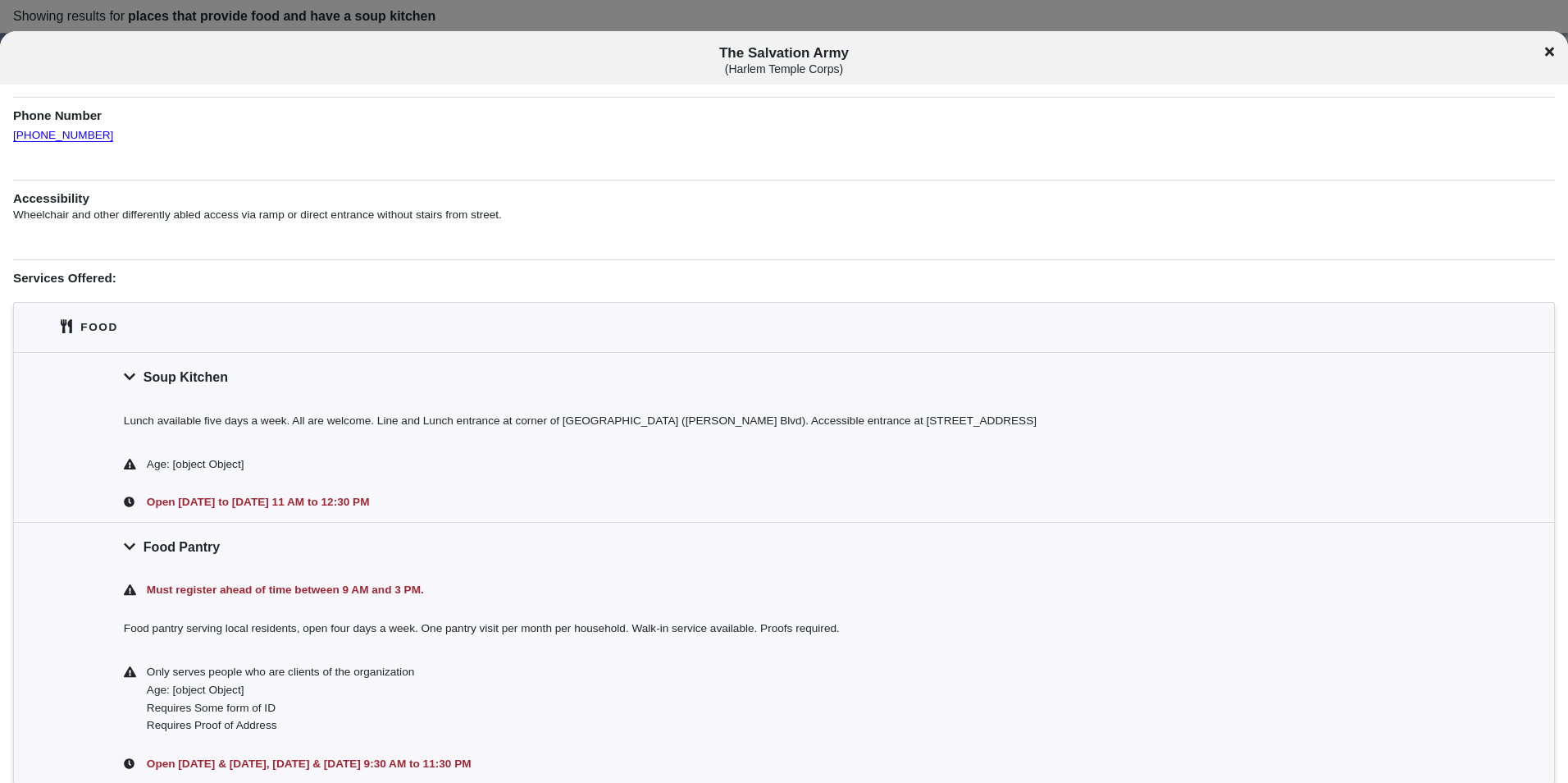
click at [1548, 57] on icon at bounding box center [1550, 51] width 9 height 13
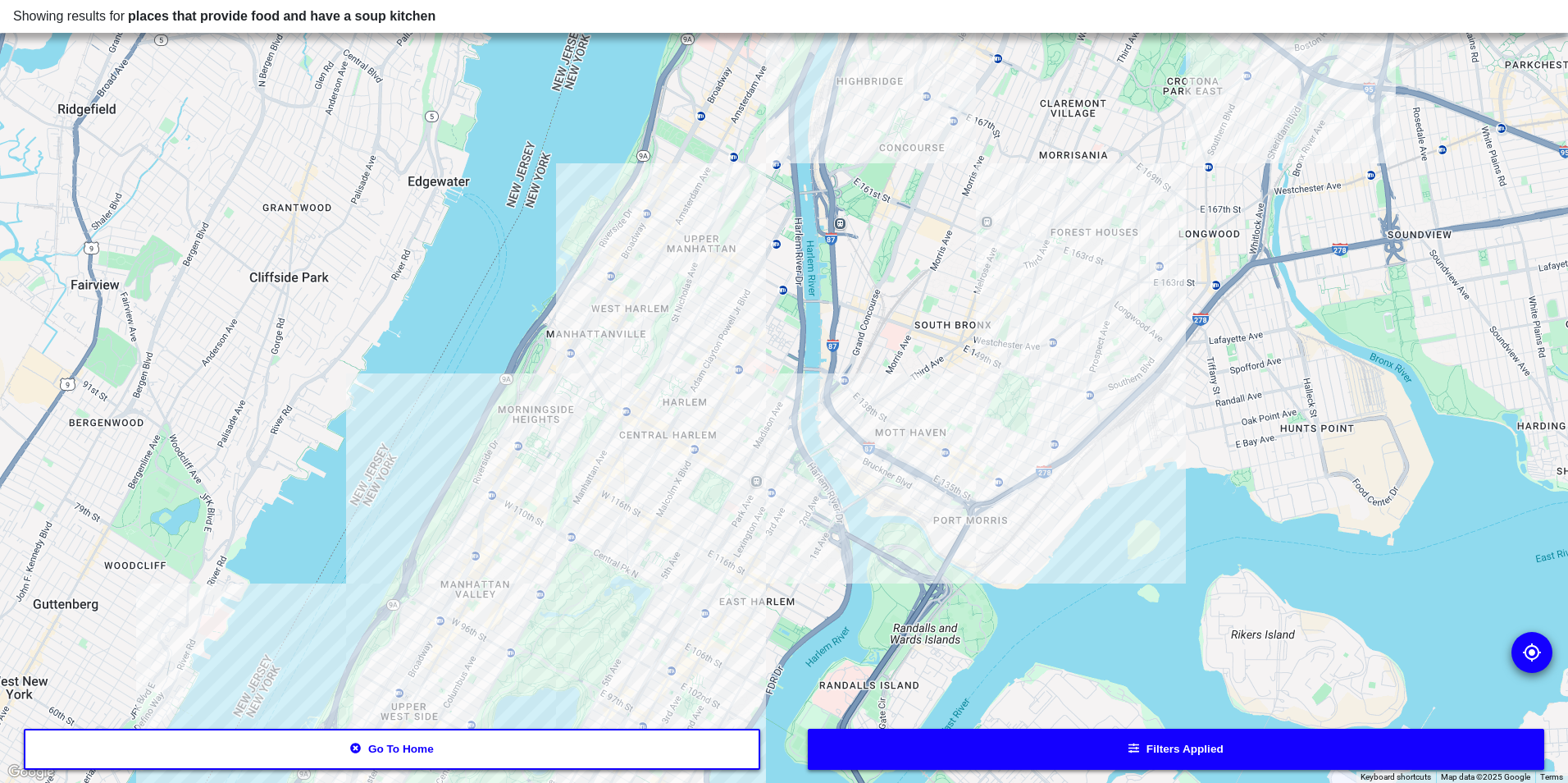
click at [734, 251] on div at bounding box center [784, 391] width 1568 height 783
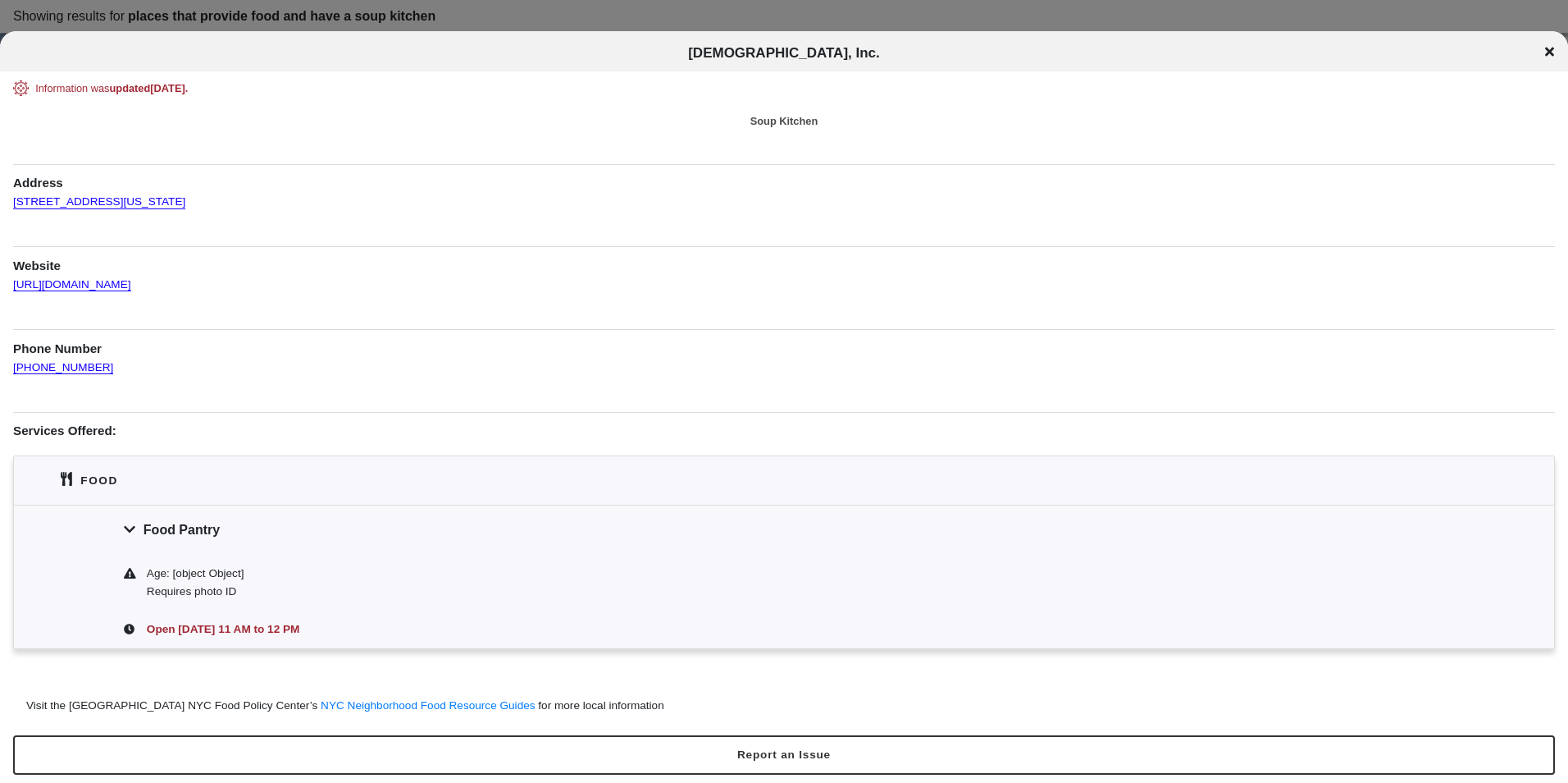
drag, startPoint x: 1547, startPoint y: 45, endPoint x: 1506, endPoint y: 72, distance: 49.1
click at [1547, 46] on icon at bounding box center [1550, 51] width 9 height 13
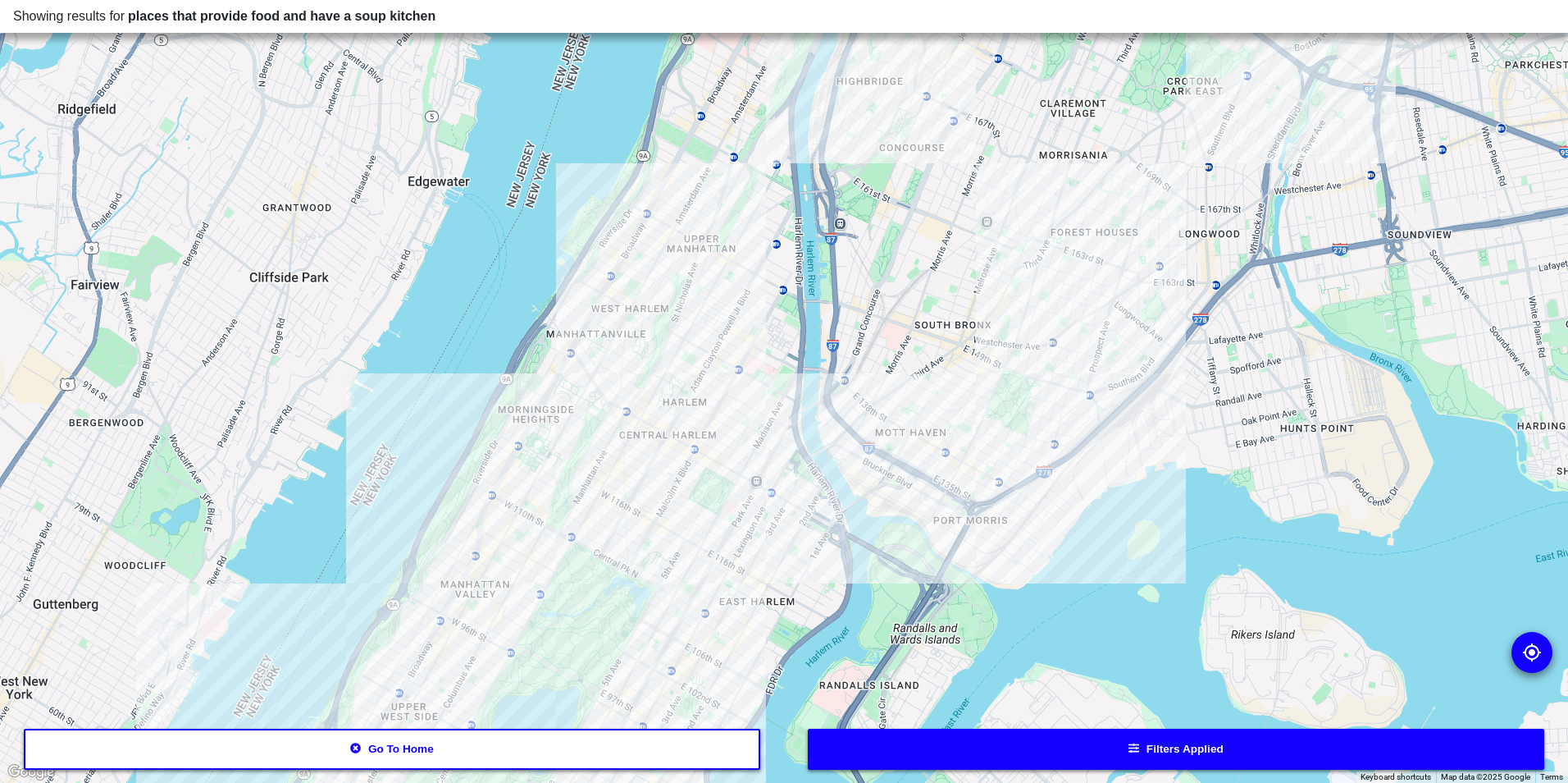
click at [738, 451] on div at bounding box center [784, 391] width 1568 height 783
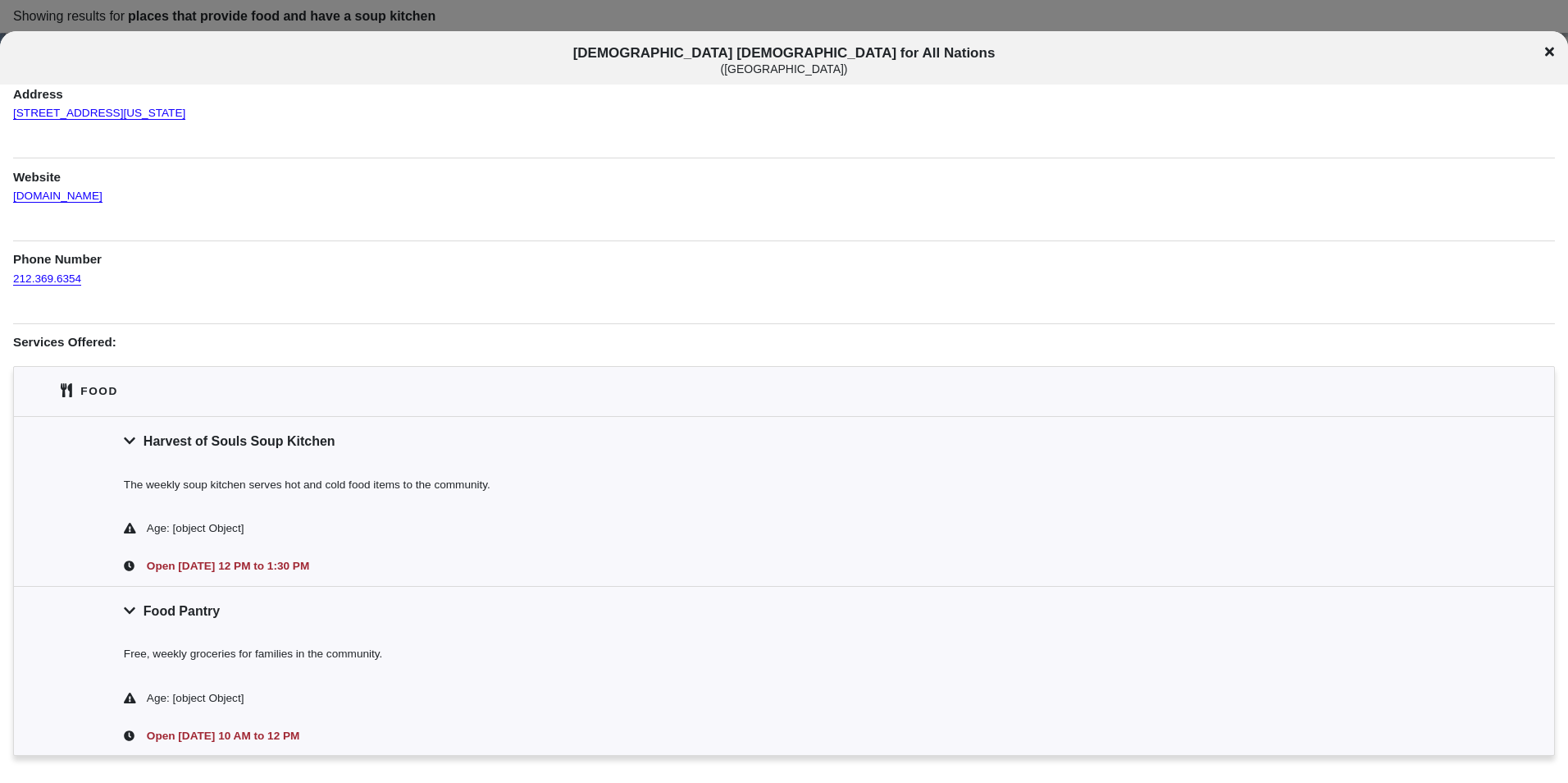
scroll to position [286, 0]
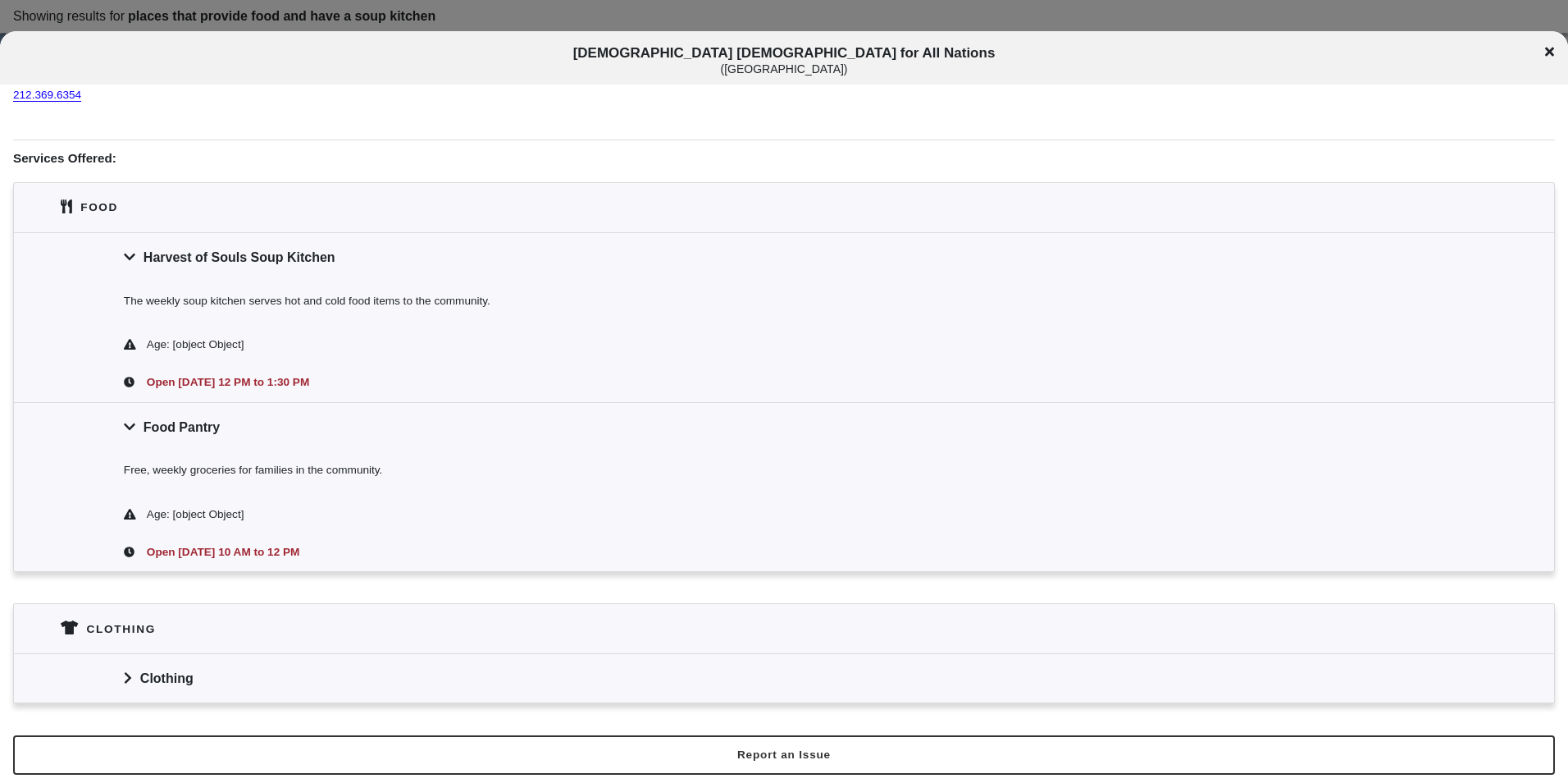
drag, startPoint x: 1551, startPoint y: 50, endPoint x: 1532, endPoint y: 61, distance: 22.0
click at [1548, 51] on icon at bounding box center [1550, 52] width 9 height 9
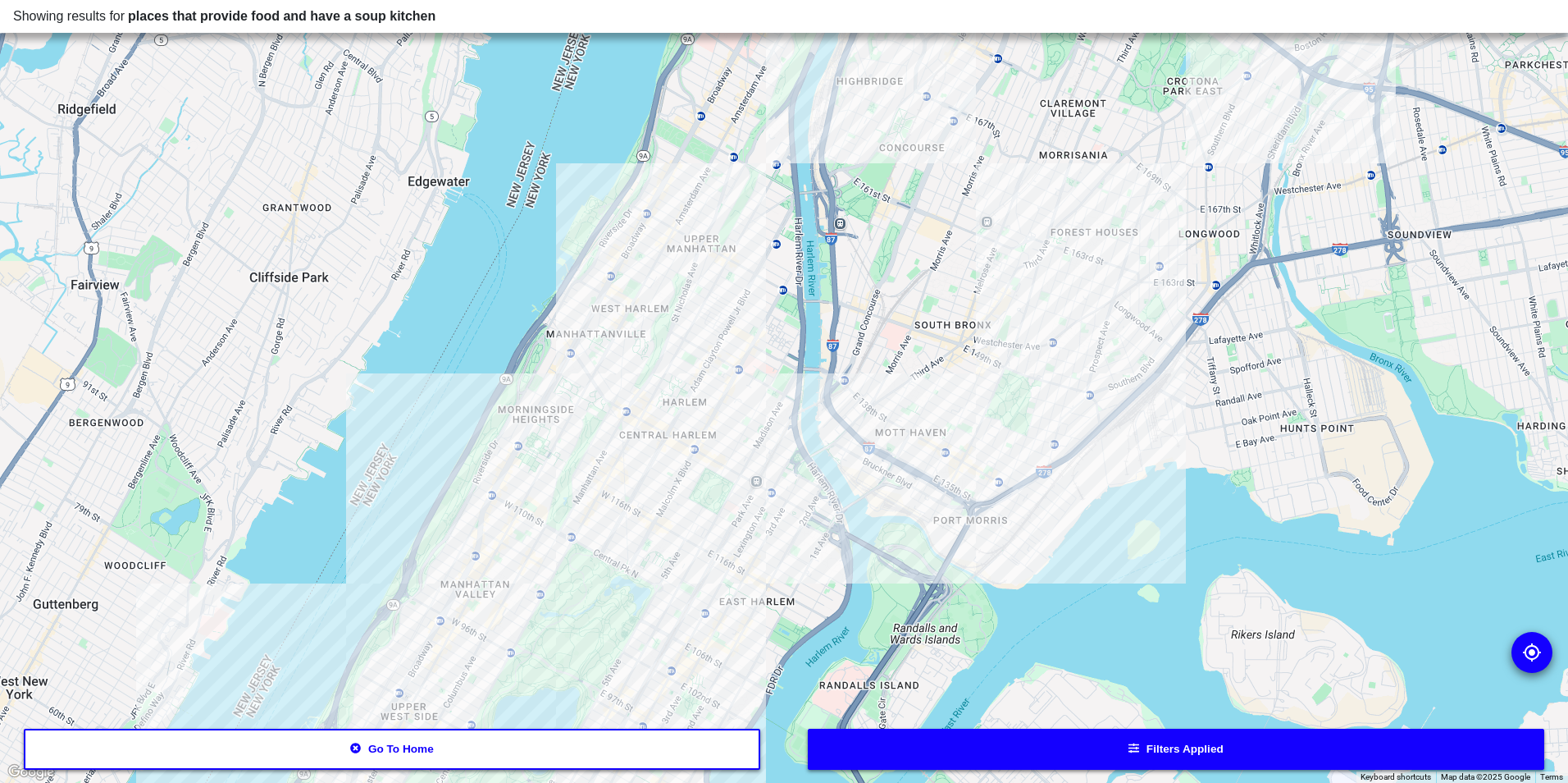
click at [683, 429] on div at bounding box center [784, 391] width 1568 height 783
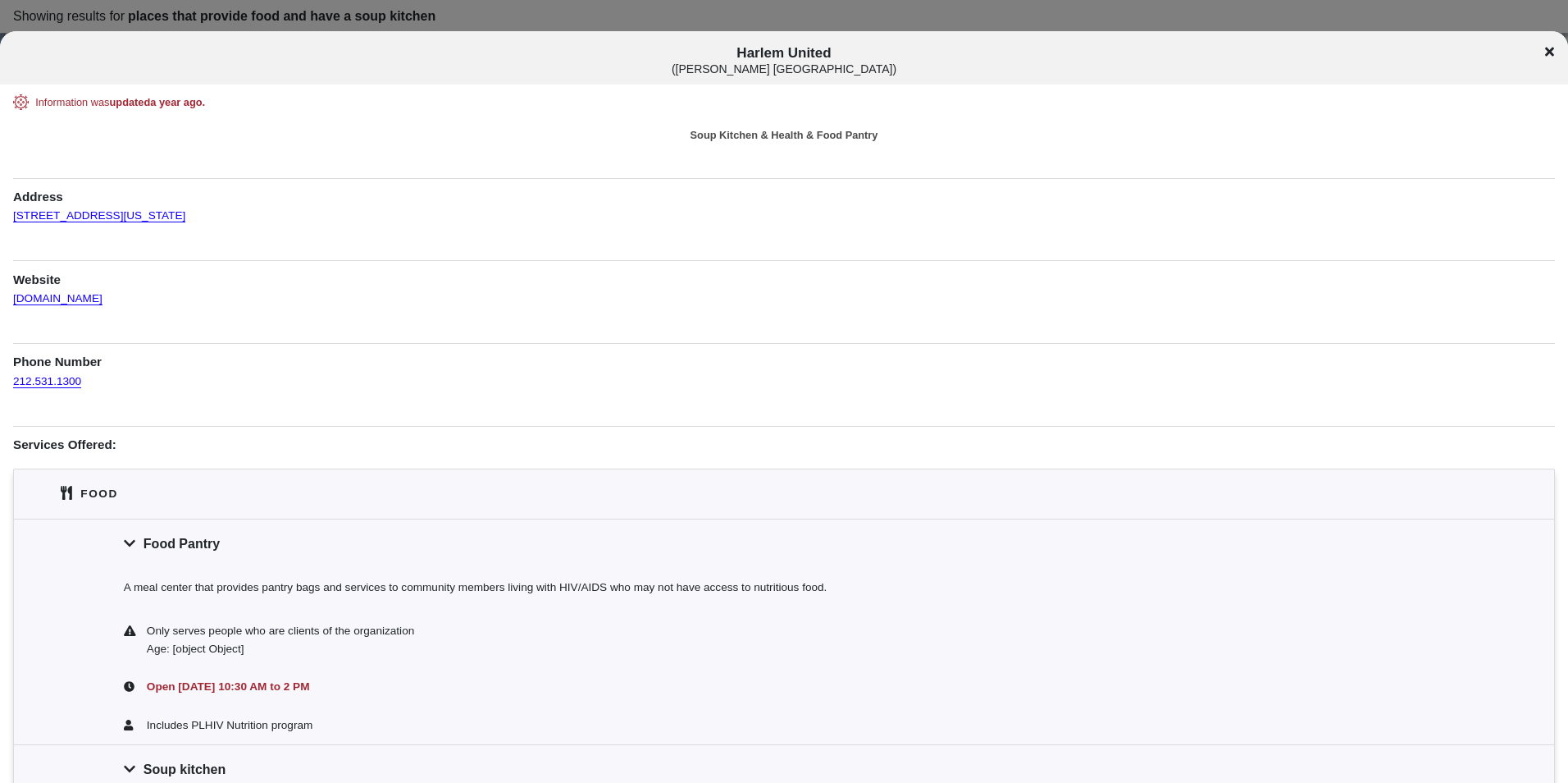
click at [1545, 60] on div "Harlem United ( [PERSON_NAME] [GEOGRAPHIC_DATA] )" at bounding box center [784, 60] width 1568 height 30
click at [1546, 48] on icon at bounding box center [1550, 51] width 9 height 13
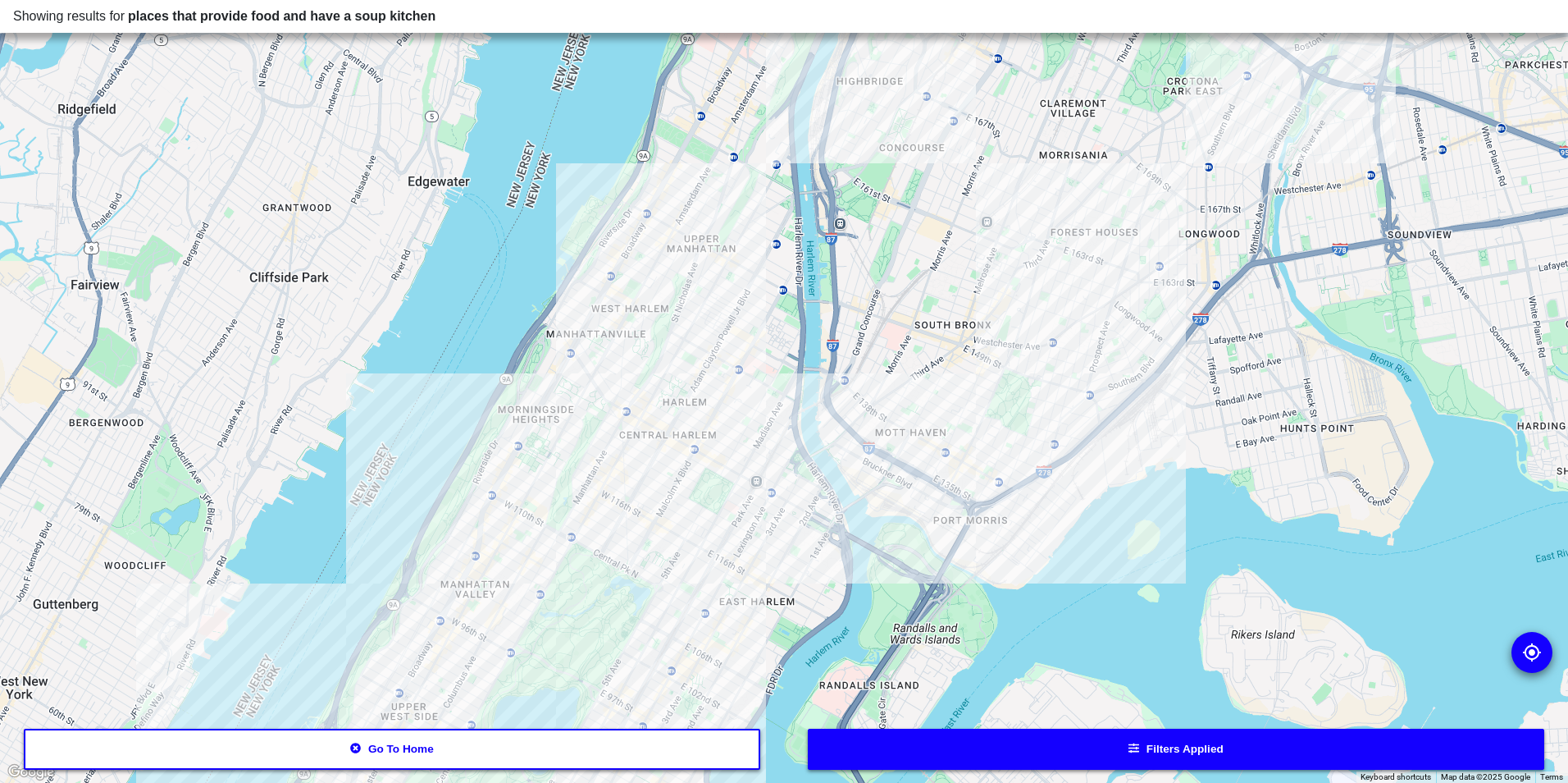
click at [597, 474] on div at bounding box center [784, 391] width 1568 height 783
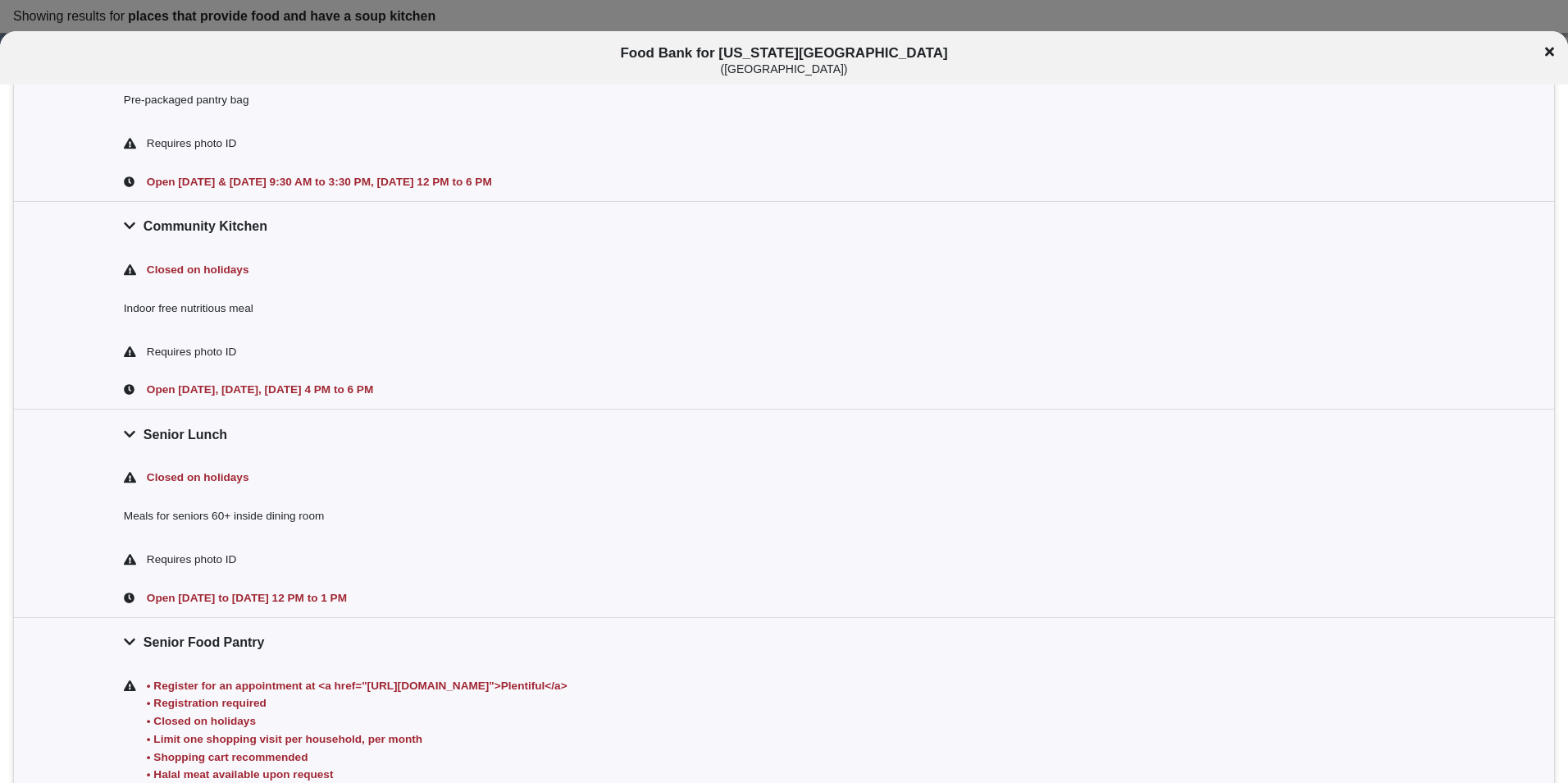
scroll to position [442, 0]
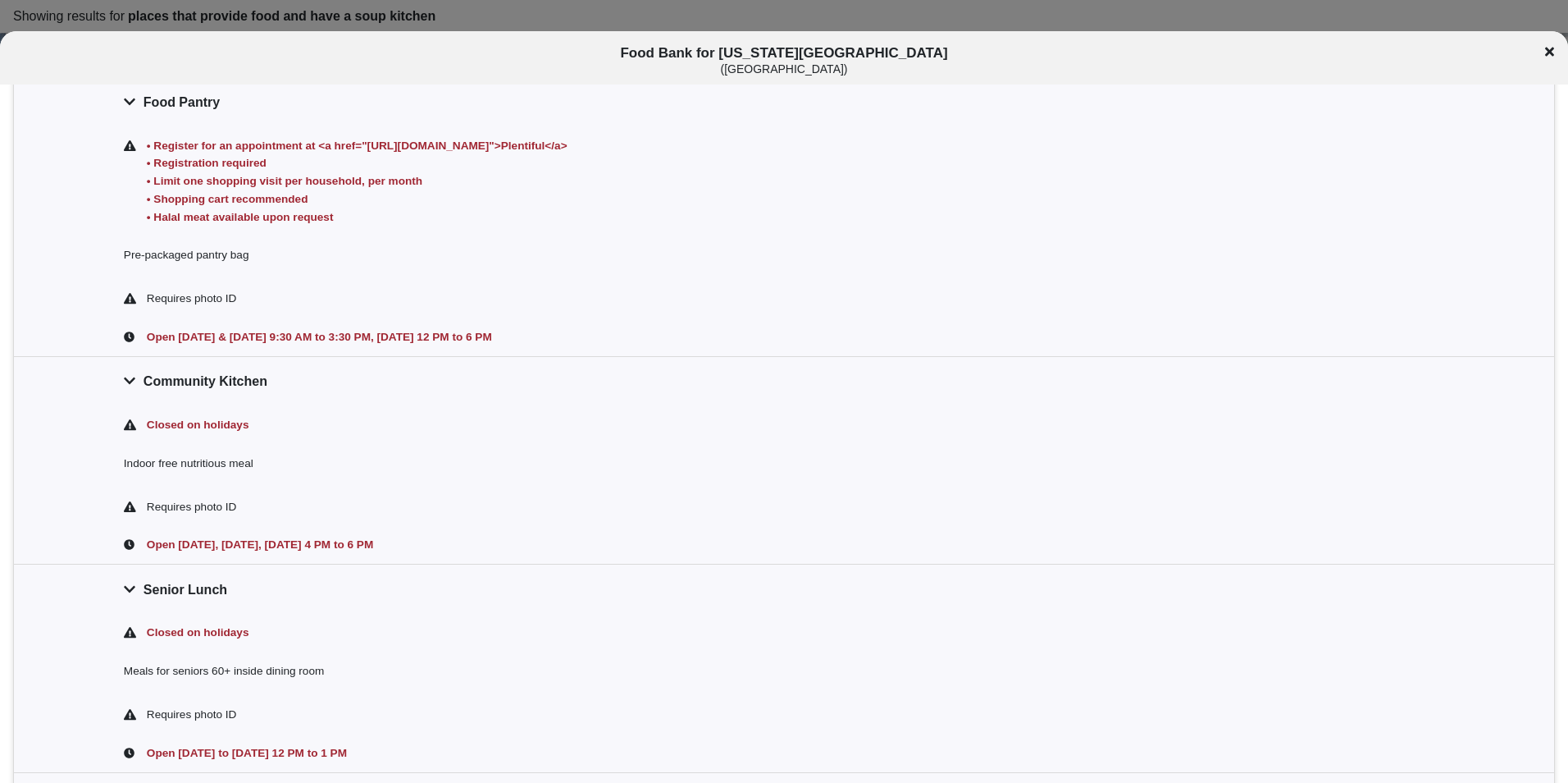
click at [486, 433] on div "Closed on holidays" at bounding box center [794, 425] width 1301 height 18
click at [1547, 51] on icon at bounding box center [1550, 51] width 9 height 13
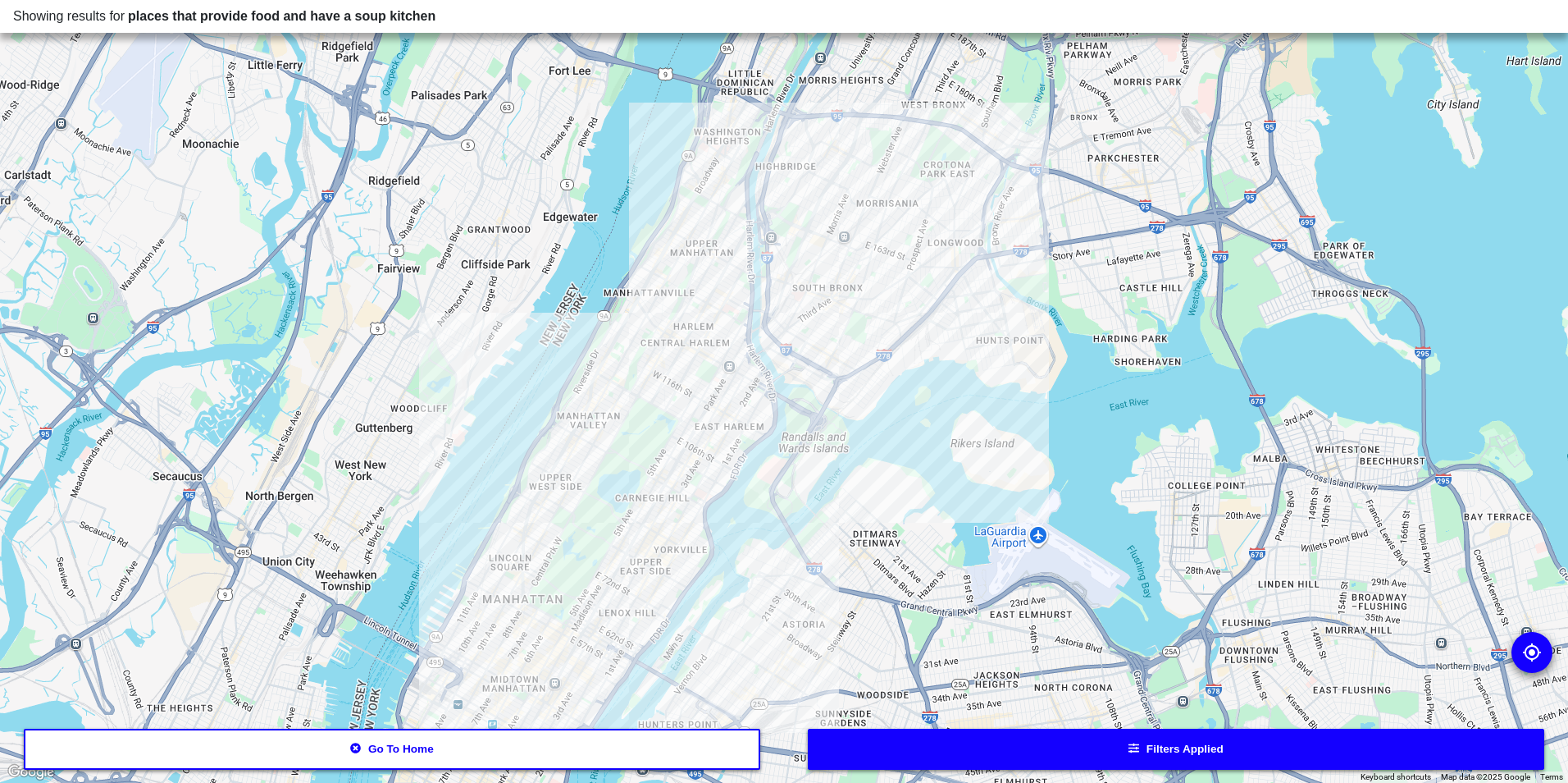
drag, startPoint x: 671, startPoint y: 535, endPoint x: 652, endPoint y: 389, distance: 147.2
click at [652, 389] on div at bounding box center [784, 391] width 1568 height 783
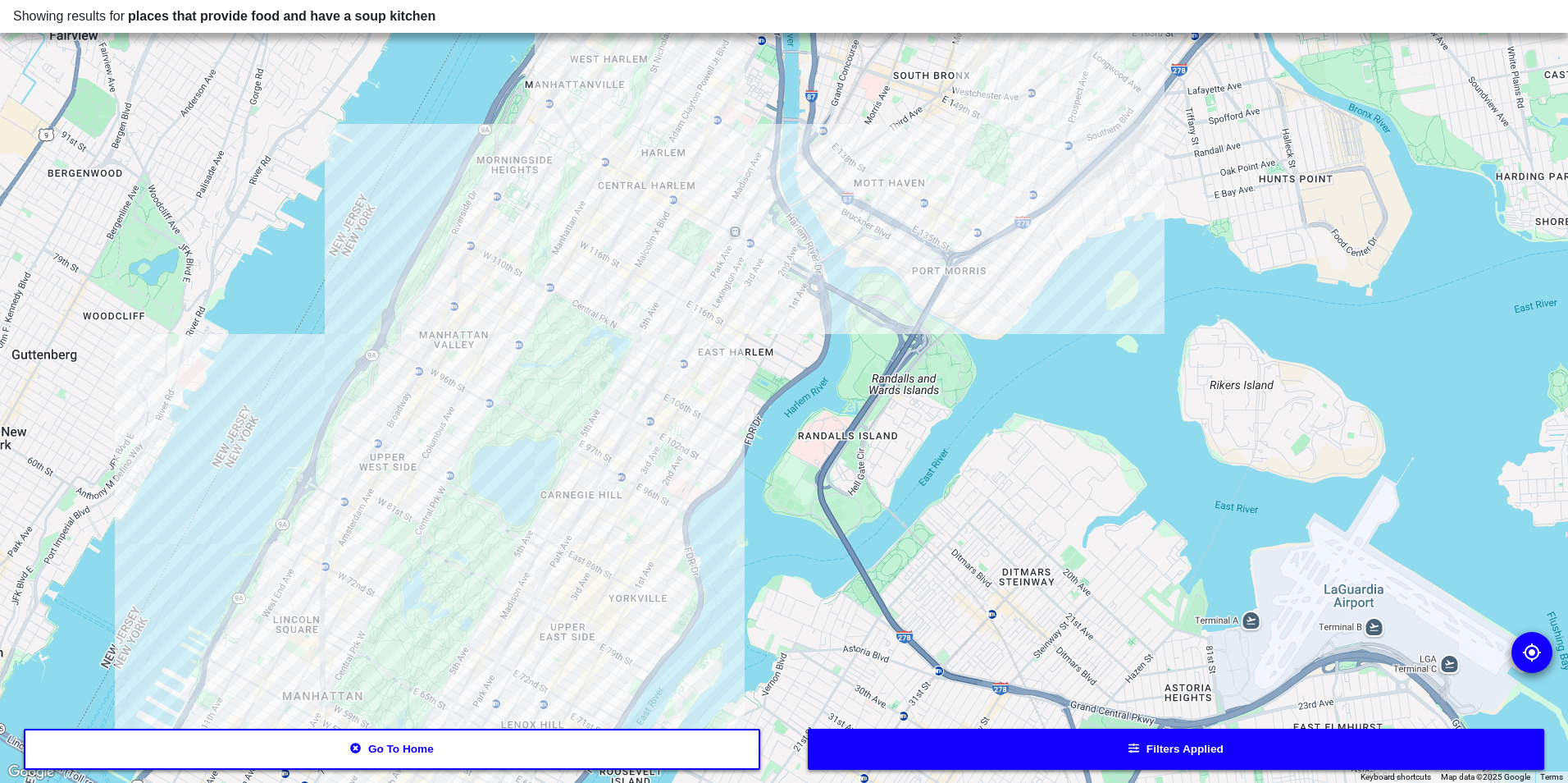
click at [691, 258] on div at bounding box center [784, 391] width 1568 height 783
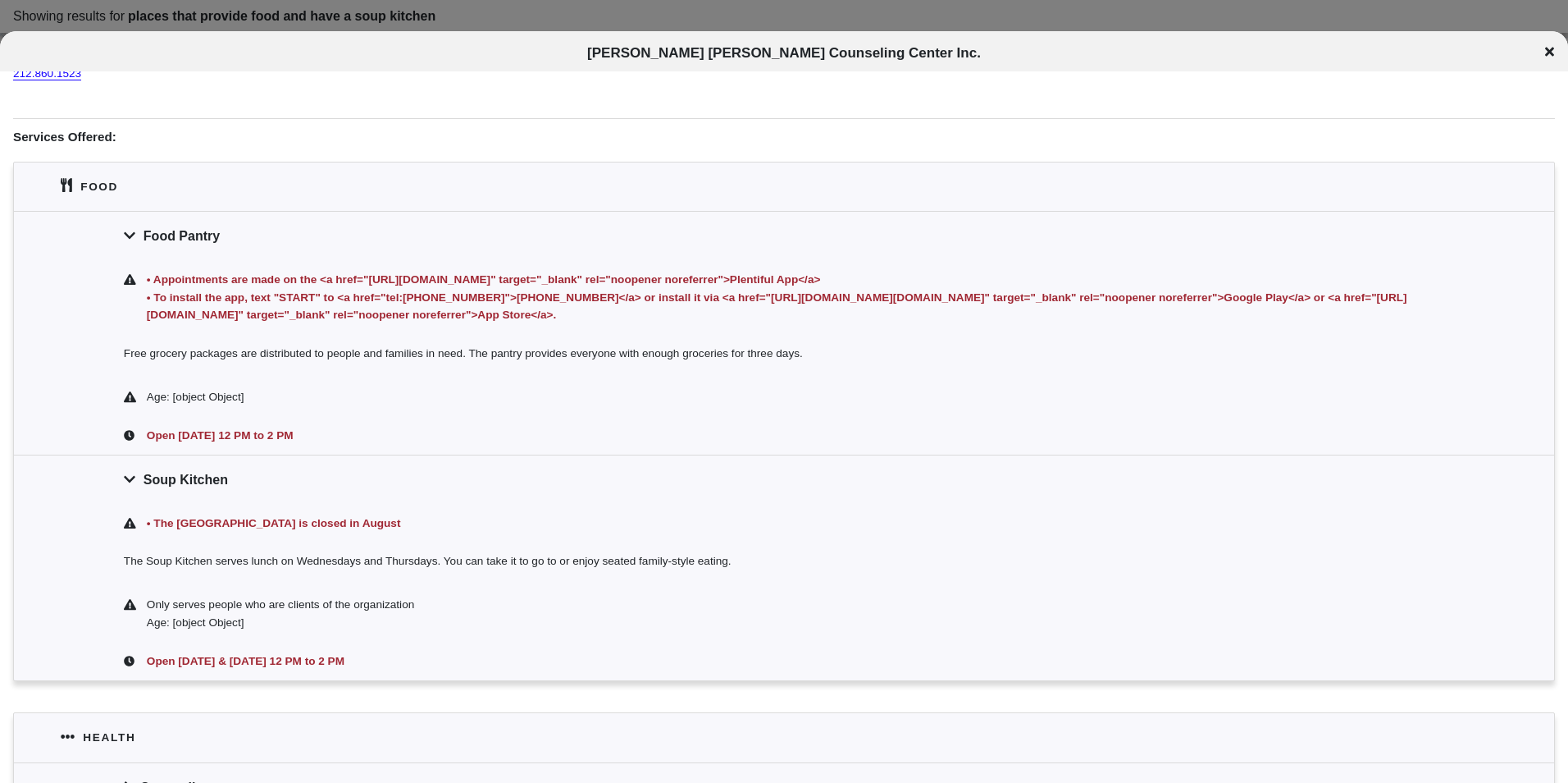
scroll to position [328, 0]
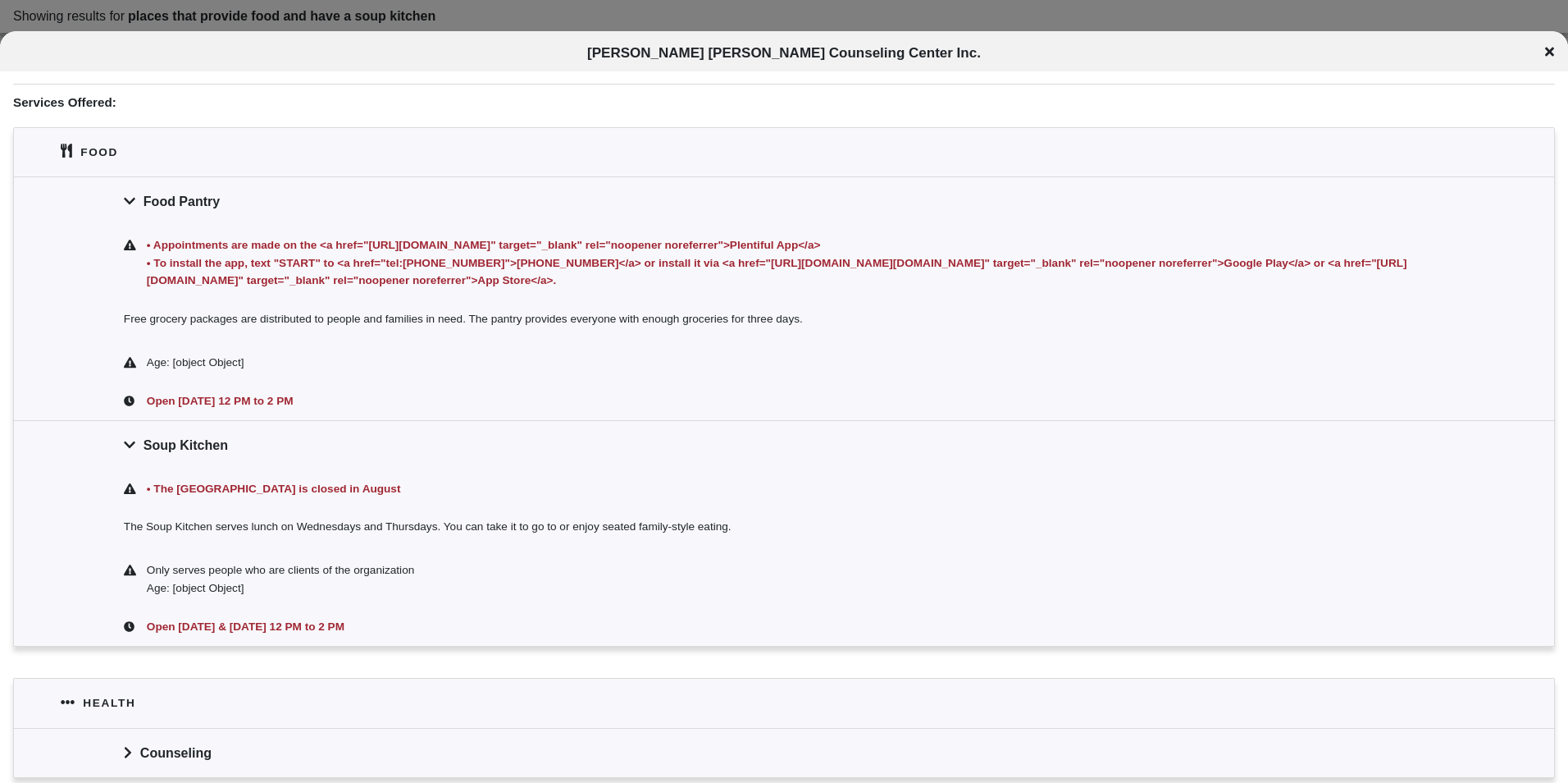
click at [1547, 52] on icon at bounding box center [1550, 52] width 9 height 9
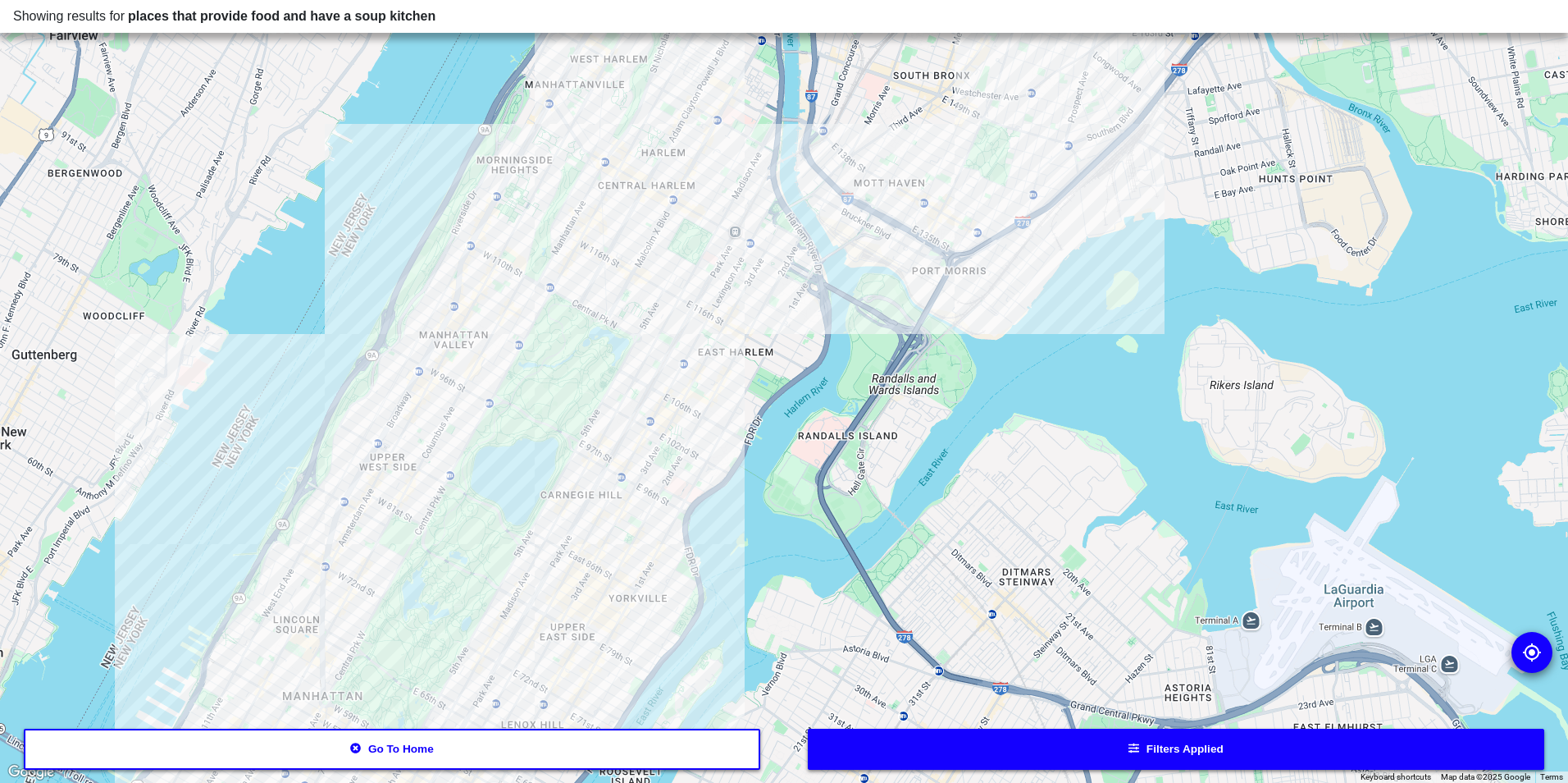
click at [579, 238] on div at bounding box center [784, 391] width 1568 height 783
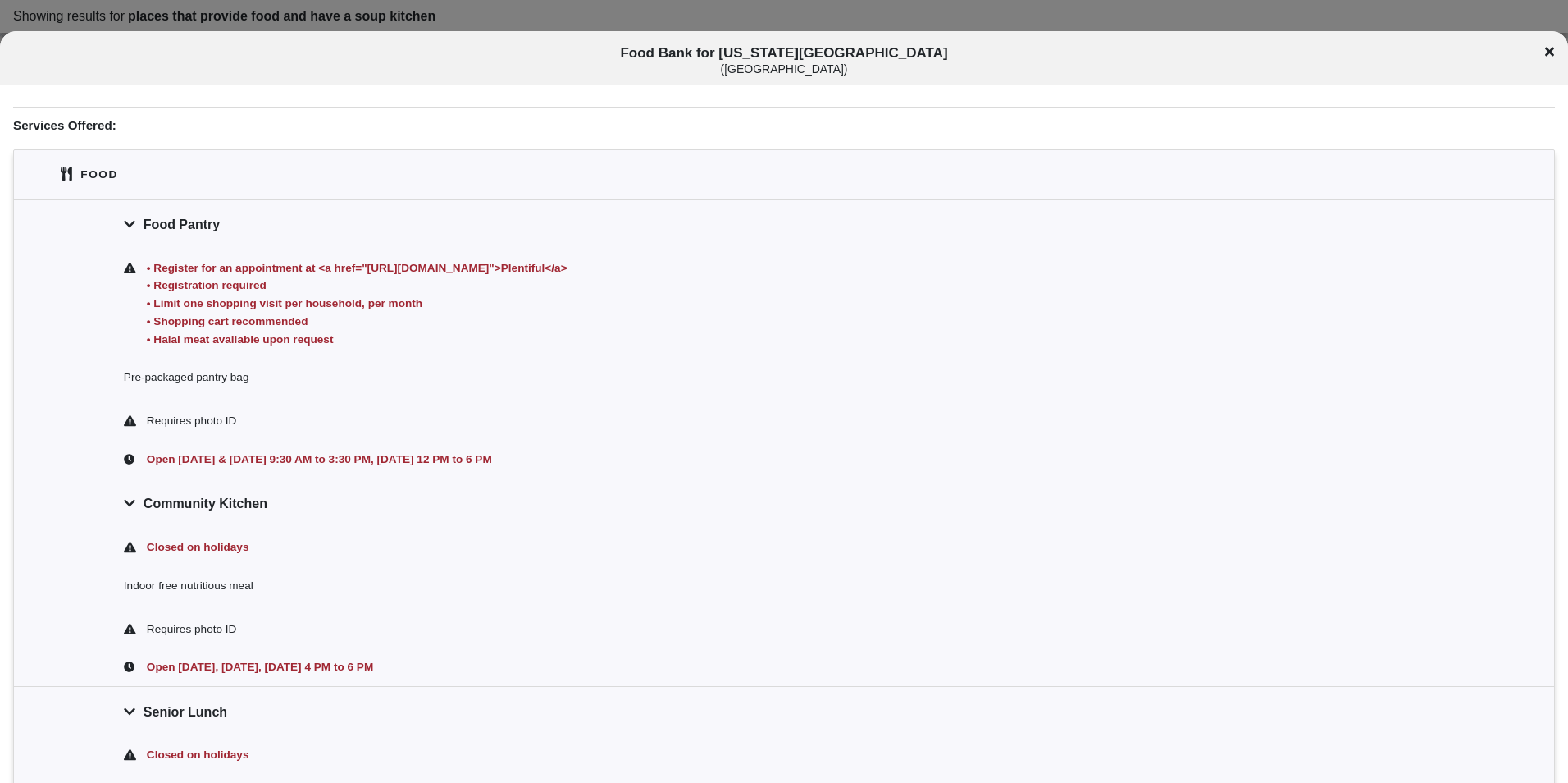
scroll to position [328, 0]
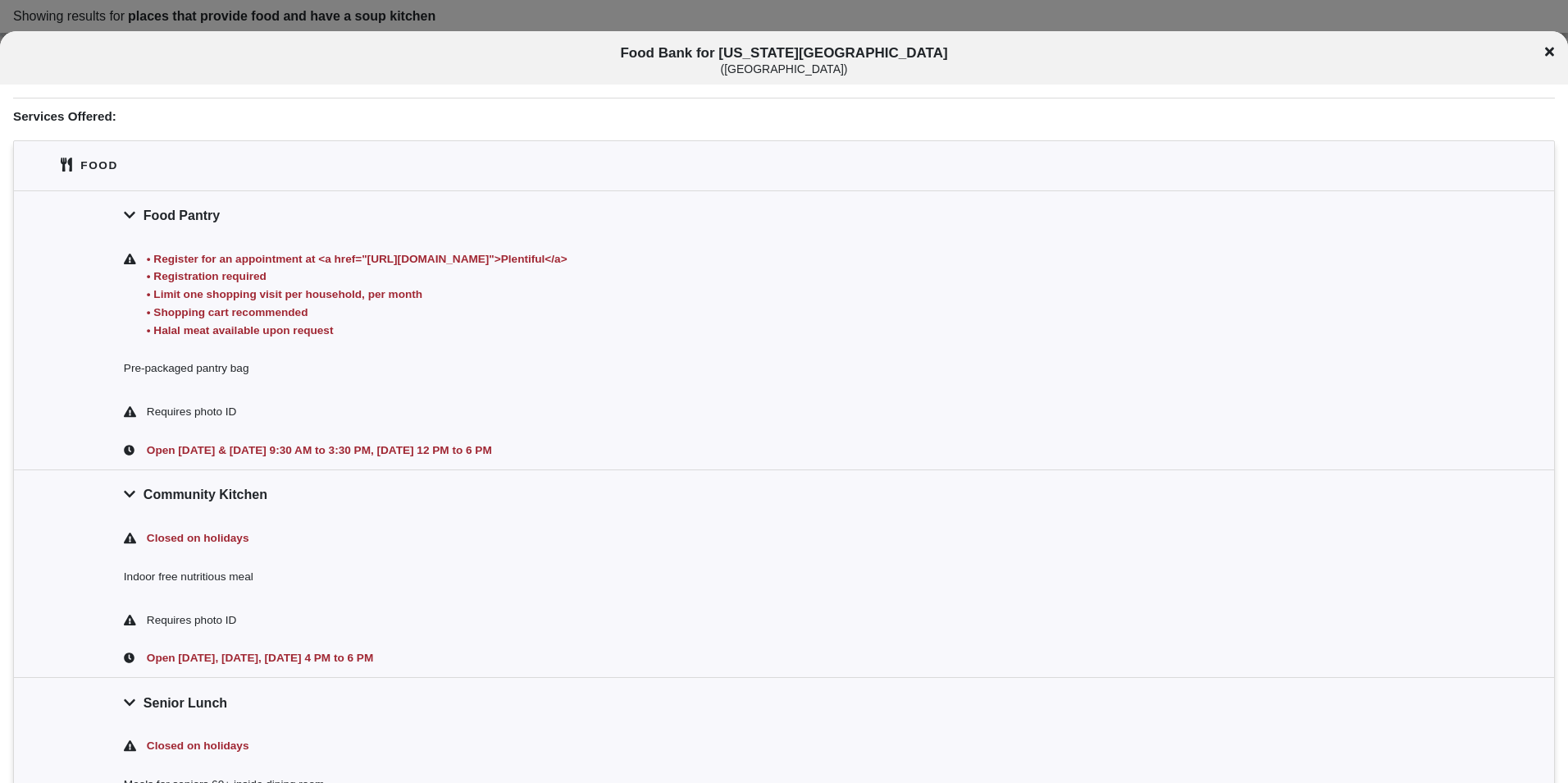
click at [1543, 51] on div "Food Bank for [US_STATE][GEOGRAPHIC_DATA] ( [GEOGRAPHIC_DATA] )" at bounding box center [784, 60] width 1568 height 30
click at [1546, 53] on icon at bounding box center [1550, 51] width 9 height 13
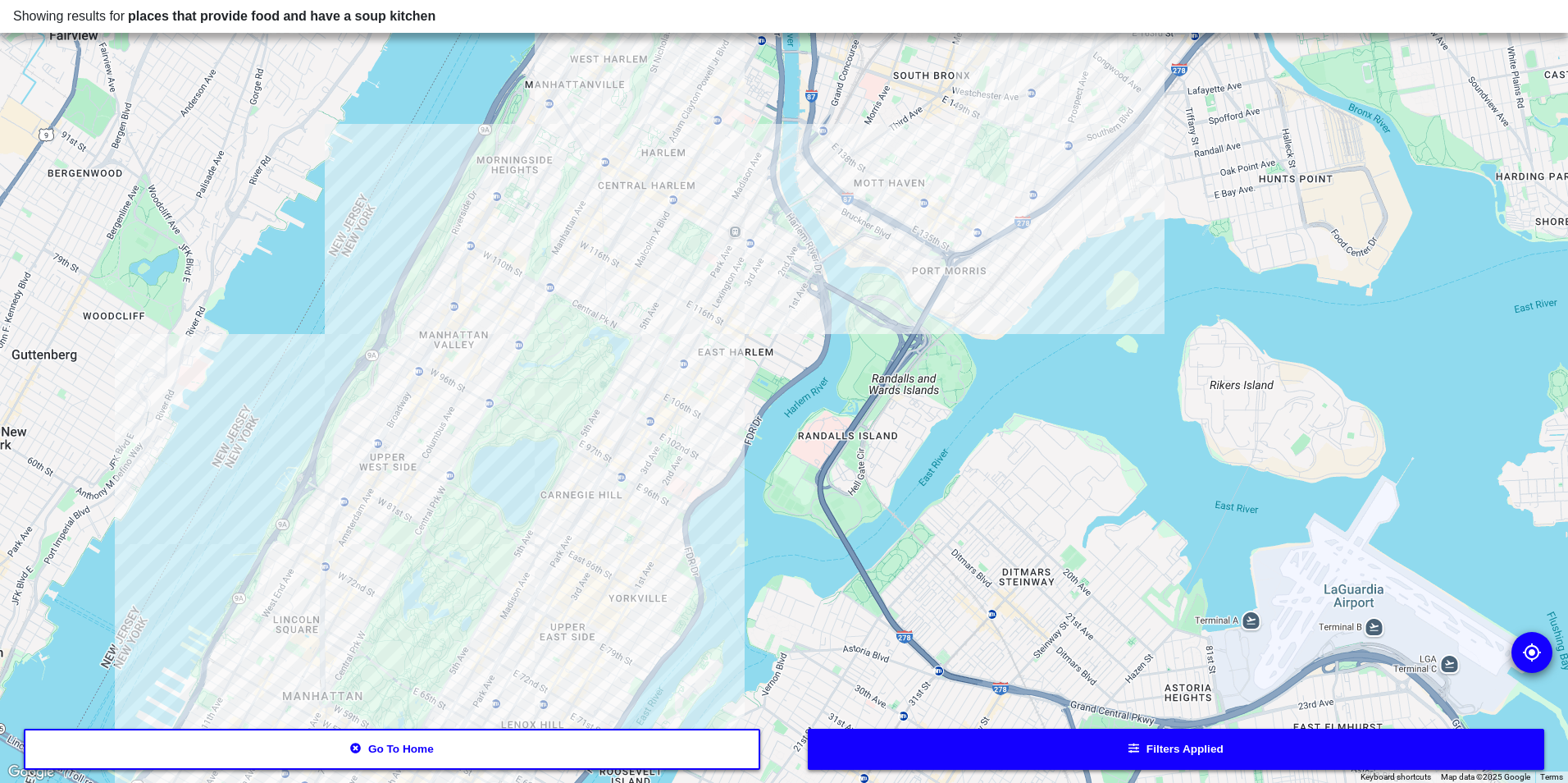
click at [520, 244] on div at bounding box center [784, 391] width 1568 height 783
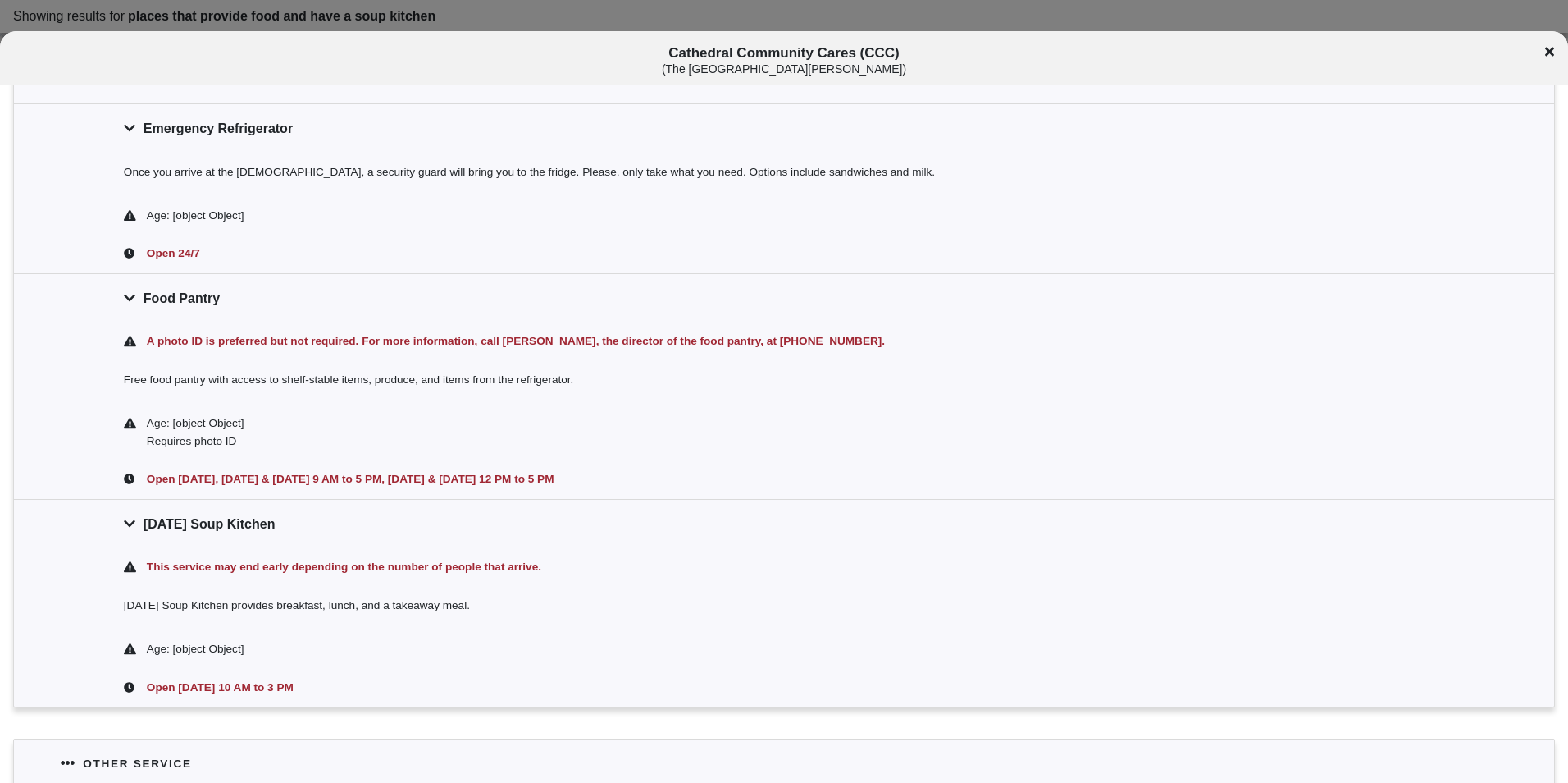
scroll to position [492, 0]
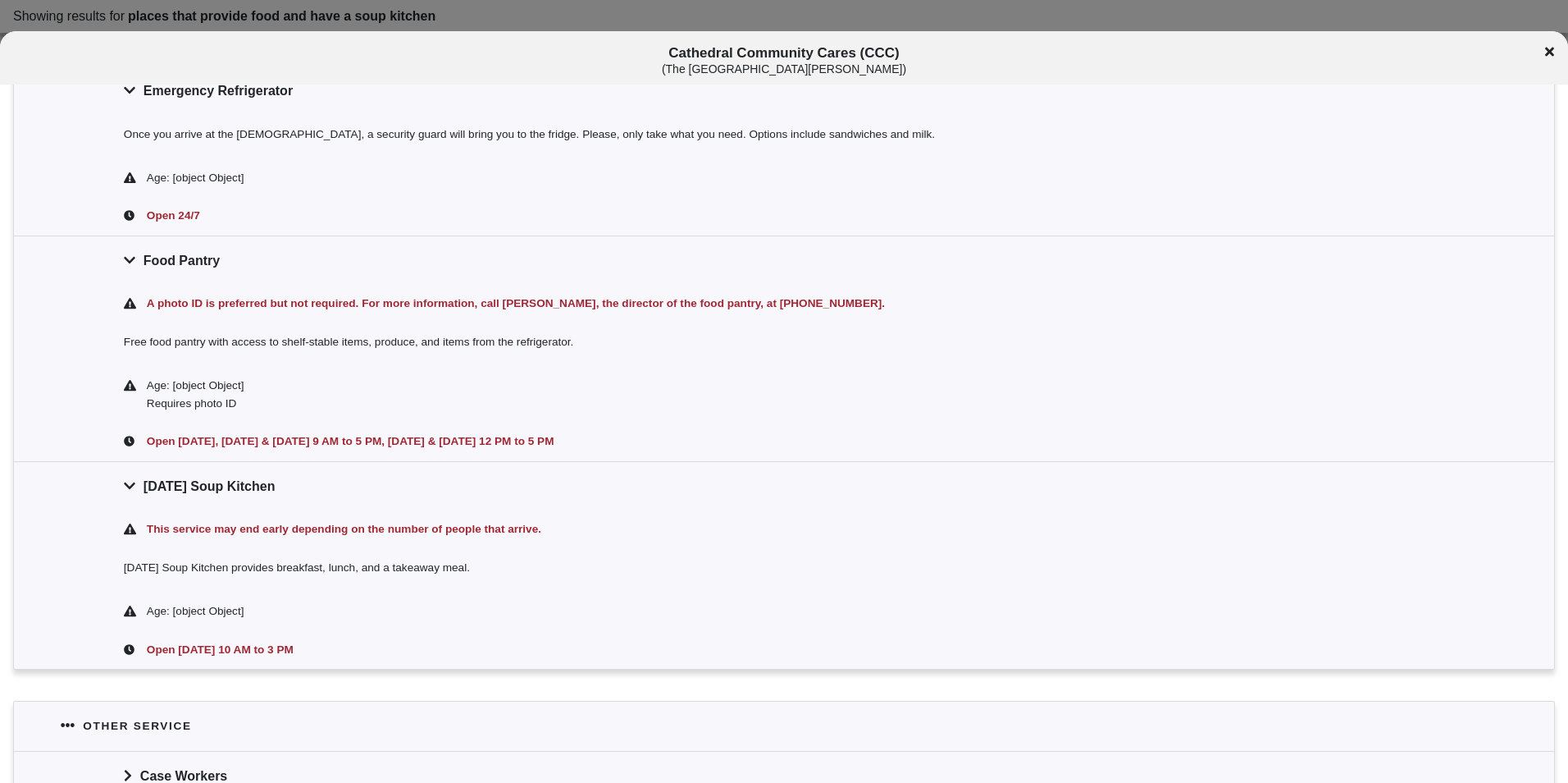
click at [1544, 43] on div "Cathedral Community Cares (CCC) ( The [GEOGRAPHIC_DATA][PERSON_NAME] )" at bounding box center [784, 57] width 1568 height 53
click at [1544, 48] on div "Cathedral Community Cares (CCC) ( The [GEOGRAPHIC_DATA][PERSON_NAME] )" at bounding box center [784, 57] width 1568 height 53
click at [1544, 56] on div "Cathedral Community Cares (CCC) ( The [GEOGRAPHIC_DATA][PERSON_NAME] )" at bounding box center [784, 60] width 1568 height 30
click at [1541, 48] on div "Cathedral Community Cares (CCC) ( The [GEOGRAPHIC_DATA][PERSON_NAME] )" at bounding box center [784, 60] width 1568 height 30
click at [1546, 48] on div "Cathedral Community Cares (CCC) ( The [GEOGRAPHIC_DATA][PERSON_NAME] )" at bounding box center [784, 60] width 1568 height 30
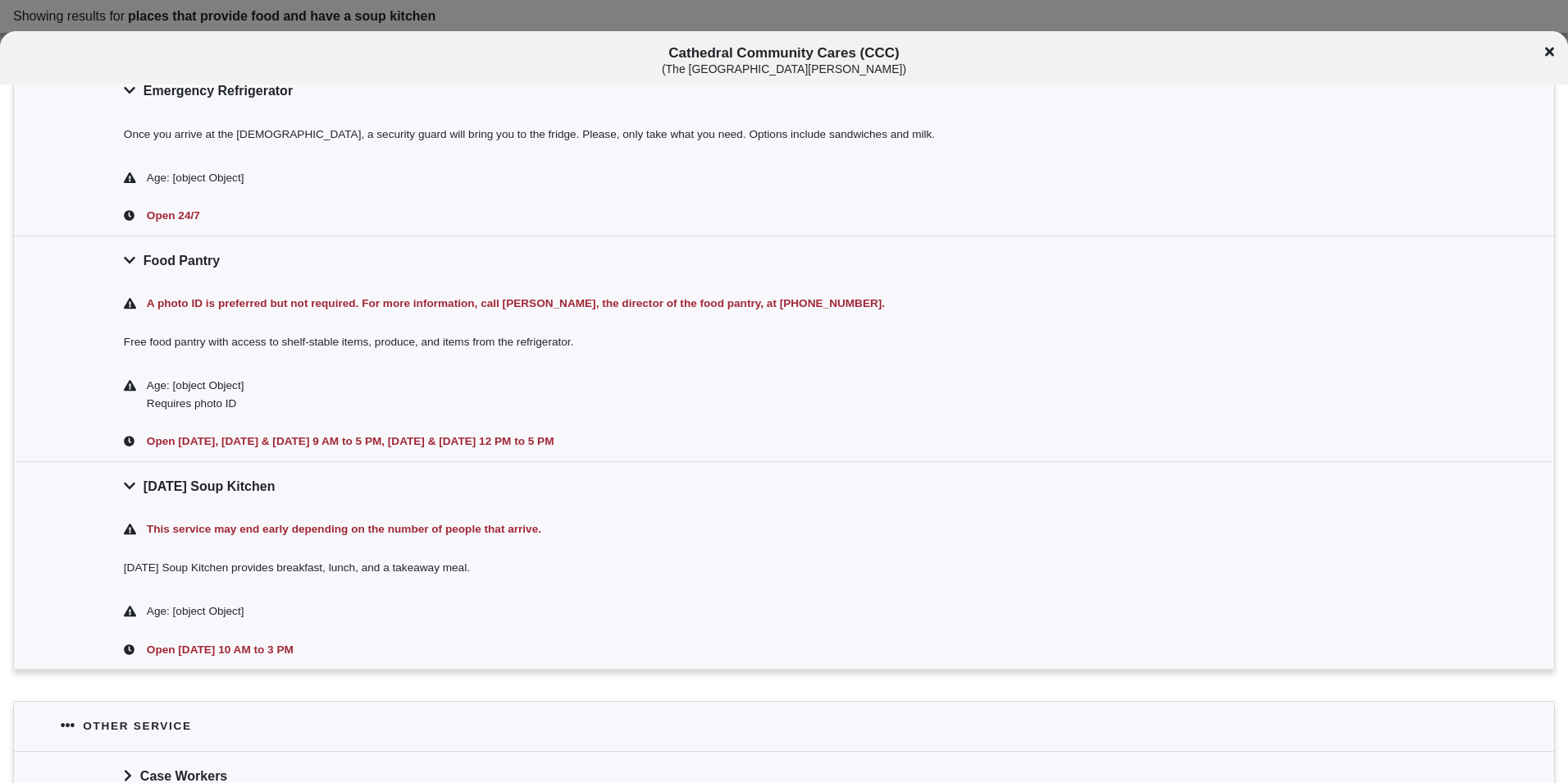
drag, startPoint x: 1546, startPoint y: 48, endPoint x: 1519, endPoint y: 32, distance: 31.4
click at [1519, 29] on div at bounding box center [784, 391] width 1568 height 783
click at [1563, 57] on div "Cathedral Community Cares (CCC) ( The [GEOGRAPHIC_DATA][PERSON_NAME] )" at bounding box center [784, 60] width 1568 height 30
click at [1551, 56] on icon at bounding box center [1550, 51] width 9 height 13
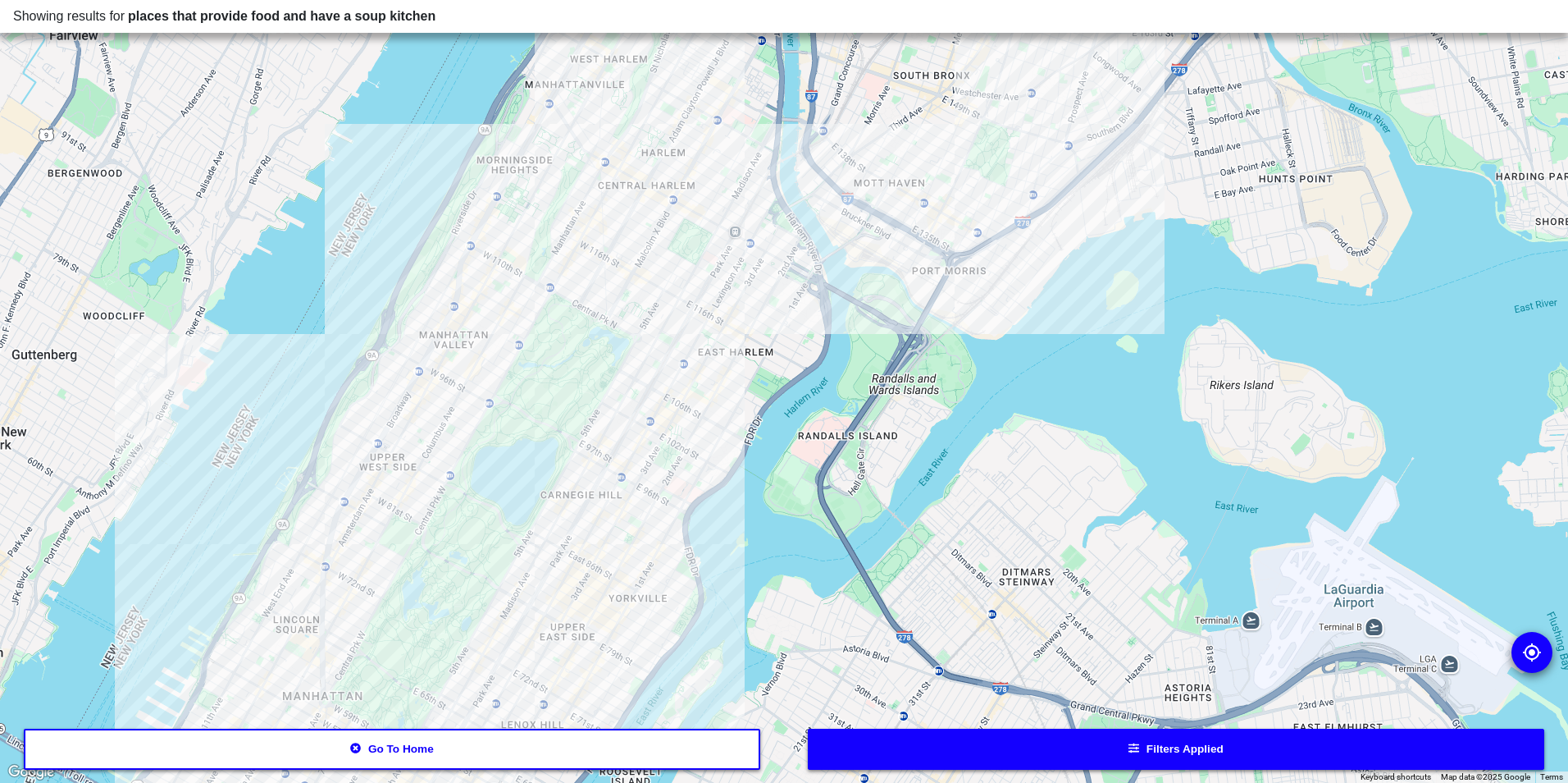
click at [1547, 54] on div at bounding box center [784, 391] width 1568 height 783
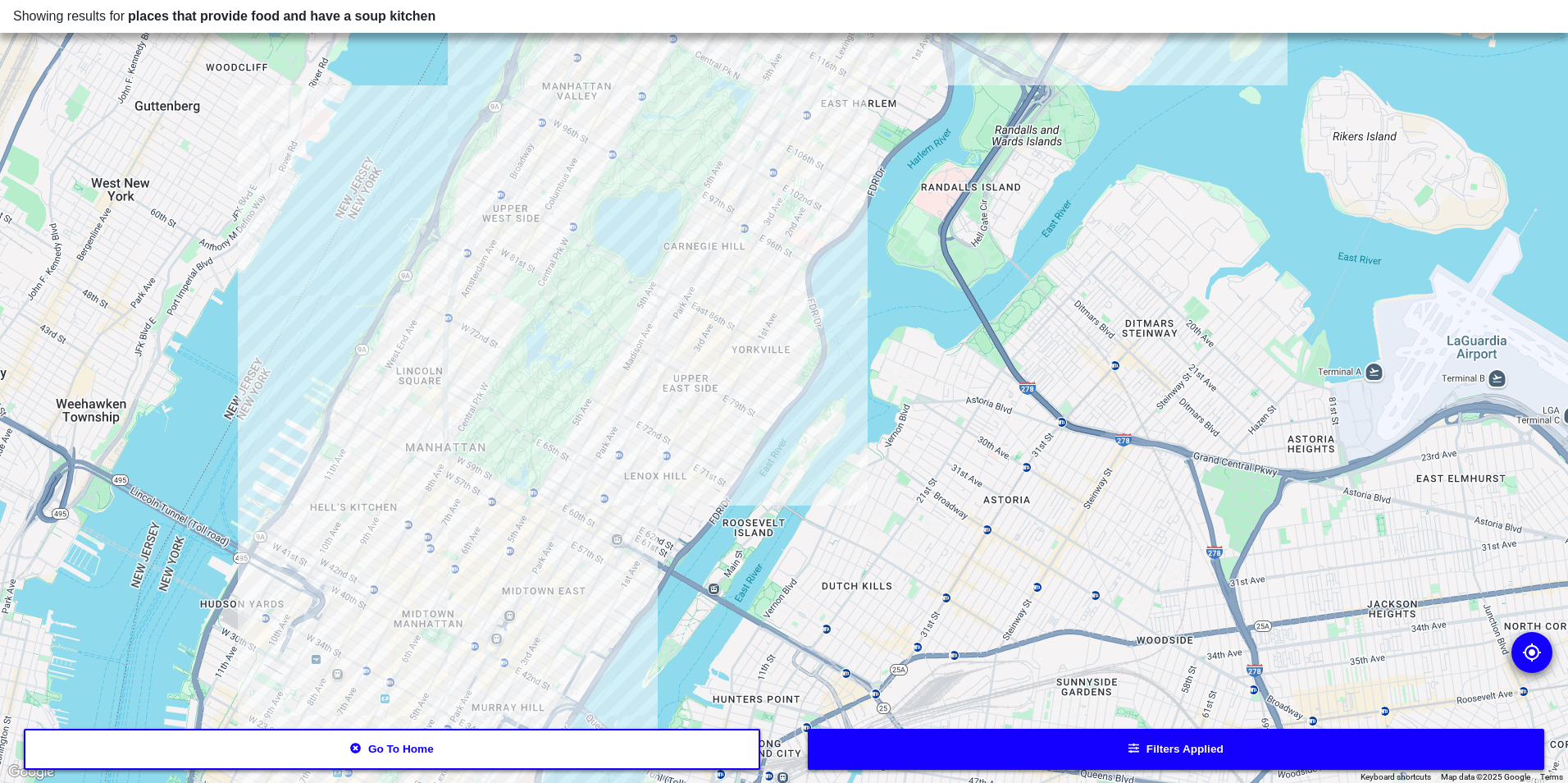
drag, startPoint x: 605, startPoint y: 545, endPoint x: 729, endPoint y: 297, distance: 277.3
click at [729, 297] on div at bounding box center [784, 391] width 1568 height 783
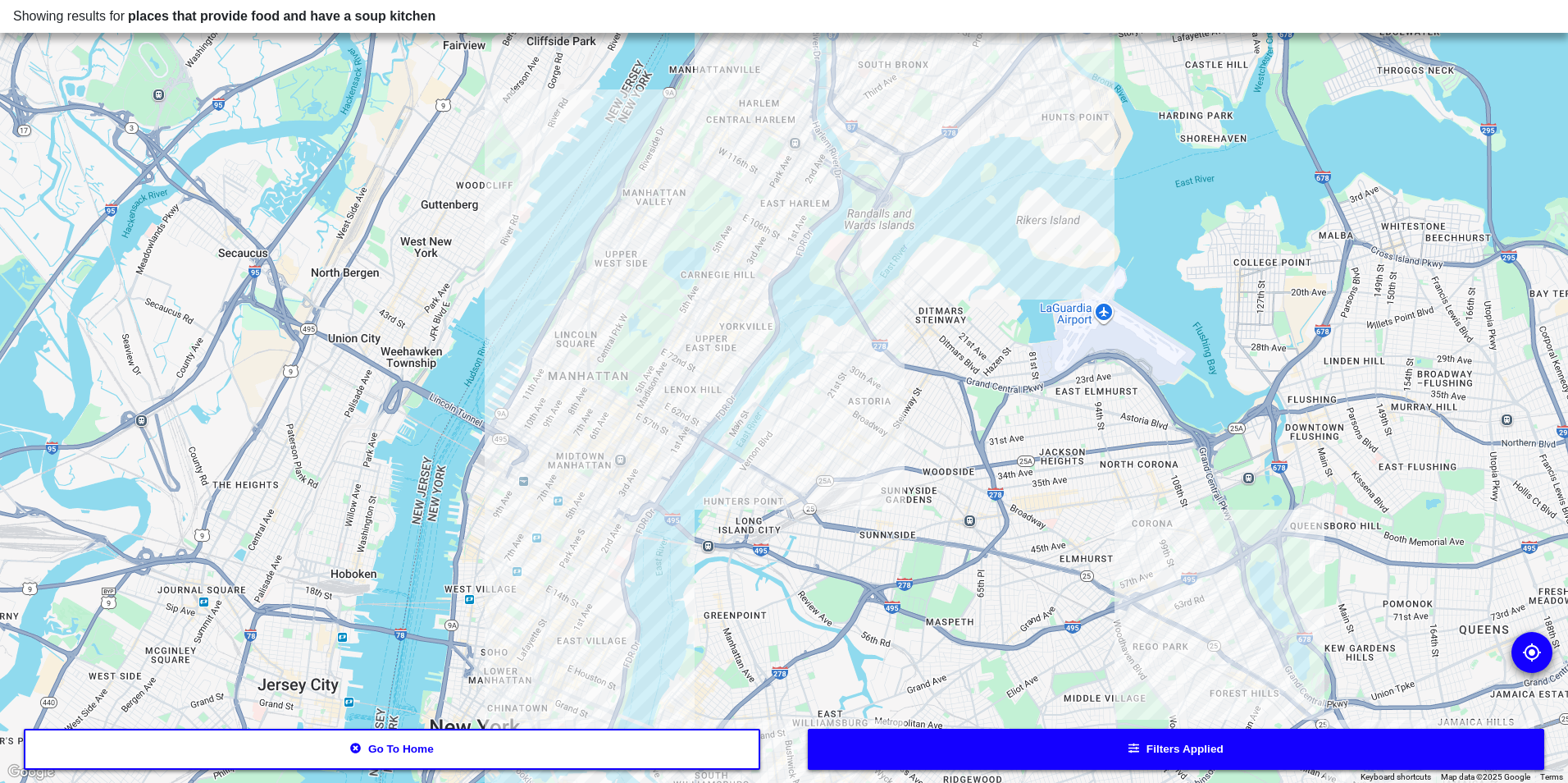
click at [644, 381] on div at bounding box center [784, 391] width 1568 height 783
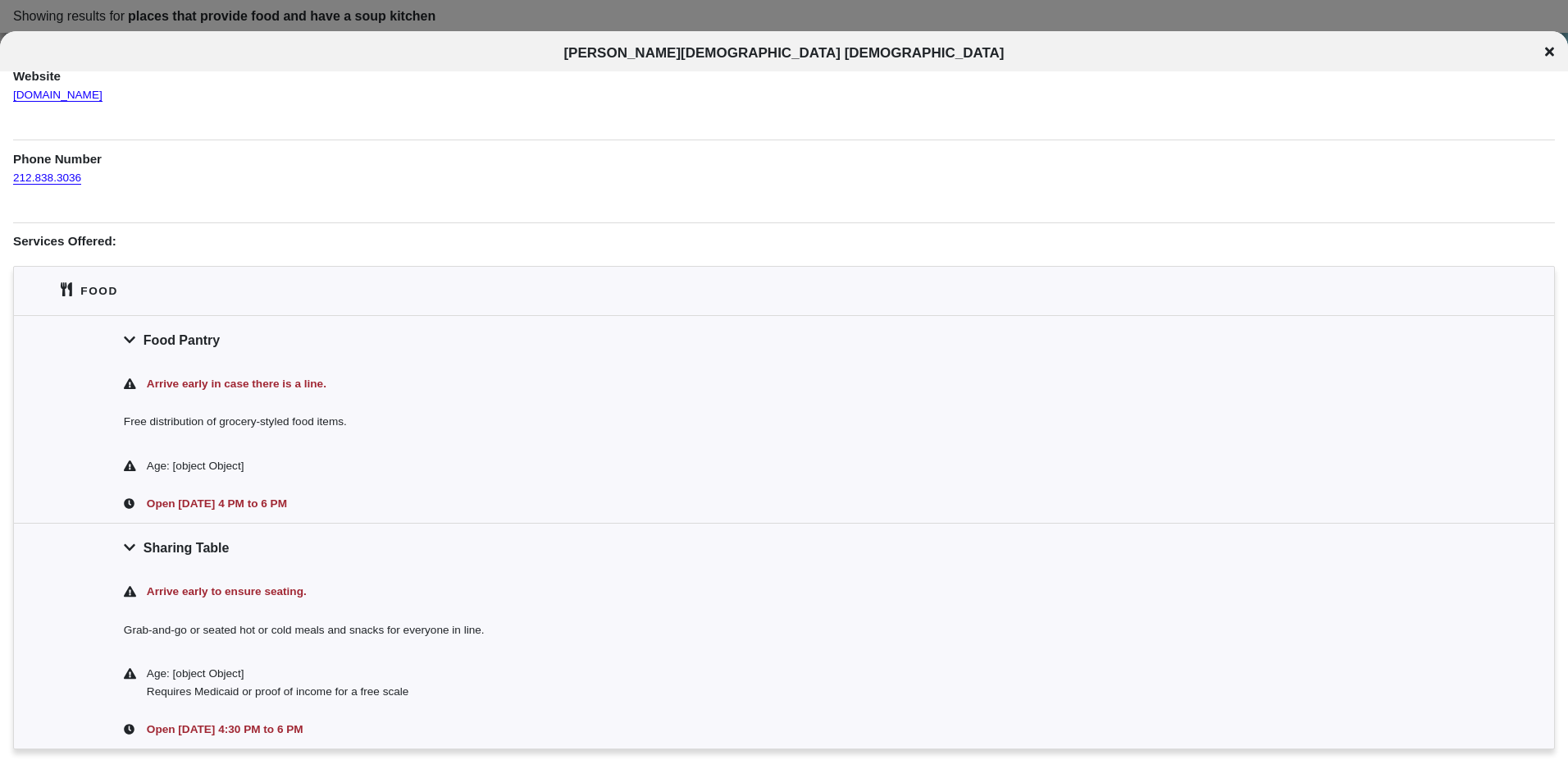
scroll to position [289, 0]
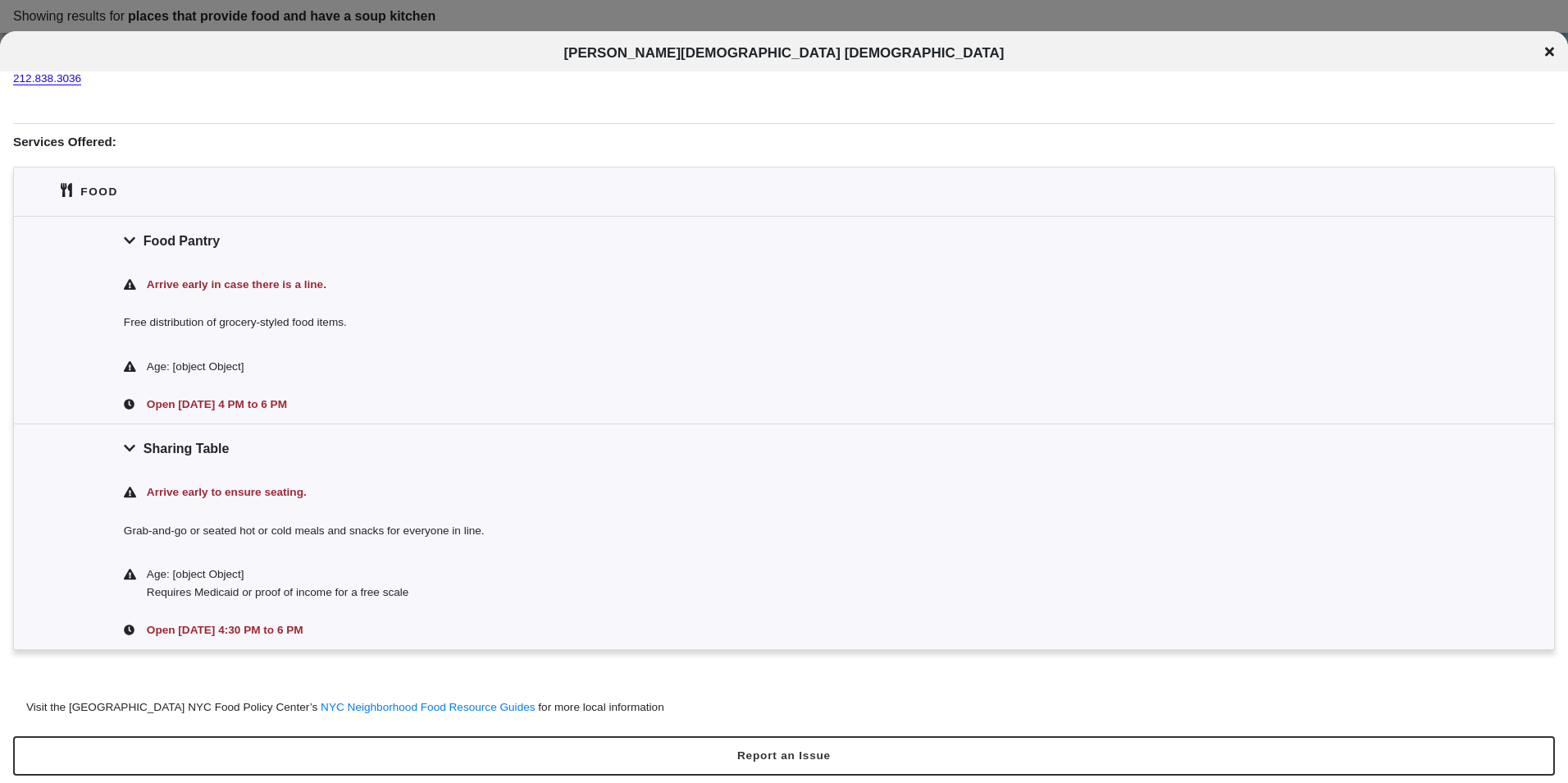
click at [1548, 49] on icon at bounding box center [1550, 51] width 9 height 13
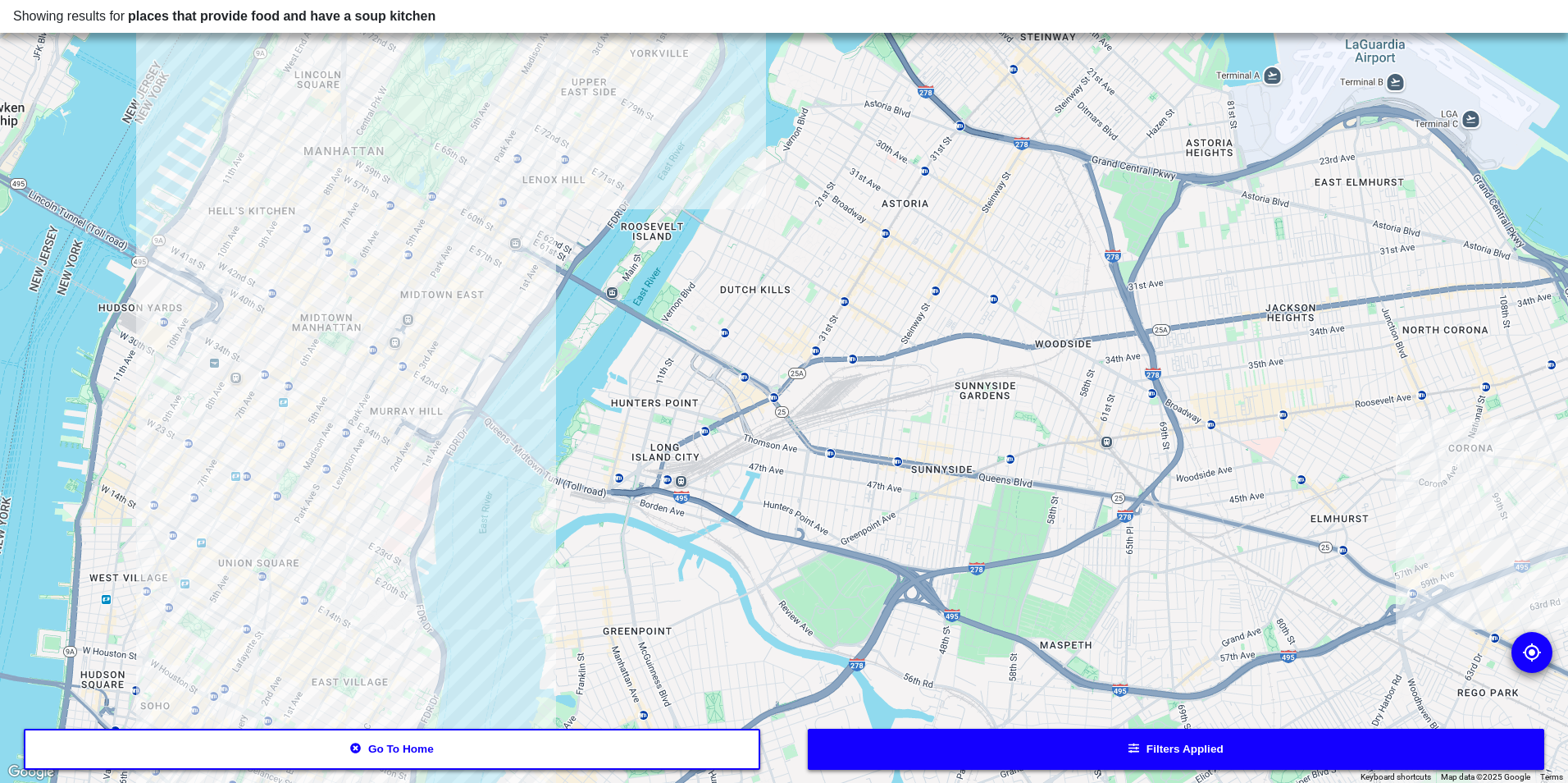
click at [350, 428] on div at bounding box center [784, 391] width 1568 height 783
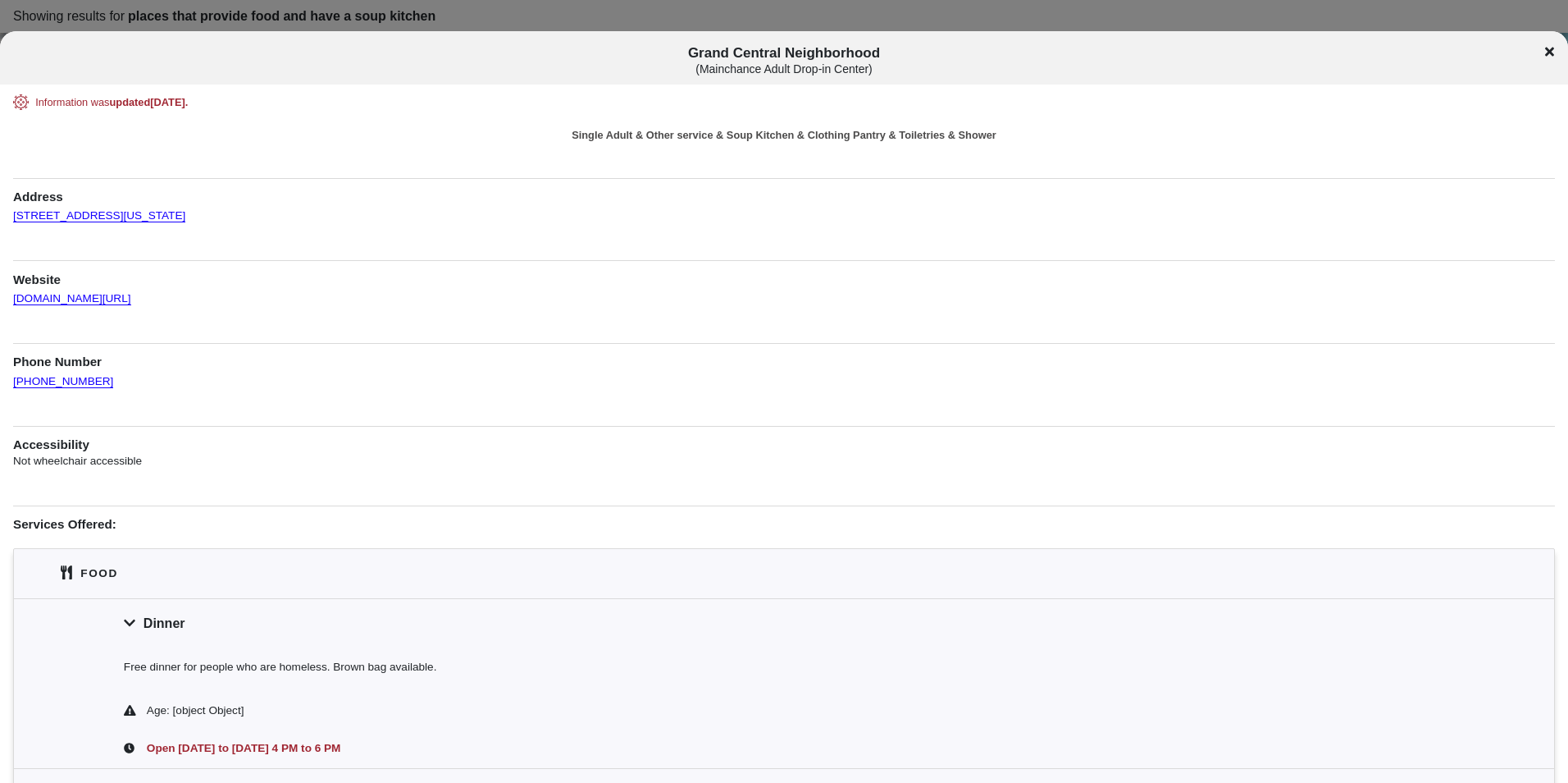
click at [772, 46] on span "Grand Central Neighborhood ( Mainchance Adult Drop-in Center )" at bounding box center [784, 60] width 1302 height 30
copy span "Grand Central Neighborhood"
drag, startPoint x: 626, startPoint y: 152, endPoint x: 622, endPoint y: 167, distance: 15.5
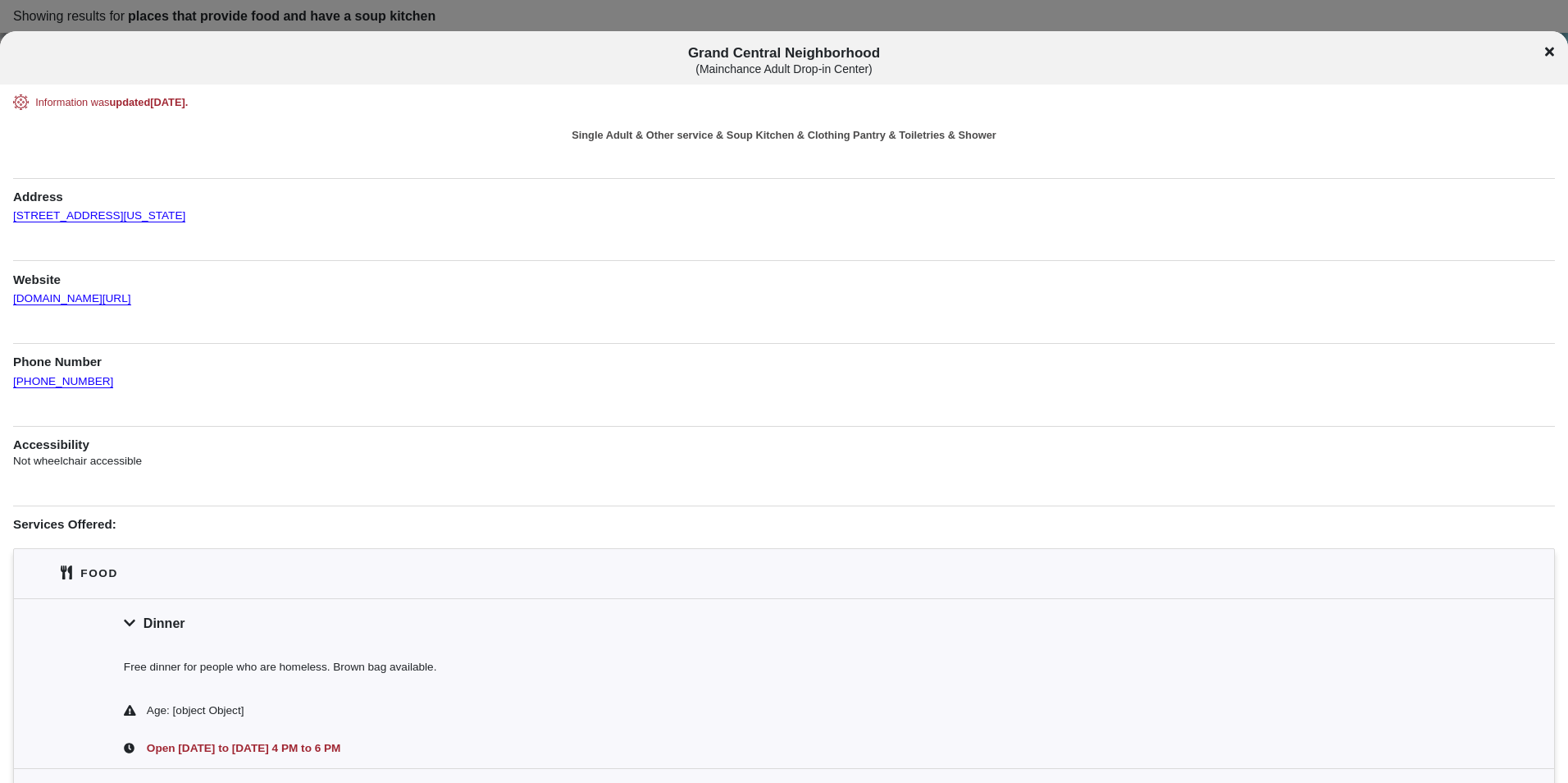
drag, startPoint x: 193, startPoint y: 217, endPoint x: 10, endPoint y: 219, distance: 183.0
copy link "[STREET_ADDRESS][US_STATE]"
drag, startPoint x: 80, startPoint y: 398, endPoint x: 17, endPoint y: 372, distance: 68.2
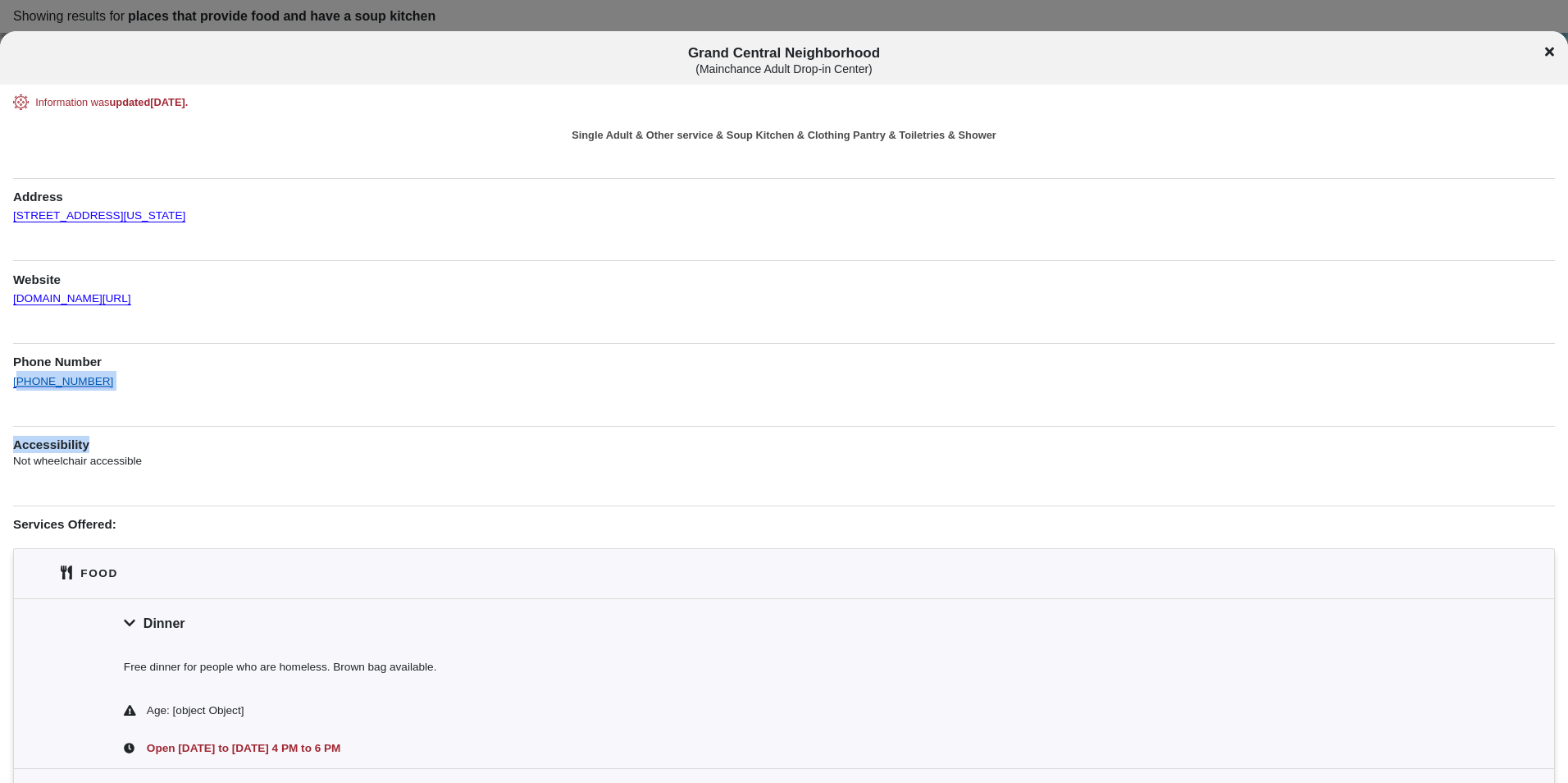
drag, startPoint x: 17, startPoint y: 372, endPoint x: 143, endPoint y: 415, distance: 133.1
drag, startPoint x: 122, startPoint y: 397, endPoint x: 7, endPoint y: 388, distance: 115.4
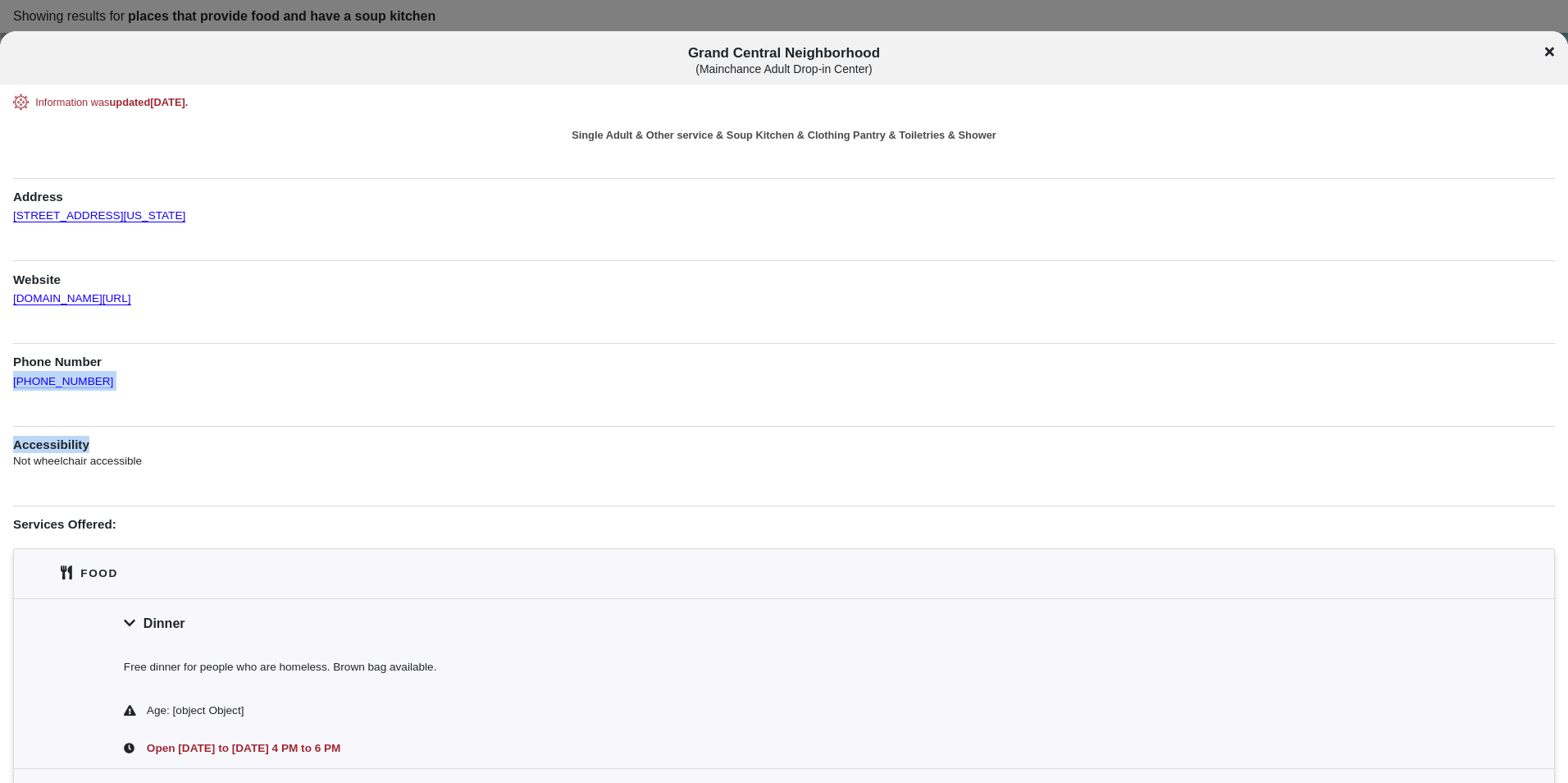
drag, startPoint x: 7, startPoint y: 388, endPoint x: 77, endPoint y: 407, distance: 72.5
drag, startPoint x: 102, startPoint y: 384, endPoint x: 11, endPoint y: 386, distance: 91.0
copy link "[PHONE_NUMBER]"
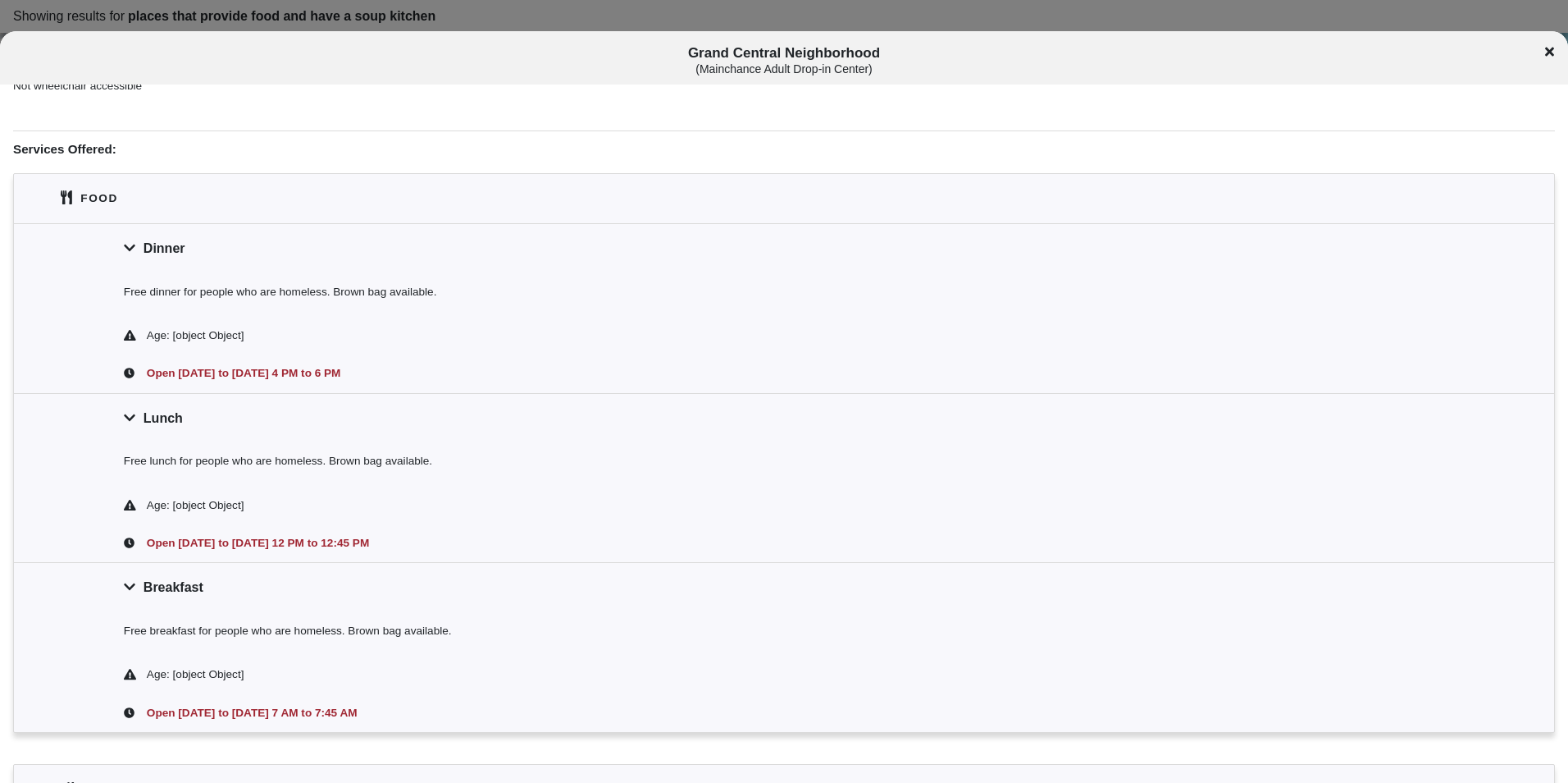
scroll to position [492, 0]
